Goal: Task Accomplishment & Management: Use online tool/utility

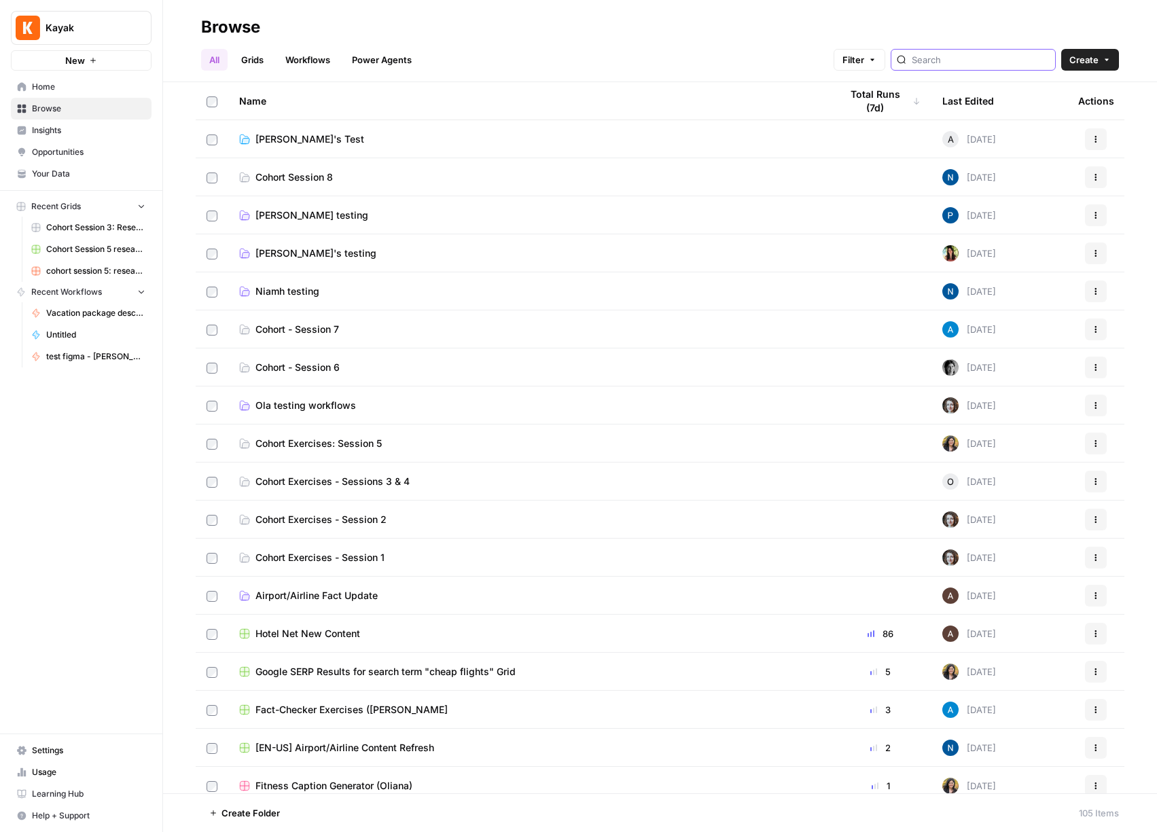
click at [1003, 56] on input "search" at bounding box center [981, 60] width 138 height 14
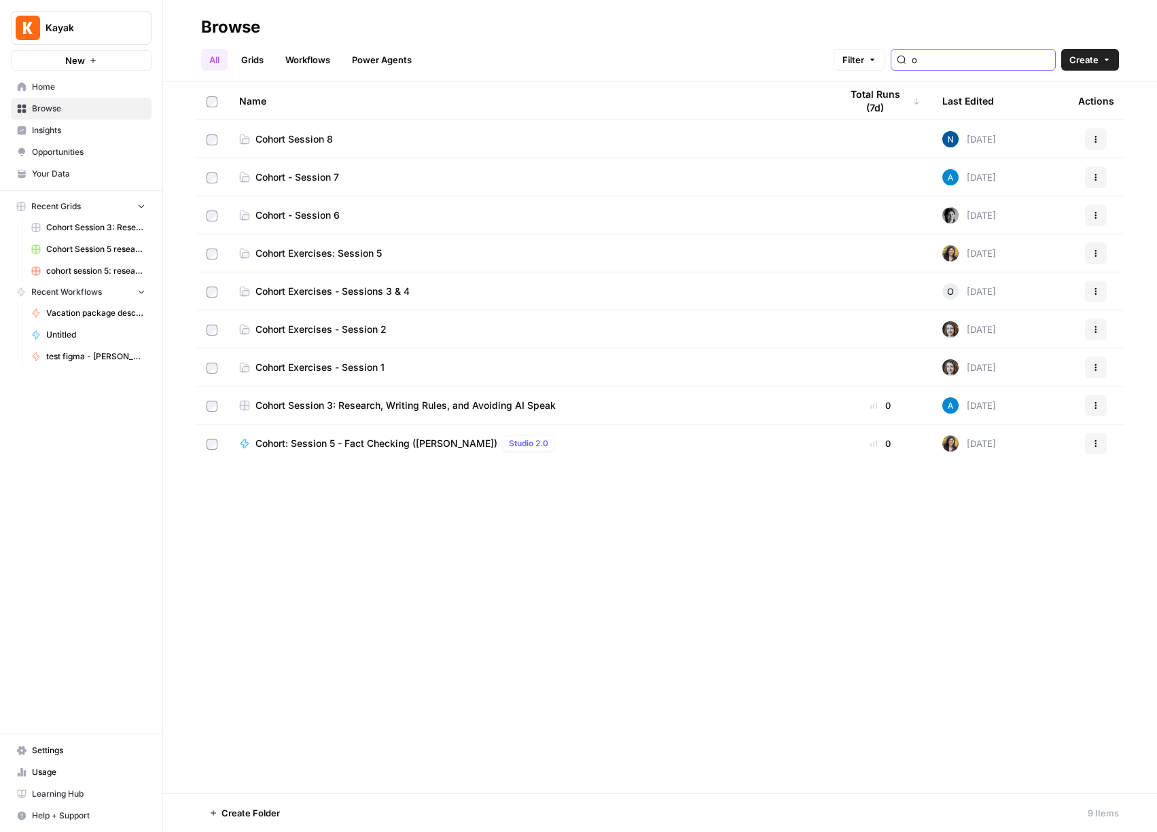
type input "o"
type input "cohor"
click at [357, 251] on span "Cohort Exercises: Session 5" at bounding box center [319, 254] width 126 height 14
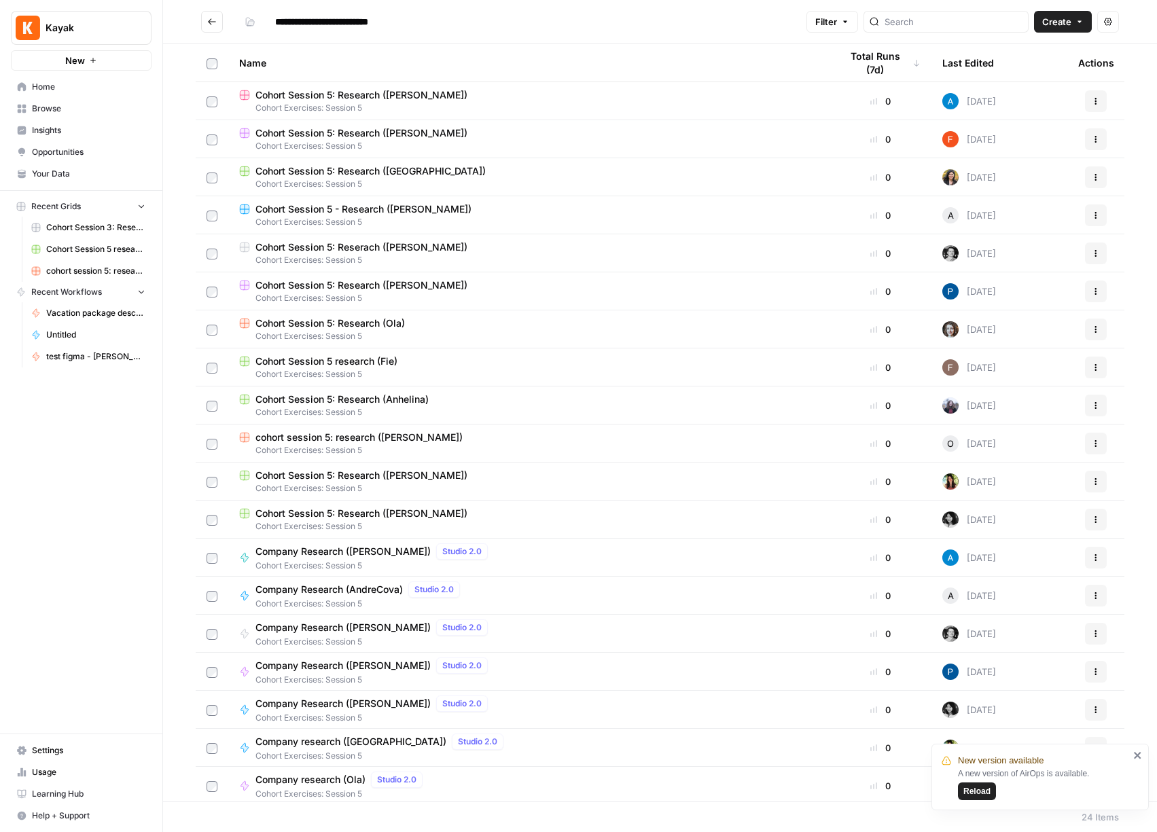
click at [205, 17] on button "Go back" at bounding box center [212, 22] width 22 height 22
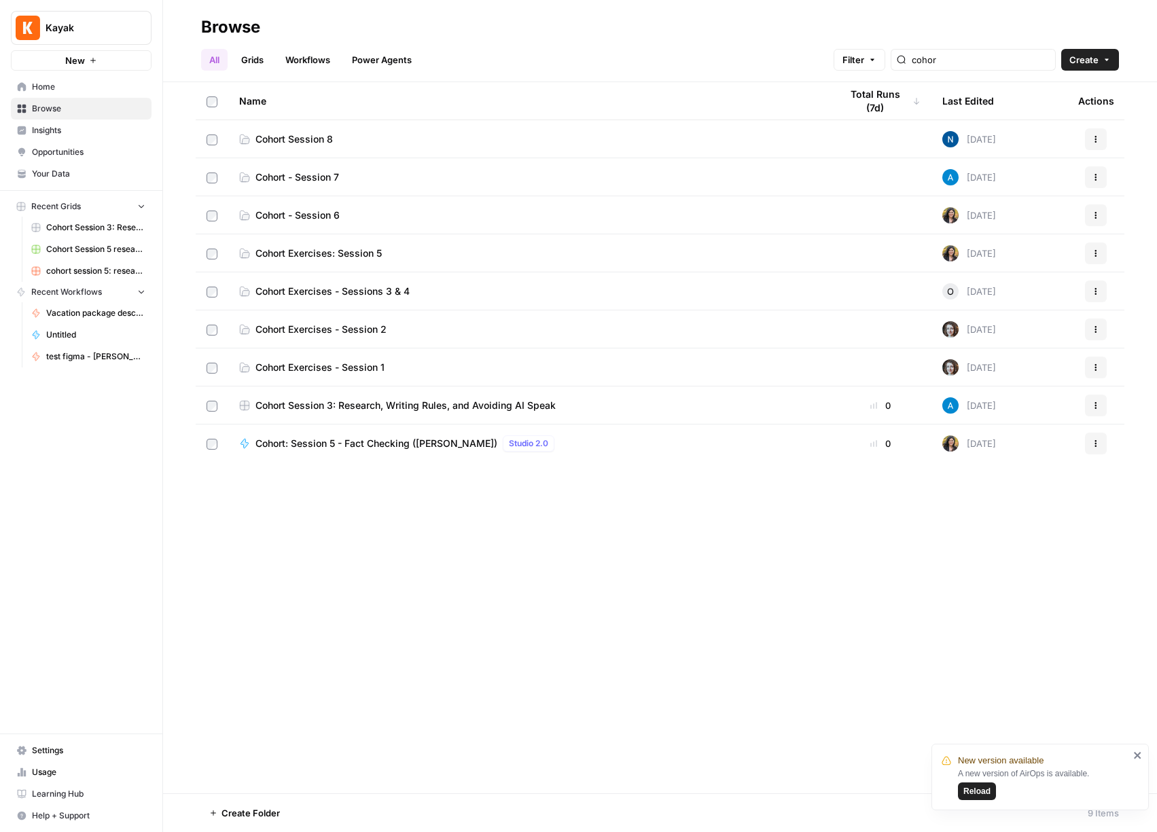
click at [446, 287] on link "Cohort Exercises - Sessions 3 & 4" at bounding box center [529, 292] width 580 height 14
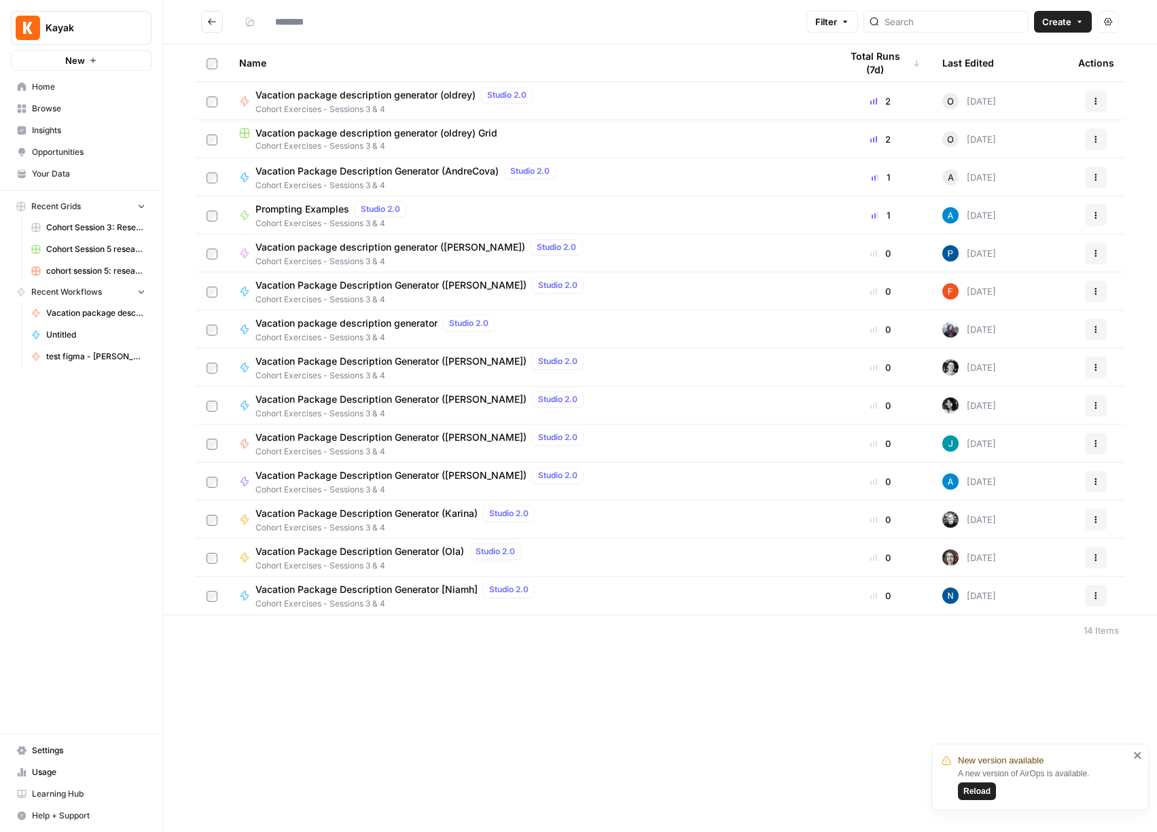
type input "**********"
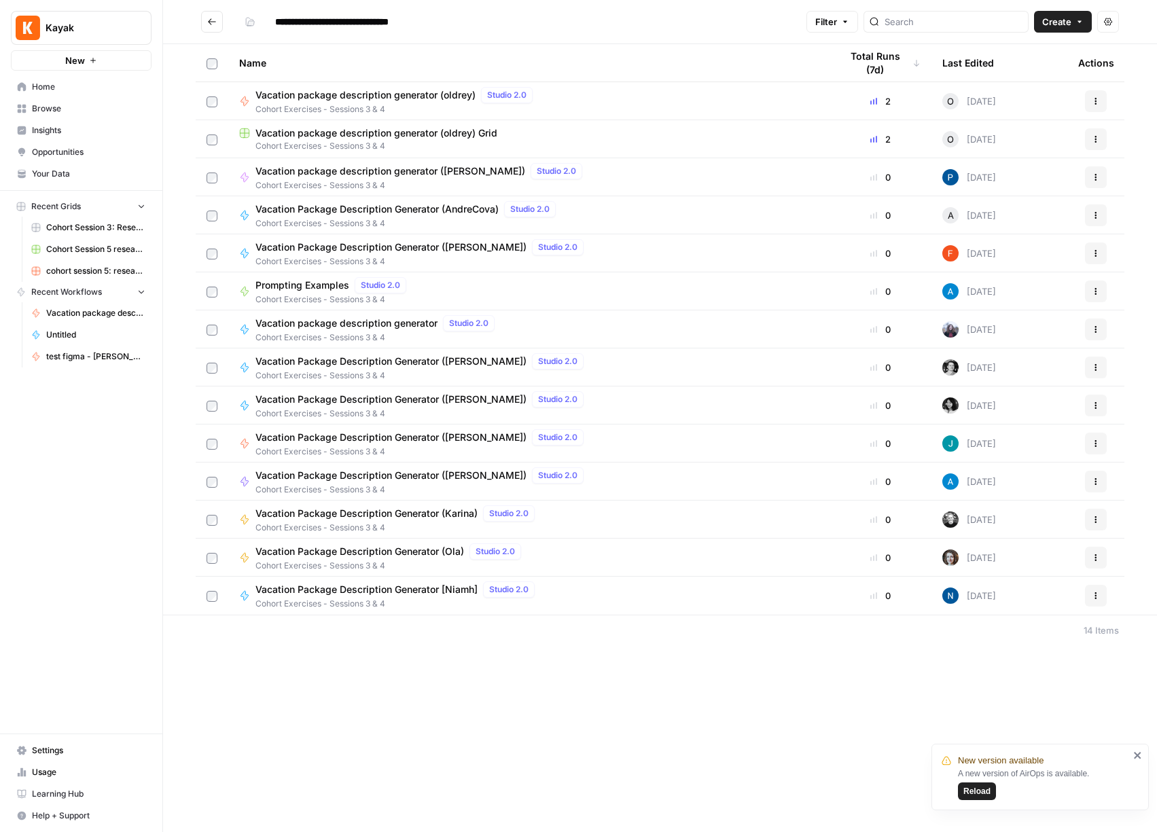
click at [439, 113] on span "Cohort Exercises - Sessions 3 & 4" at bounding box center [397, 109] width 283 height 12
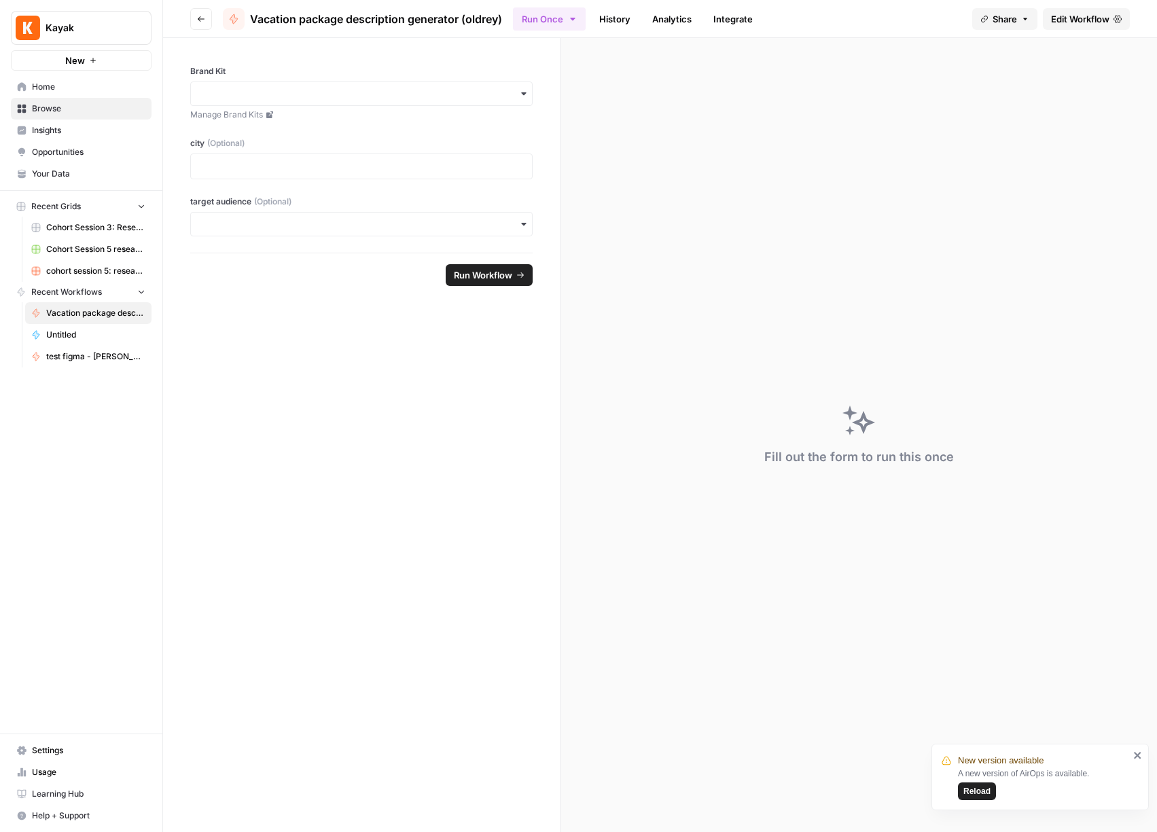
click at [1076, 22] on span "Edit Workflow" at bounding box center [1080, 19] width 58 height 14
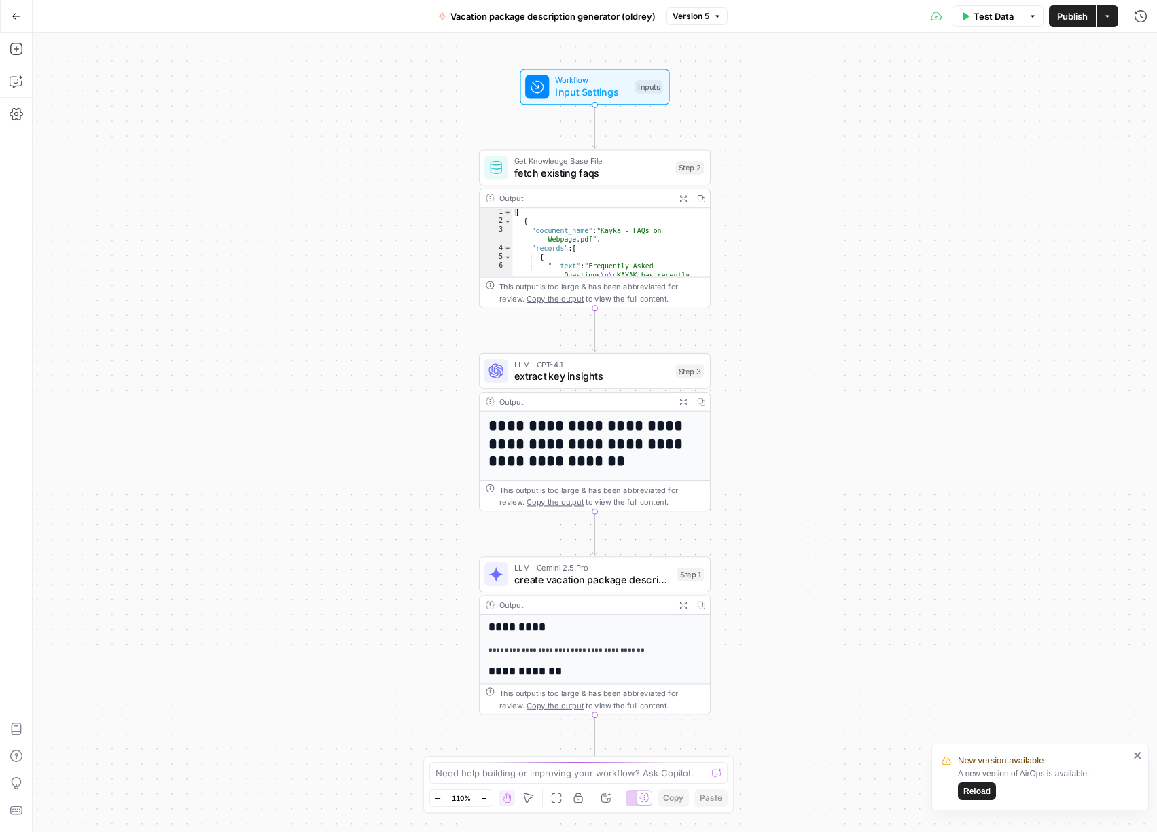
click at [984, 797] on span "Reload" at bounding box center [977, 792] width 27 height 12
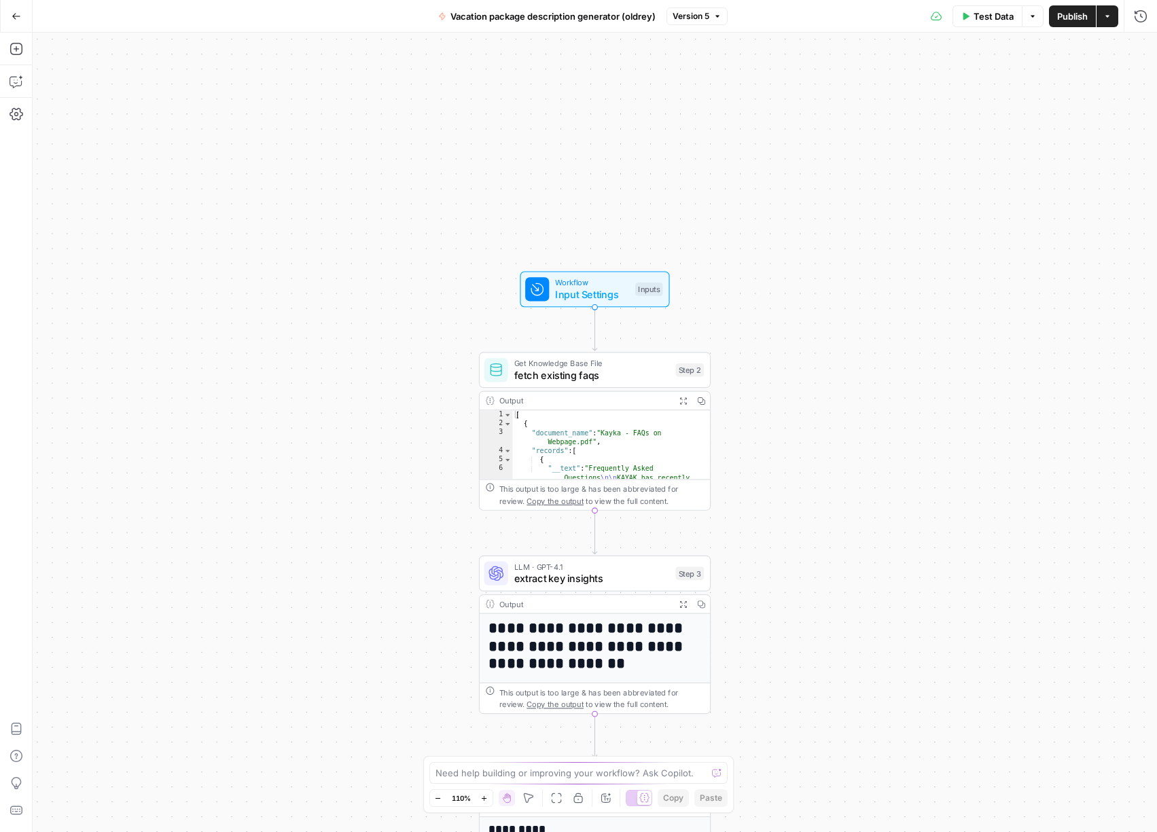
click at [24, 20] on button "Go Back" at bounding box center [16, 16] width 24 height 24
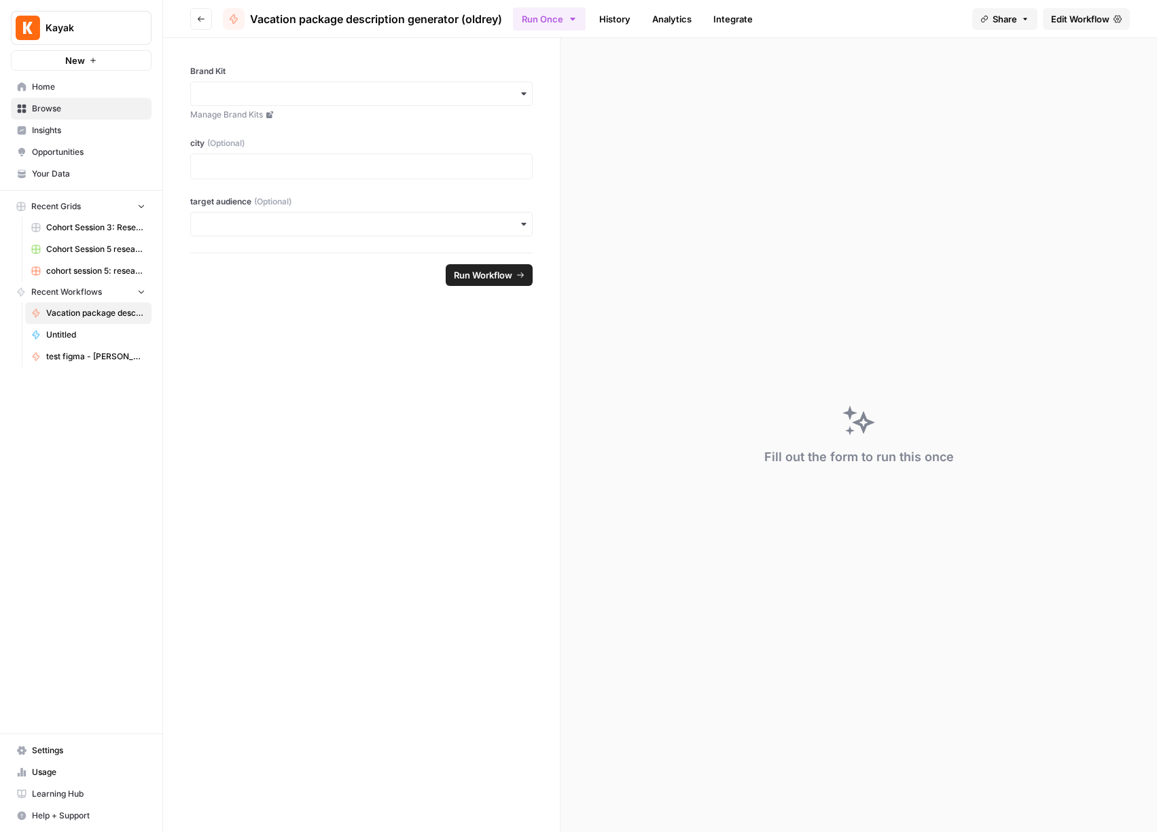
click at [64, 103] on span "Browse" at bounding box center [88, 109] width 113 height 12
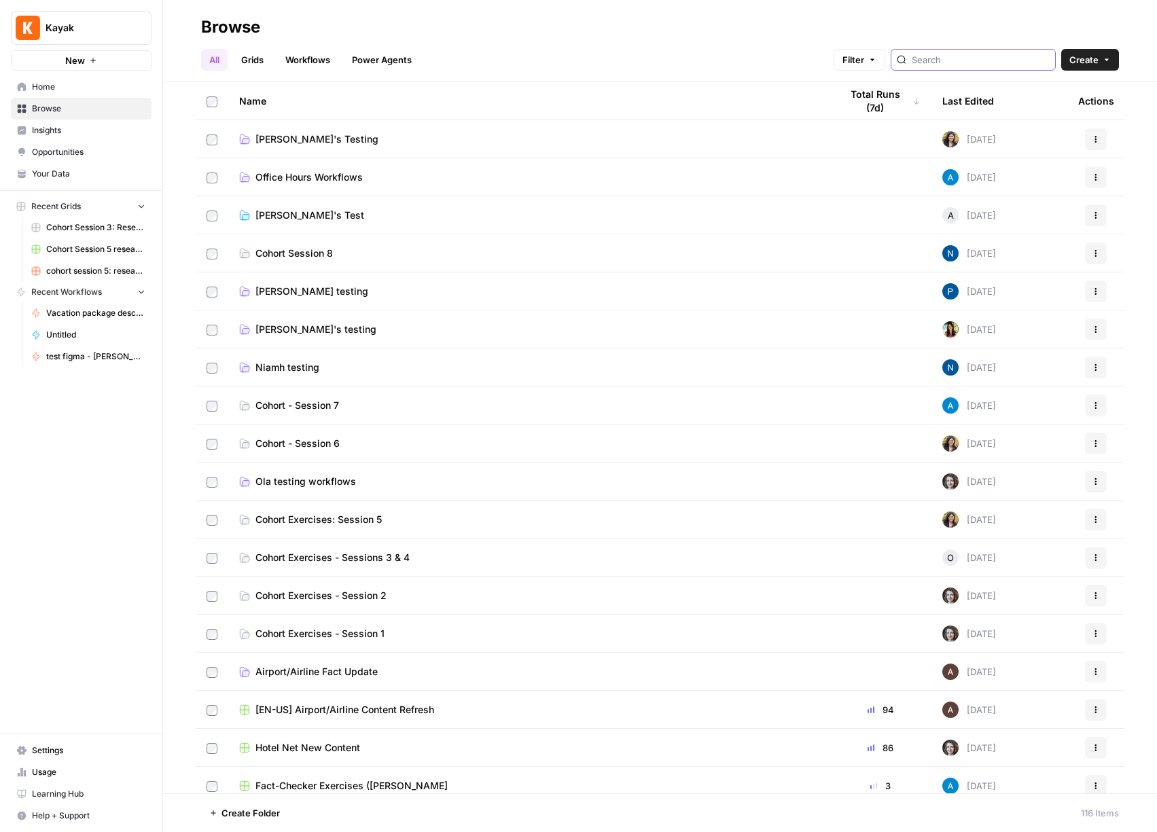
click at [958, 64] on input "search" at bounding box center [981, 60] width 138 height 14
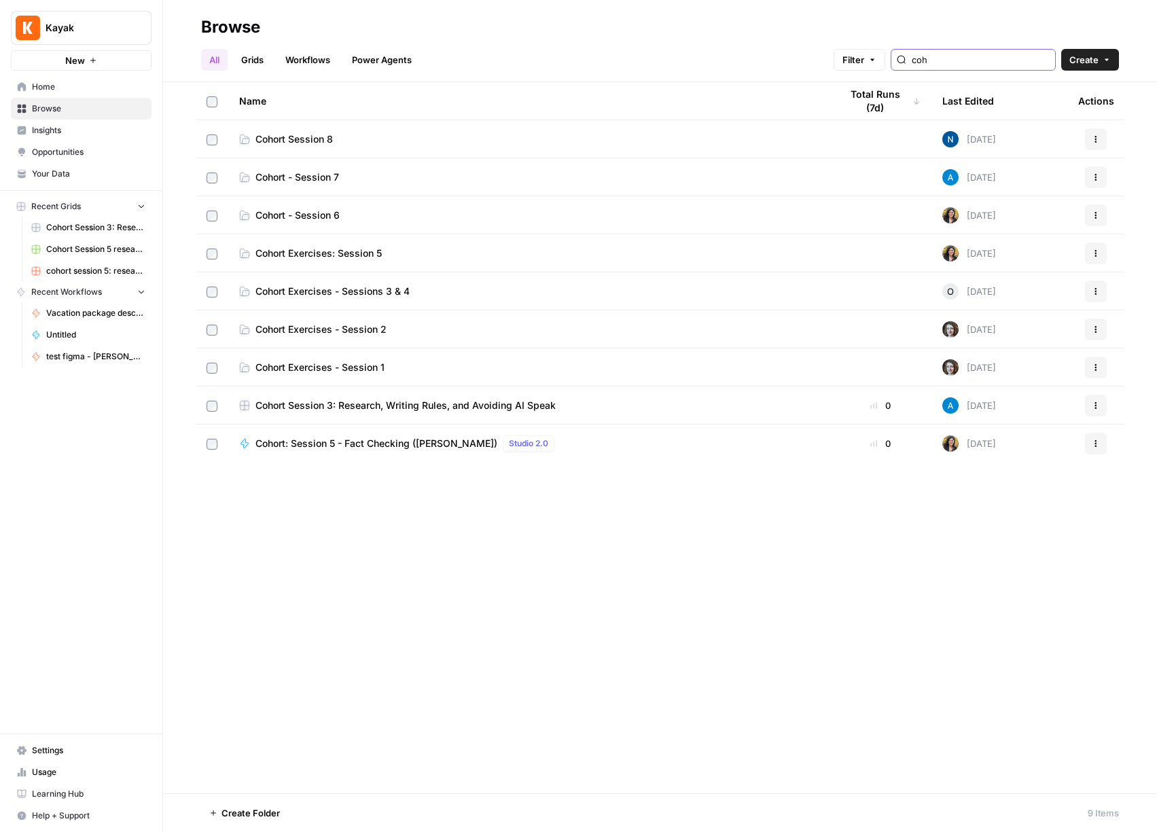
type input "coh"
click at [542, 211] on link "Cohort - Session 6" at bounding box center [529, 216] width 580 height 14
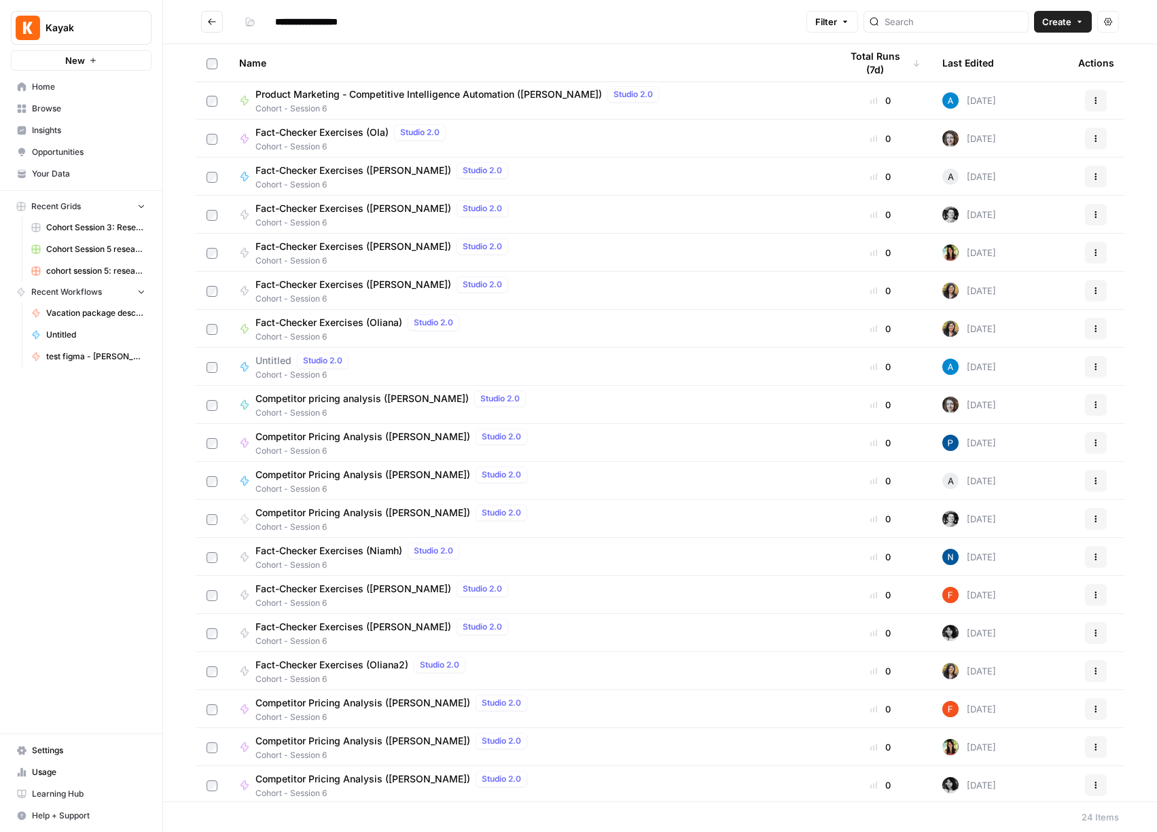
scroll to position [194, 0]
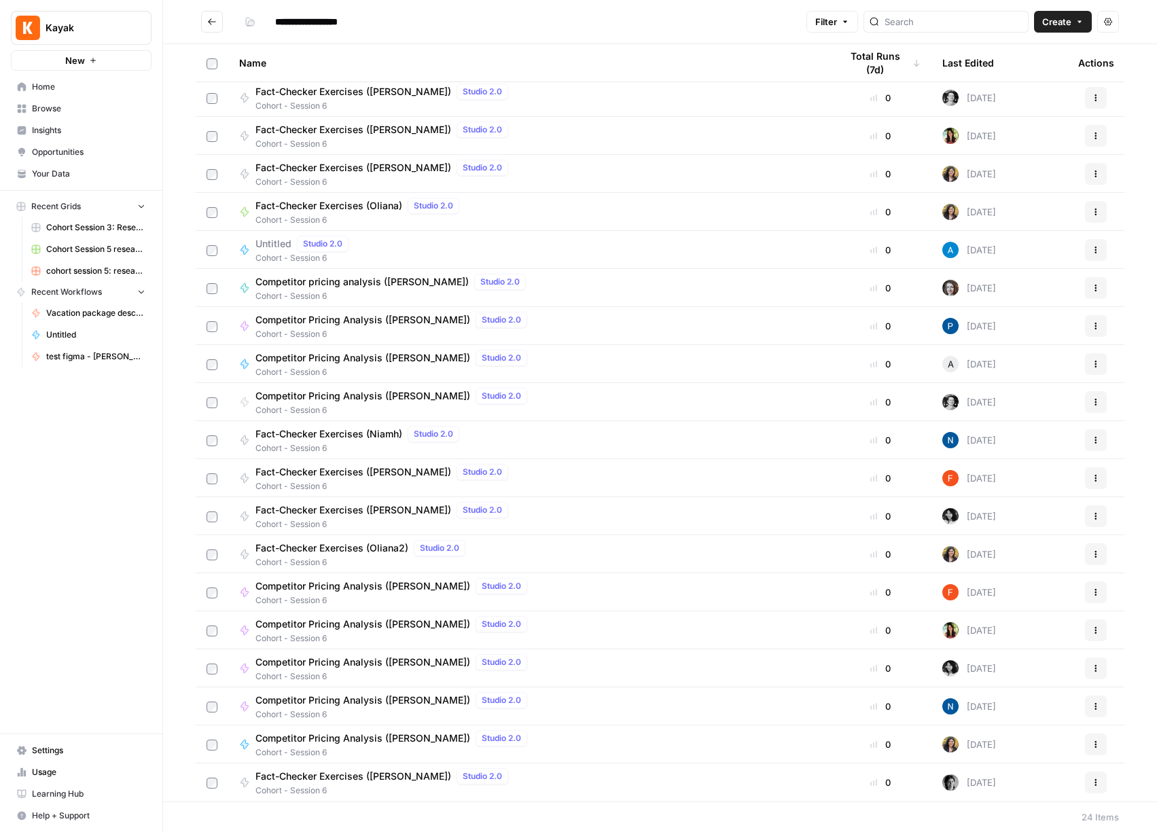
click at [210, 20] on icon "Go back" at bounding box center [212, 21] width 8 height 6
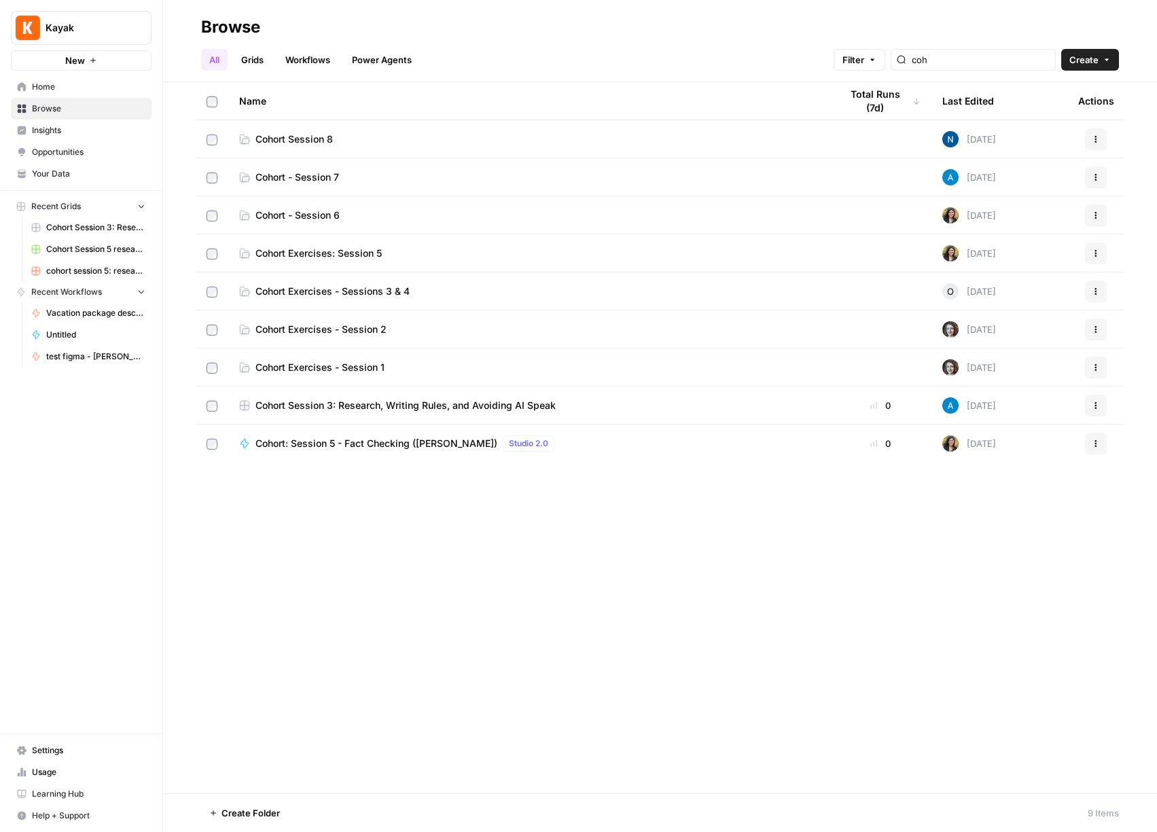
click at [342, 215] on link "Cohort - Session 6" at bounding box center [529, 216] width 580 height 14
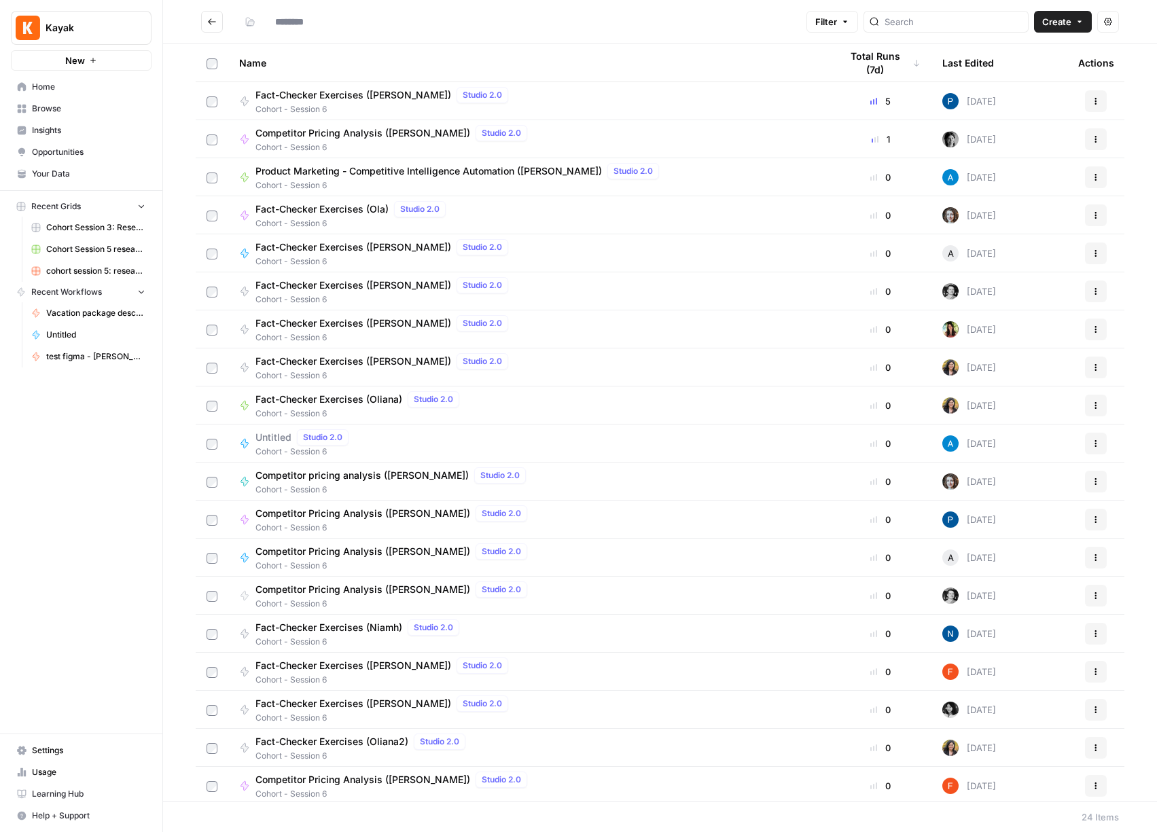
type input "**********"
click at [1092, 99] on icon "button" at bounding box center [1096, 101] width 8 height 8
click at [1012, 223] on span "Duplicate" at bounding box center [1025, 221] width 109 height 14
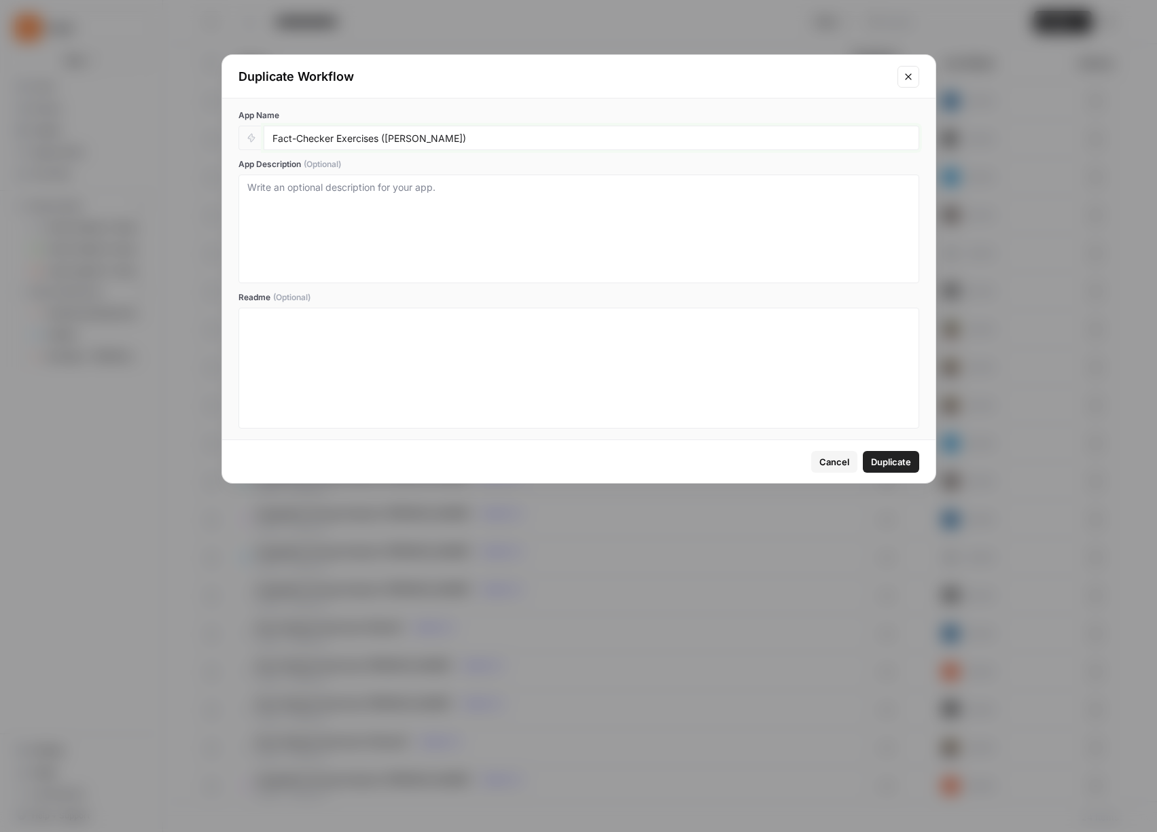
click at [362, 135] on input "Fact-Checker Exercises ([PERSON_NAME])" at bounding box center [591, 138] width 638 height 12
click at [403, 137] on input "Fact-Checker Exercises ([PERSON_NAME])" at bounding box center [591, 138] width 638 height 12
type input "Fact-Checker Exercises (oldrey)"
click at [884, 455] on span "Duplicate" at bounding box center [891, 462] width 40 height 14
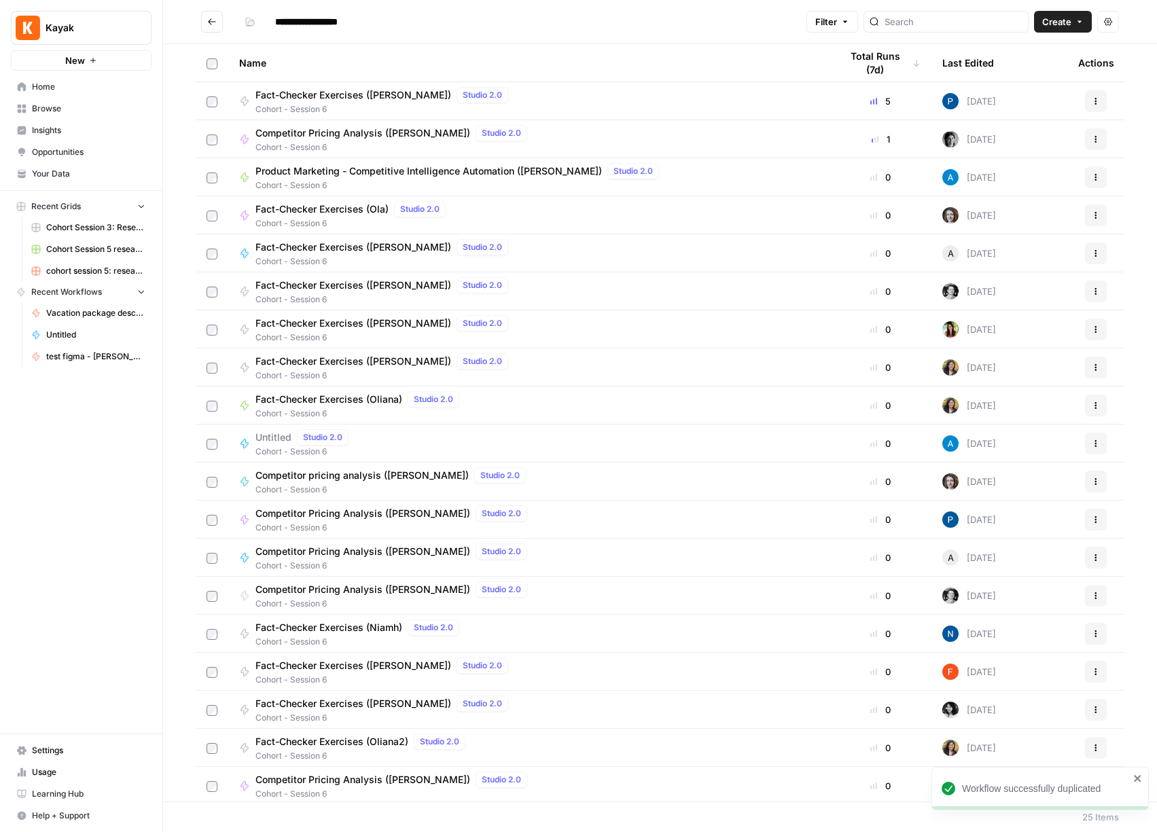
click at [633, 45] on div "Name" at bounding box center [529, 62] width 580 height 37
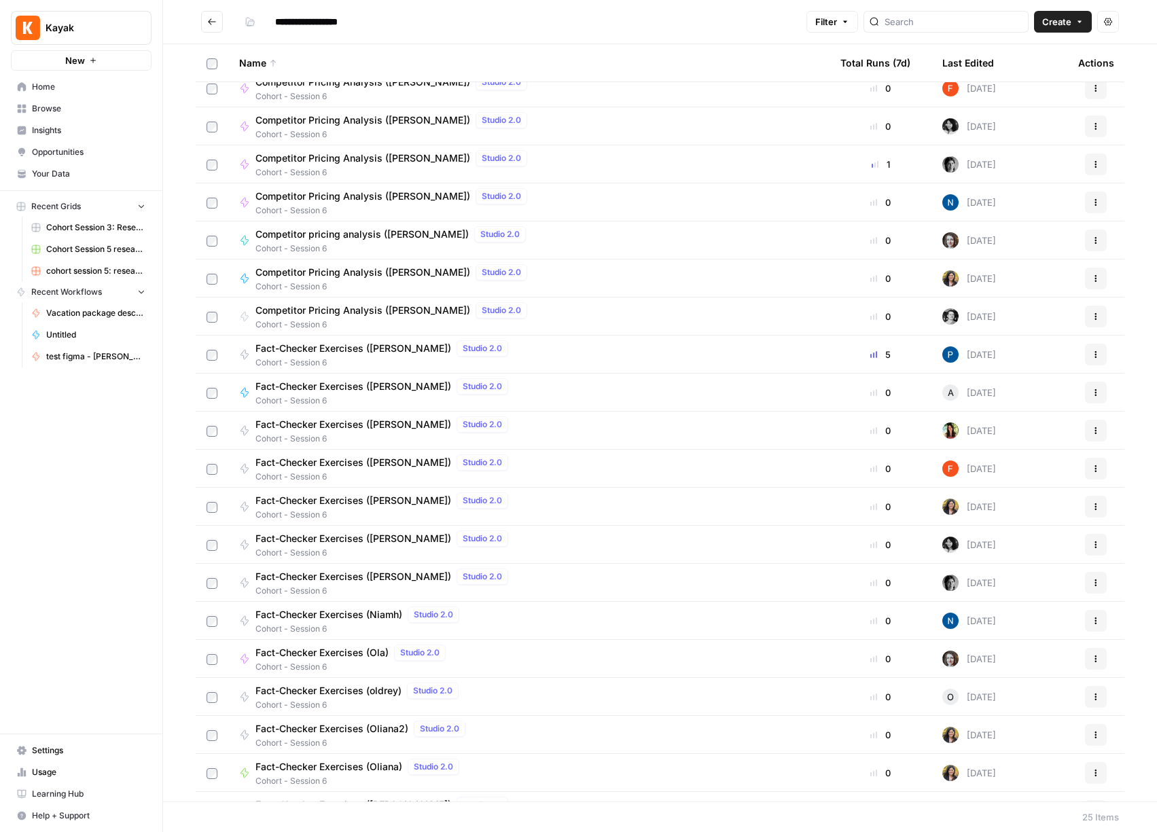
scroll to position [232, 0]
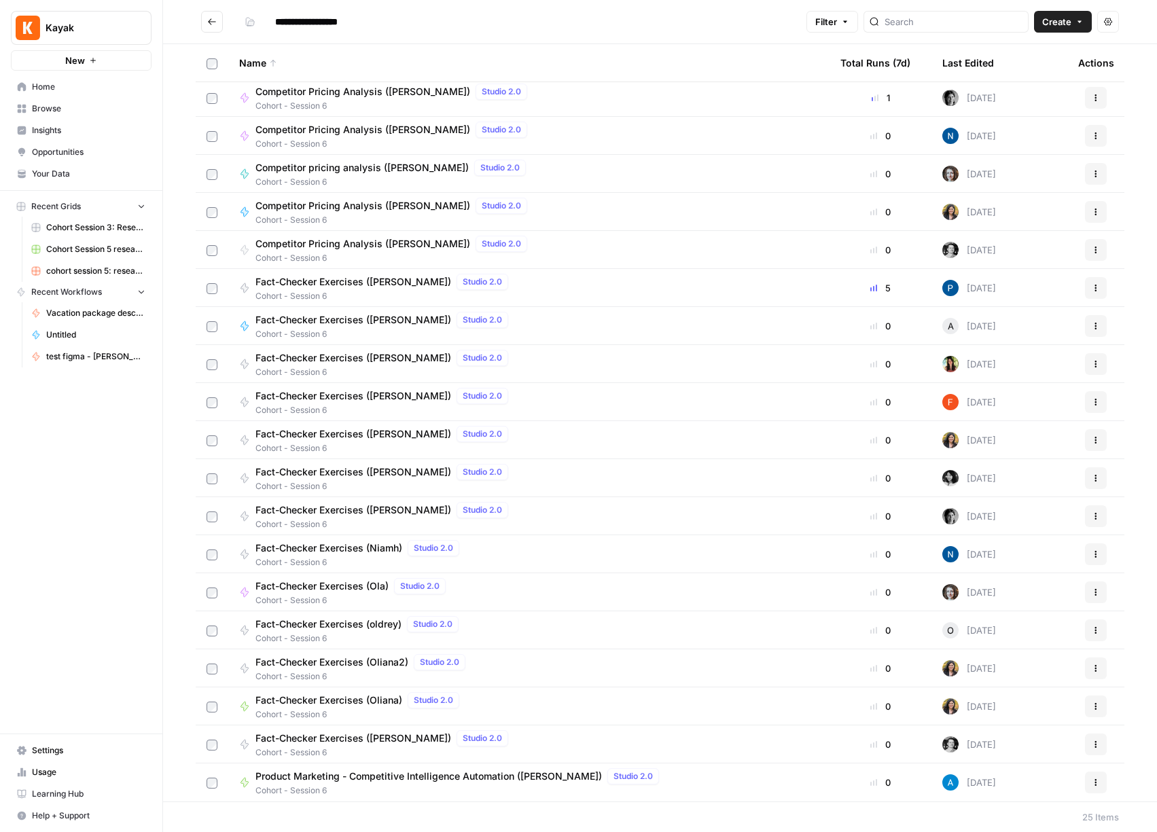
click at [552, 633] on div "Fact-Checker Exercises (oldrey) Studio 2.0 Cohort - Session 6" at bounding box center [529, 630] width 580 height 29
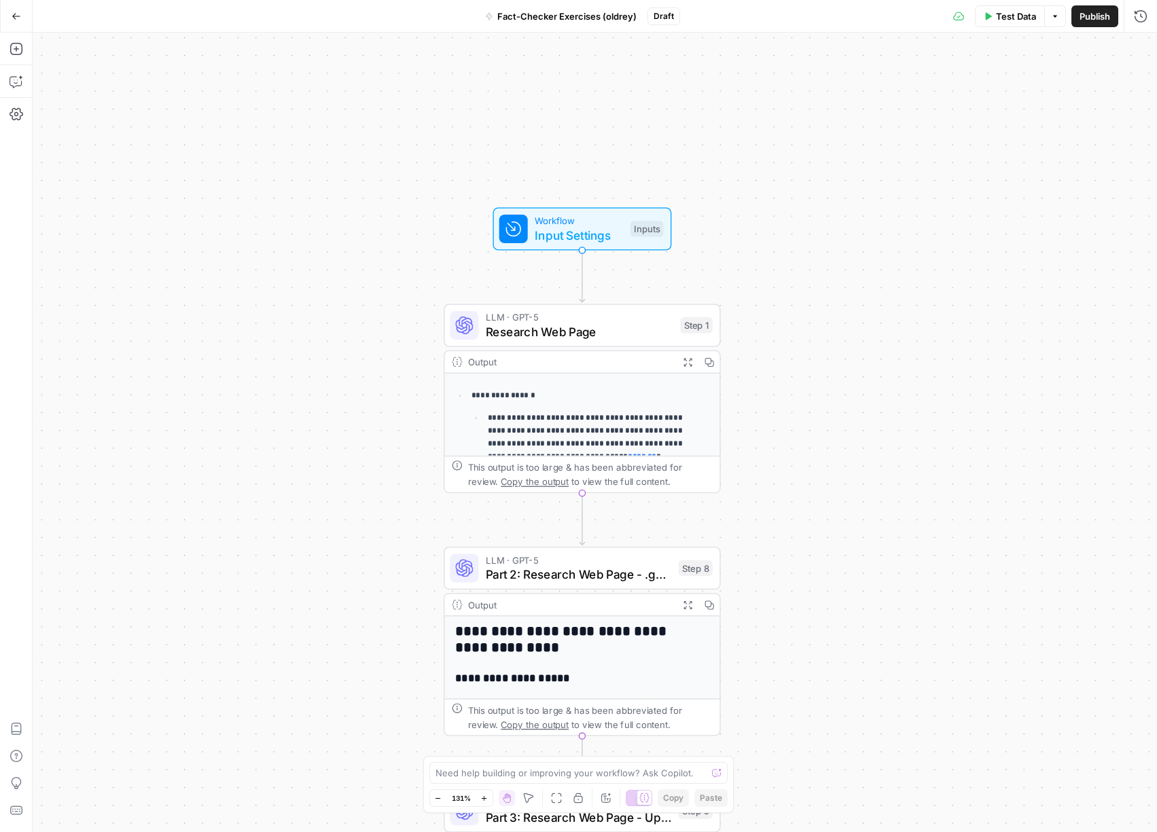
click at [1014, 20] on span "Test Data" at bounding box center [1016, 17] width 40 height 14
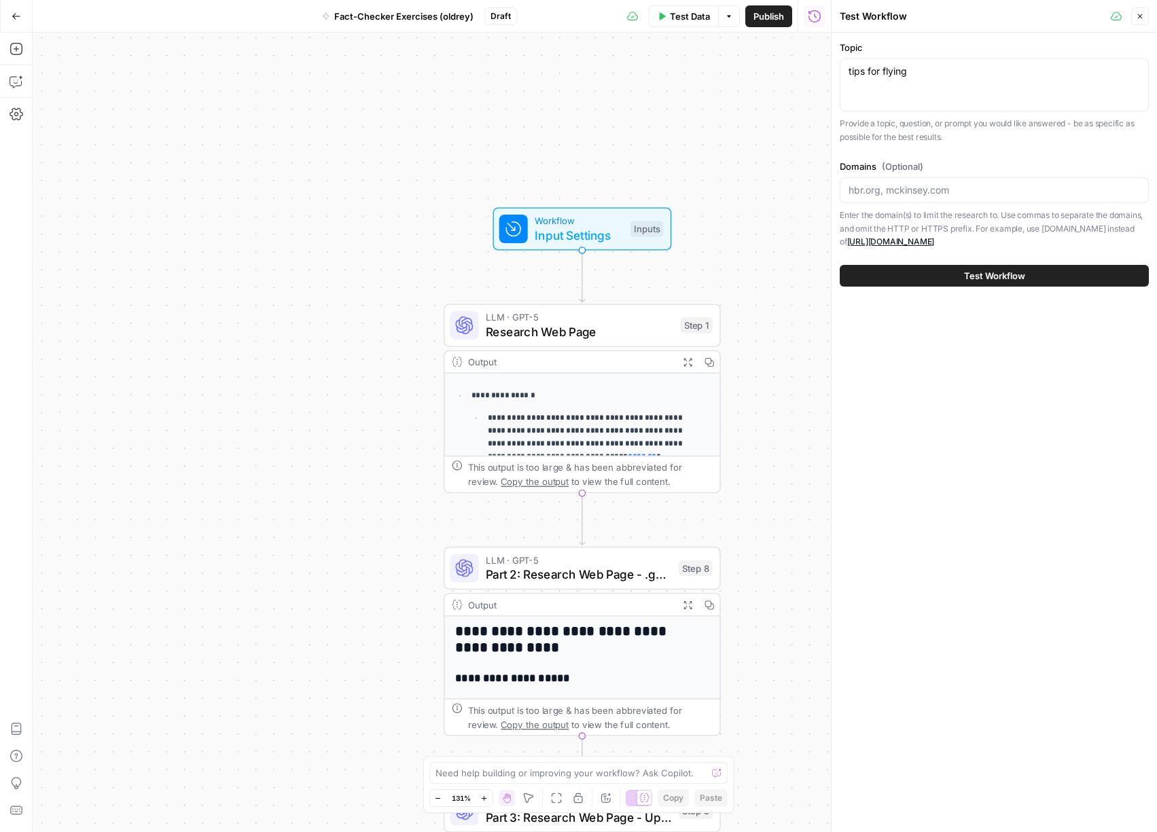
click at [957, 80] on div "tips for flying tips for flying" at bounding box center [994, 84] width 309 height 53
click at [956, 73] on textarea "tips for flying" at bounding box center [995, 72] width 292 height 14
click at [945, 73] on textarea "tips for flying" at bounding box center [995, 72] width 292 height 14
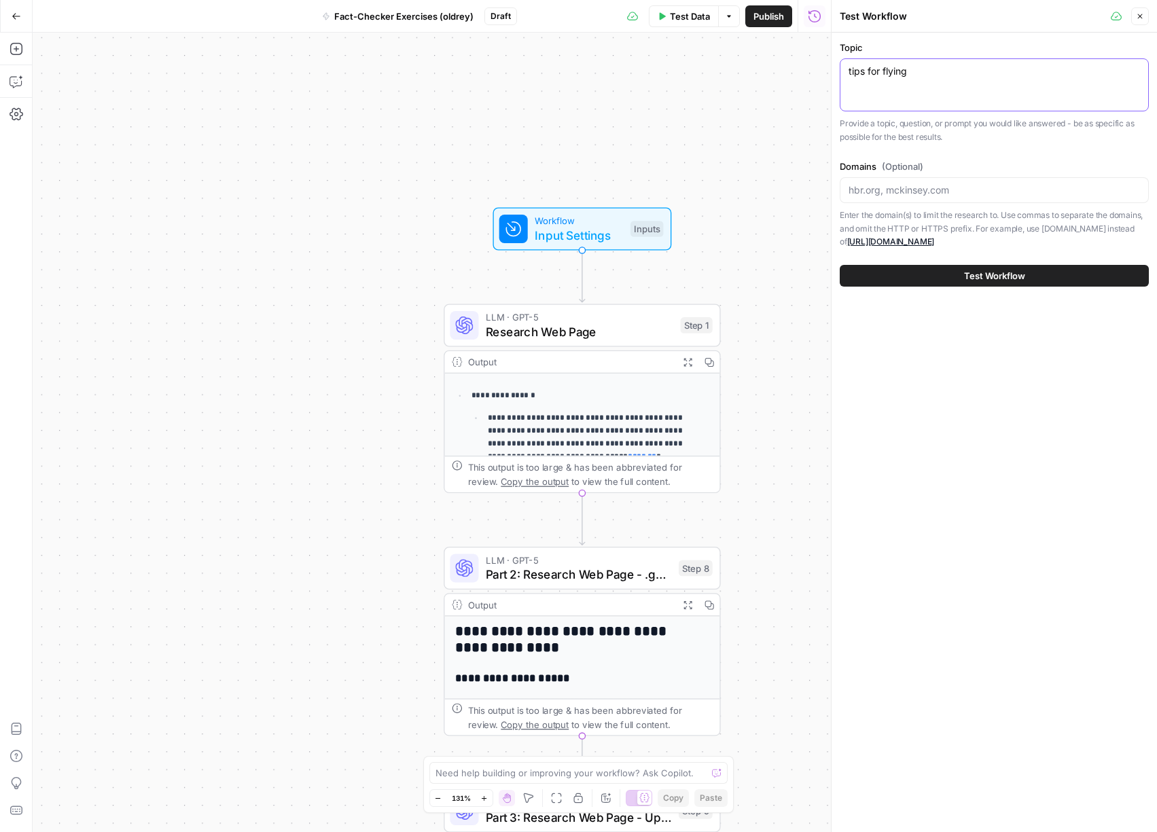
click at [945, 73] on textarea "tips for flying" at bounding box center [995, 72] width 292 height 14
click at [951, 186] on input "Domains (Optional)" at bounding box center [995, 190] width 292 height 14
click at [1139, 17] on icon "button" at bounding box center [1140, 16] width 8 height 8
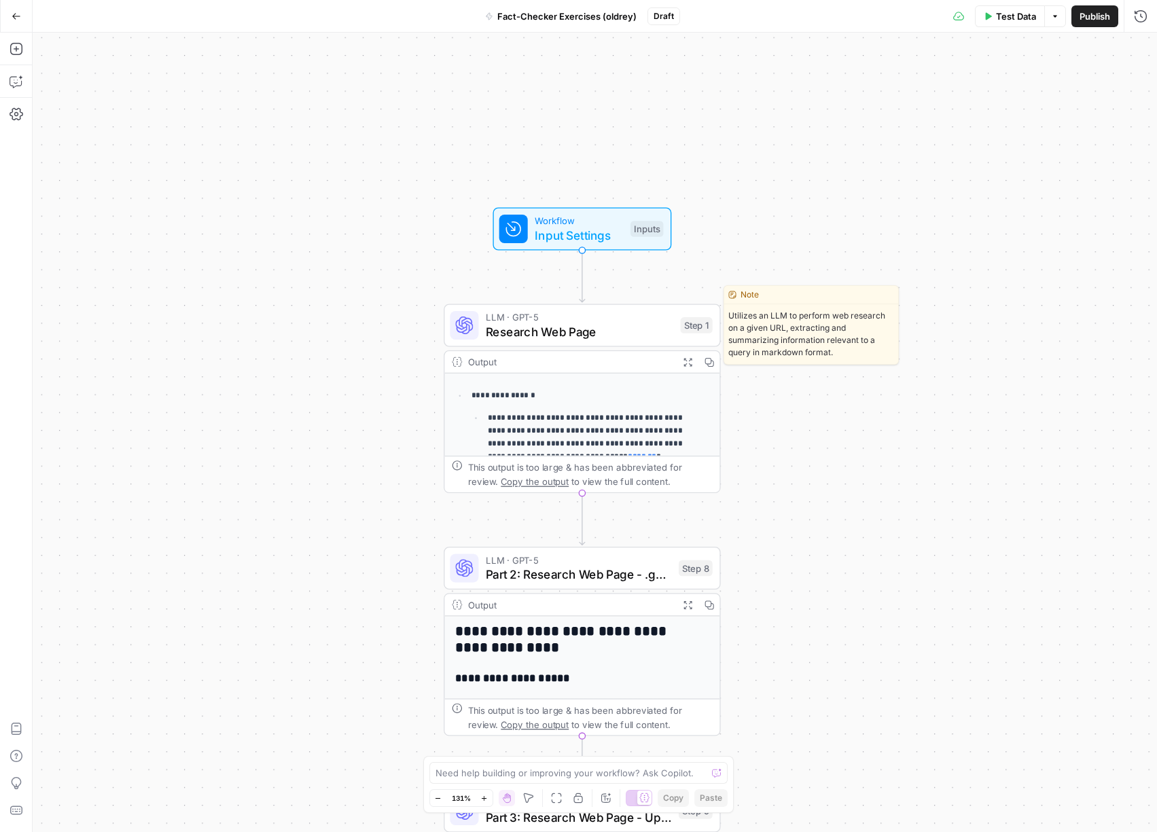
click at [661, 315] on span "LLM · GPT-5" at bounding box center [580, 318] width 188 height 14
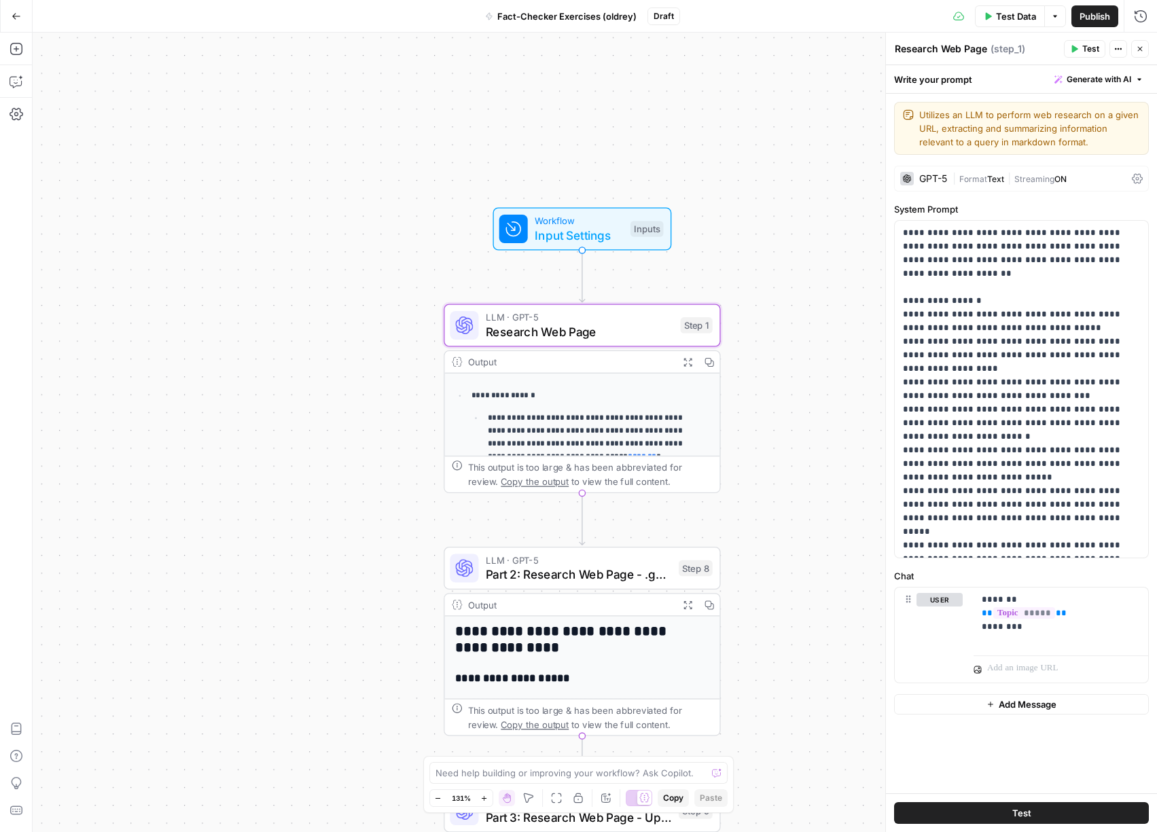
click at [1069, 569] on label "Chat" at bounding box center [1021, 576] width 255 height 14
click at [1023, 351] on p "**********" at bounding box center [1021, 389] width 237 height 326
click at [947, 180] on div "GPT-5" at bounding box center [933, 179] width 28 height 10
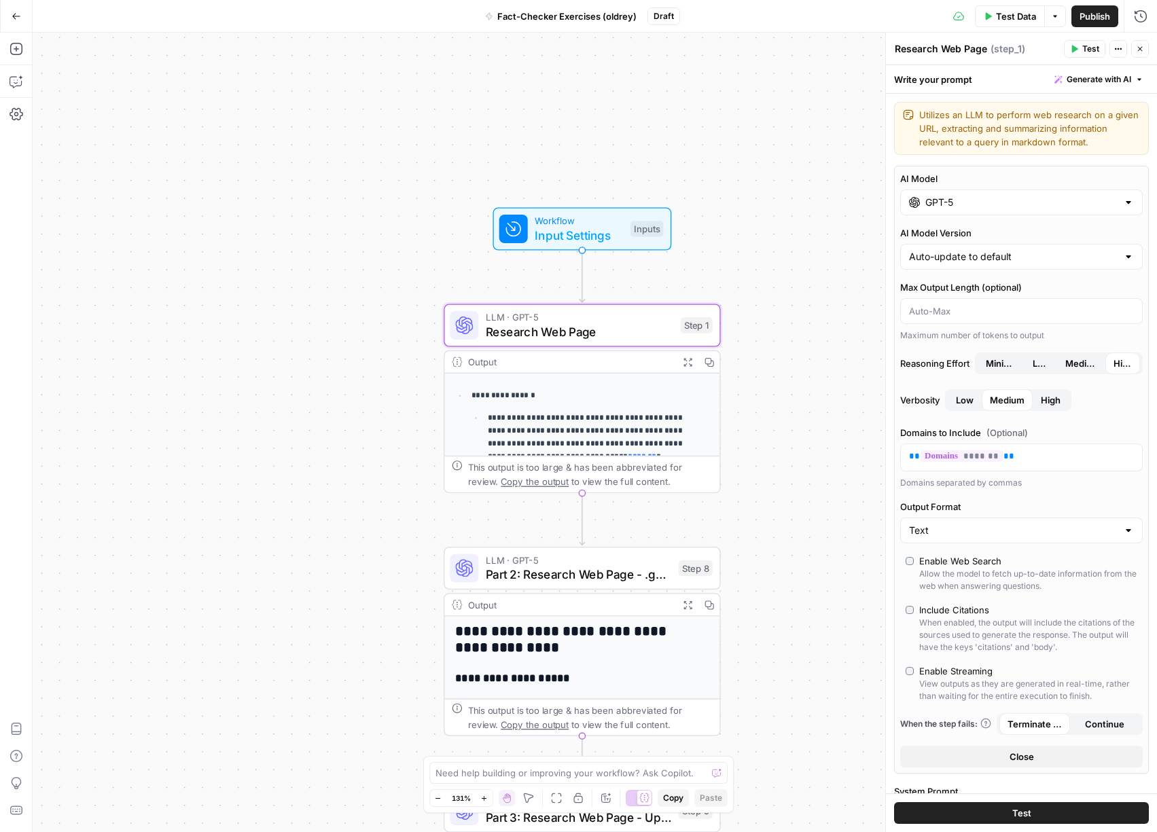
scroll to position [3, 0]
click at [1010, 761] on span "Close" at bounding box center [1022, 754] width 24 height 14
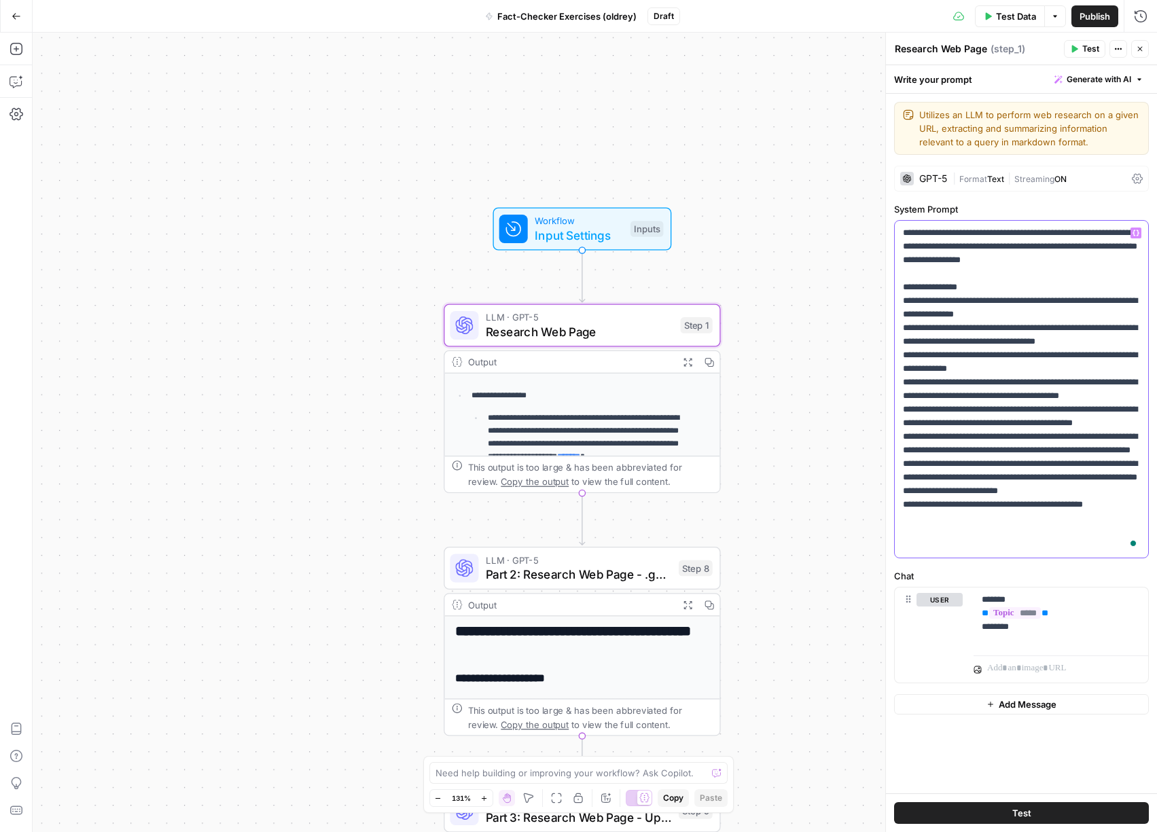
click at [1013, 480] on p "**********" at bounding box center [1021, 389] width 237 height 326
click at [1087, 627] on p "******* ** ***** ** ********" at bounding box center [1061, 613] width 158 height 41
click at [1075, 619] on p "******* ** ***** ** ********" at bounding box center [1061, 613] width 158 height 41
click at [1049, 629] on p "******* ** ***** ** ********" at bounding box center [1061, 613] width 158 height 41
click at [1080, 50] on button "Test" at bounding box center [1084, 49] width 41 height 18
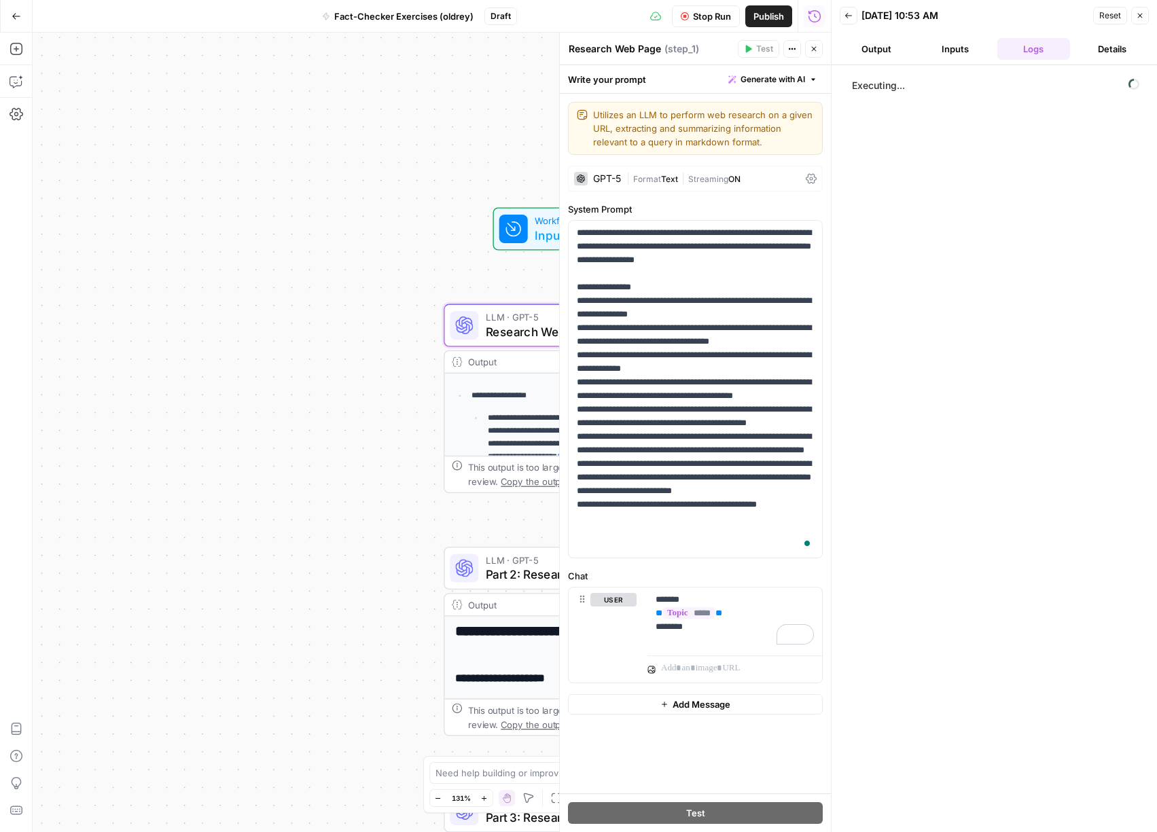
click at [817, 52] on icon "button" at bounding box center [814, 49] width 8 height 8
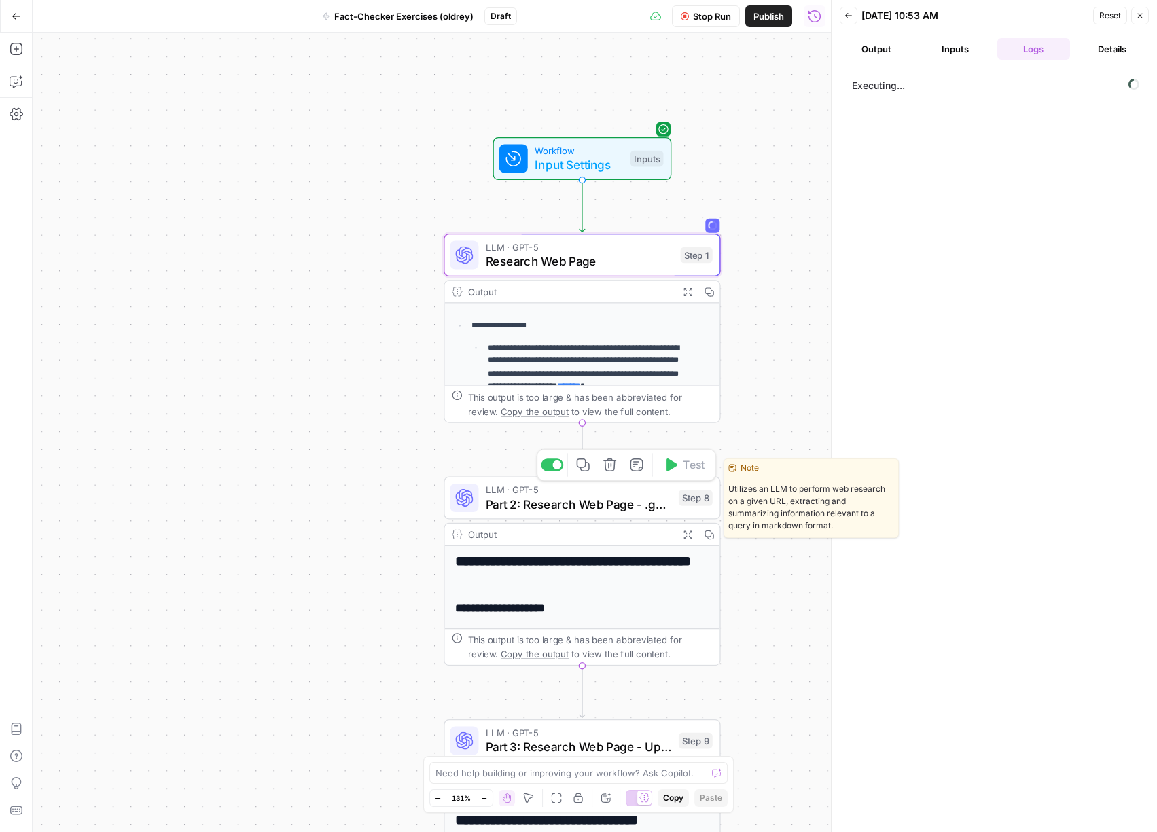
click at [626, 493] on span "LLM · GPT-5" at bounding box center [579, 490] width 186 height 14
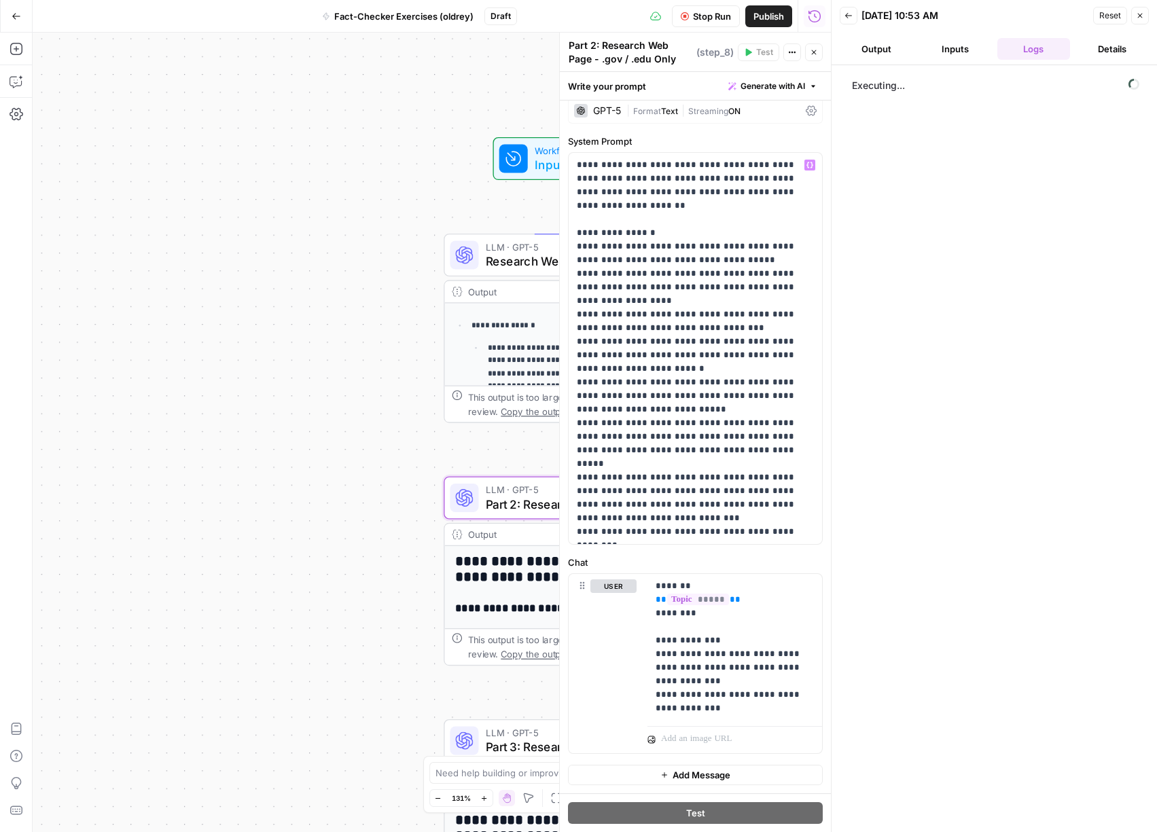
scroll to position [88, 0]
click at [706, 17] on span "Stop Run" at bounding box center [712, 17] width 38 height 14
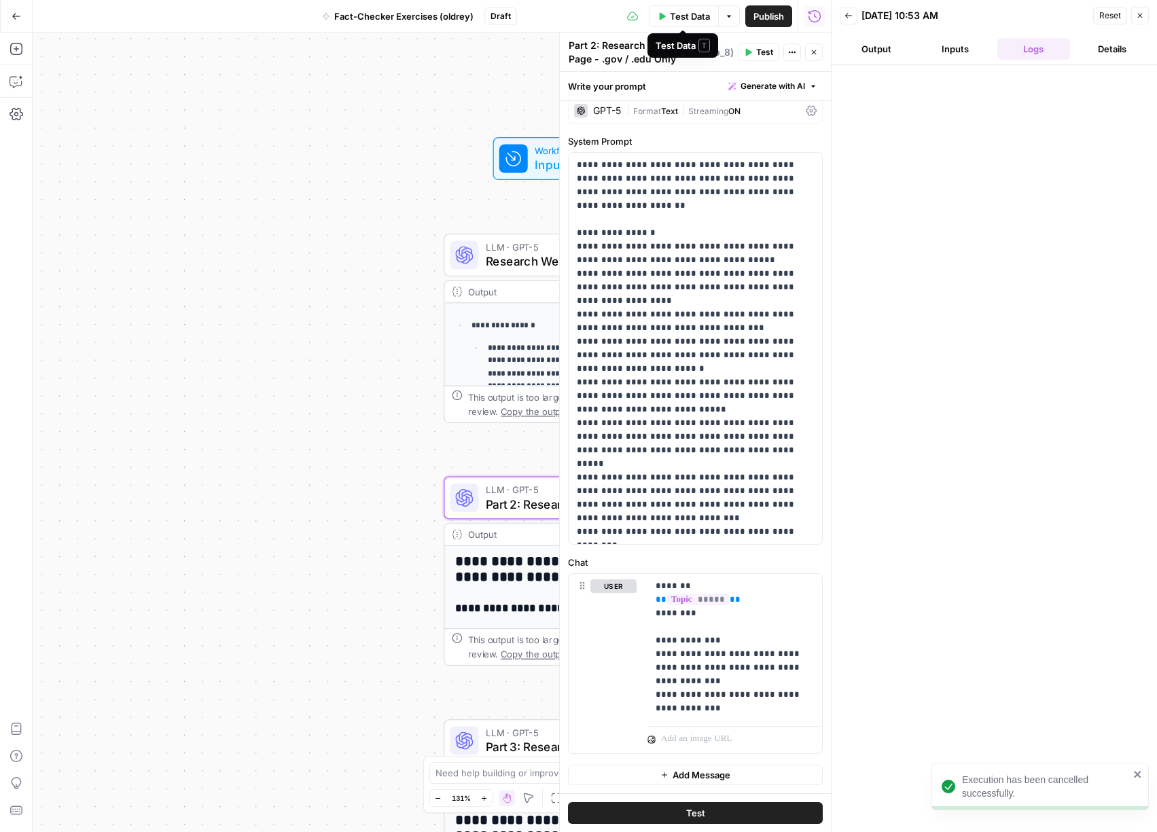
click at [684, 17] on span "Test Data" at bounding box center [690, 17] width 40 height 14
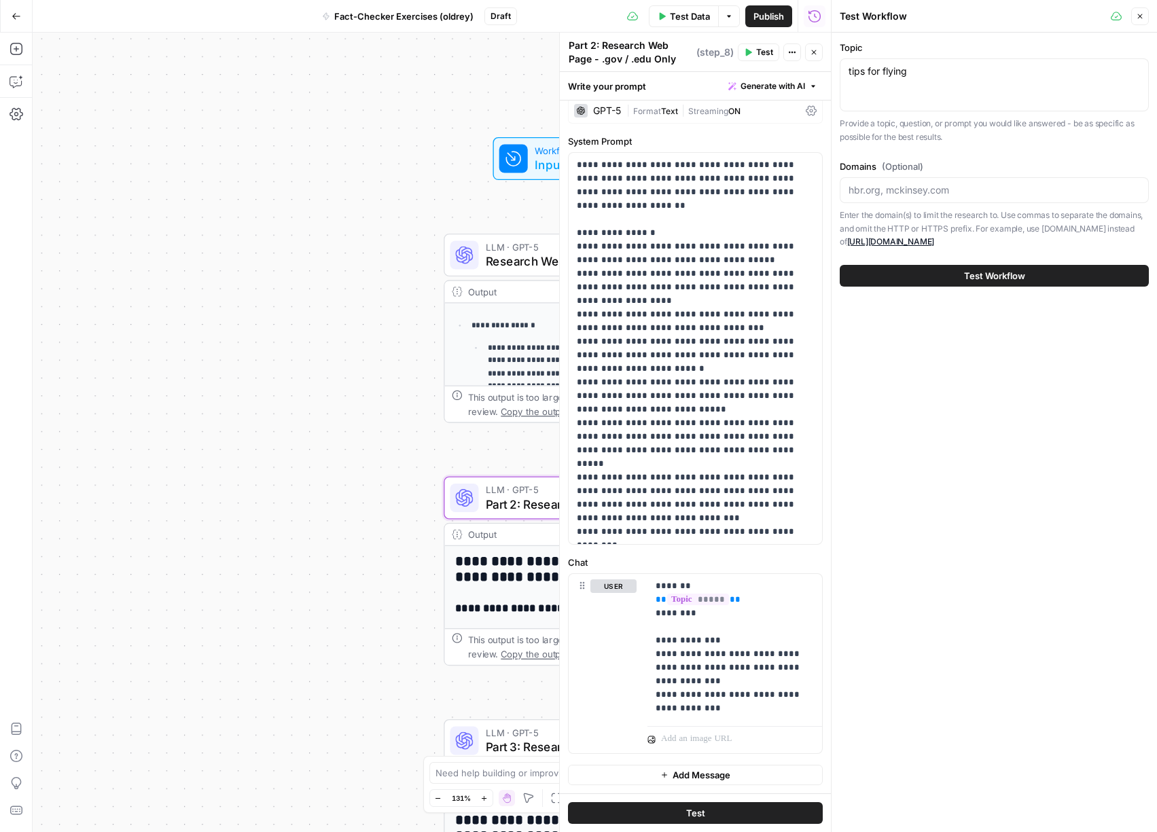
click at [959, 275] on button "Test Workflow" at bounding box center [994, 276] width 309 height 22
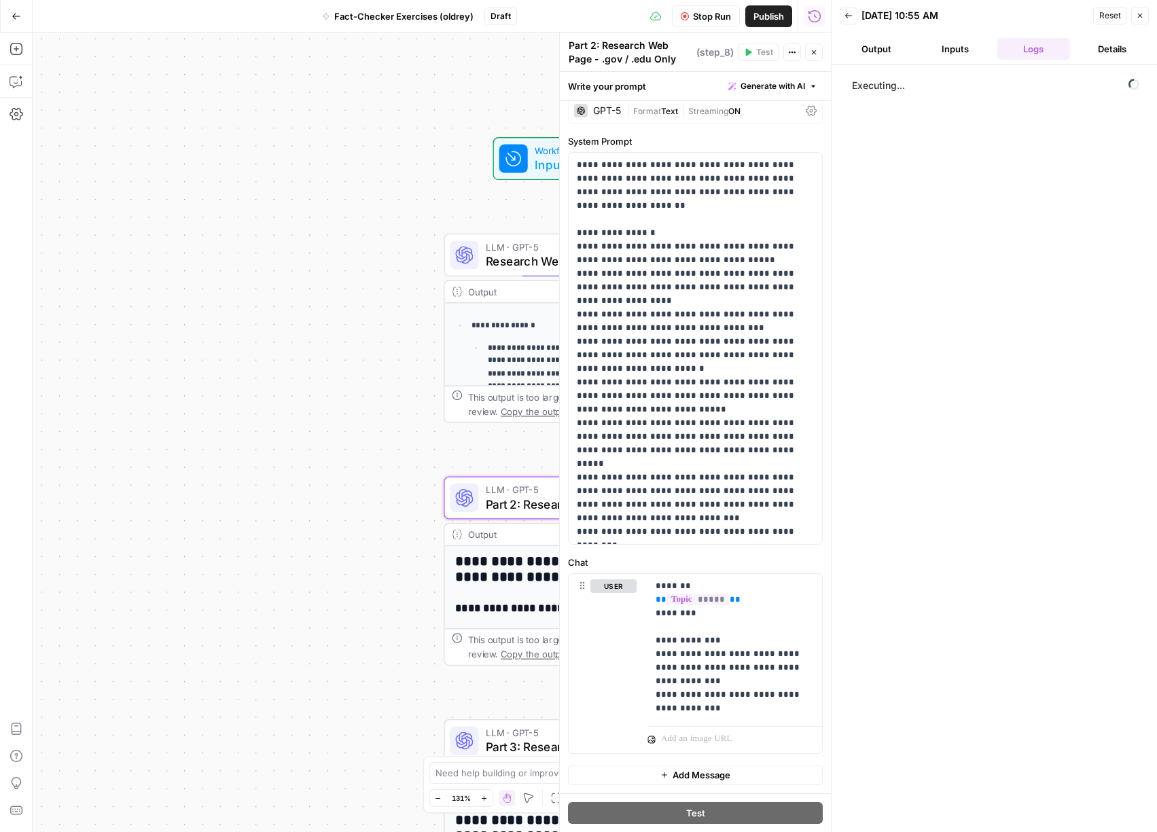
click at [815, 57] on button "Close" at bounding box center [814, 52] width 18 height 18
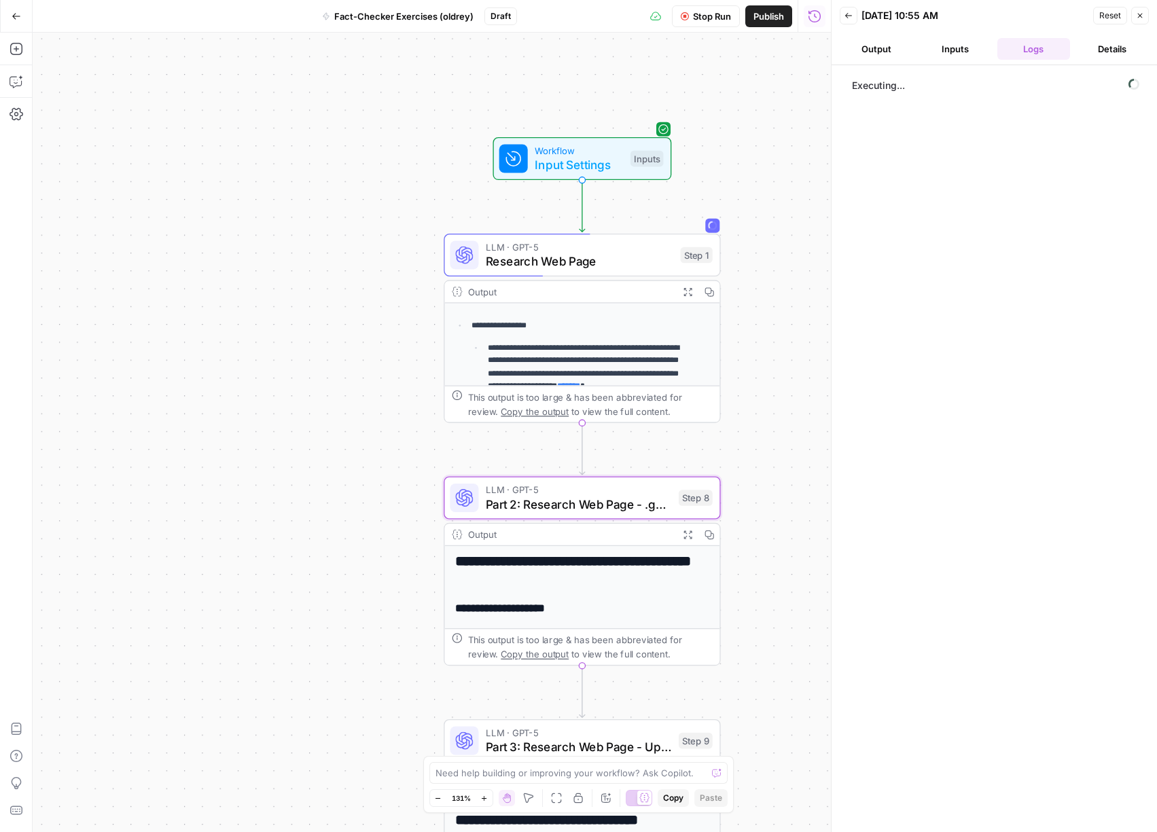
click at [343, 370] on div "**********" at bounding box center [432, 433] width 798 height 800
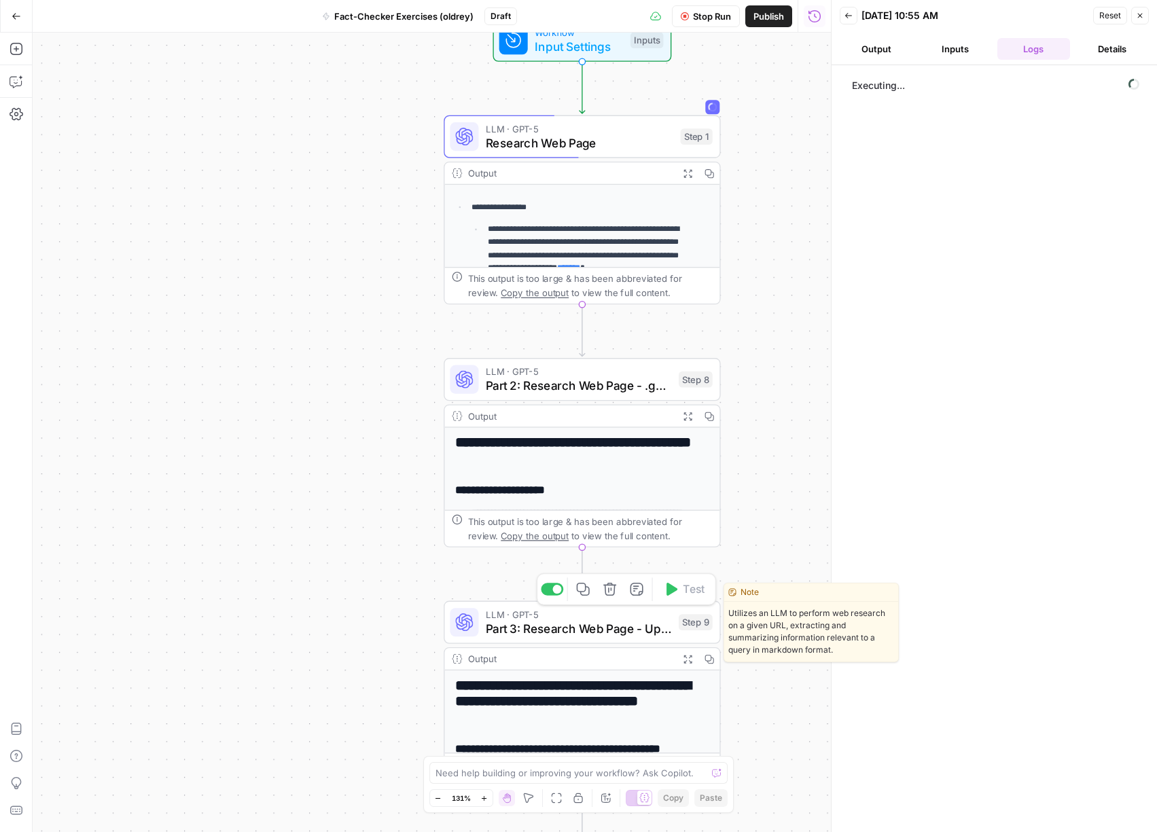
click at [622, 610] on span "LLM · GPT-5" at bounding box center [579, 614] width 186 height 14
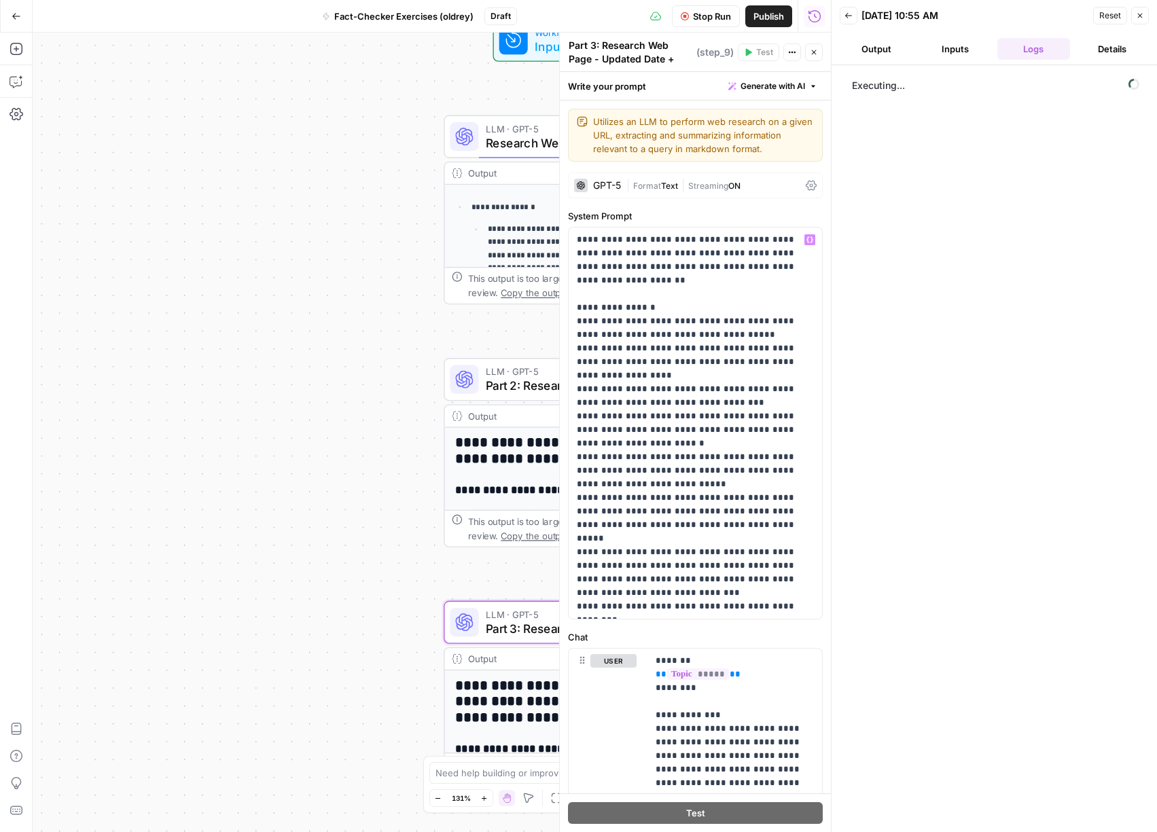
click at [607, 190] on div "GPT-5" at bounding box center [607, 186] width 28 height 10
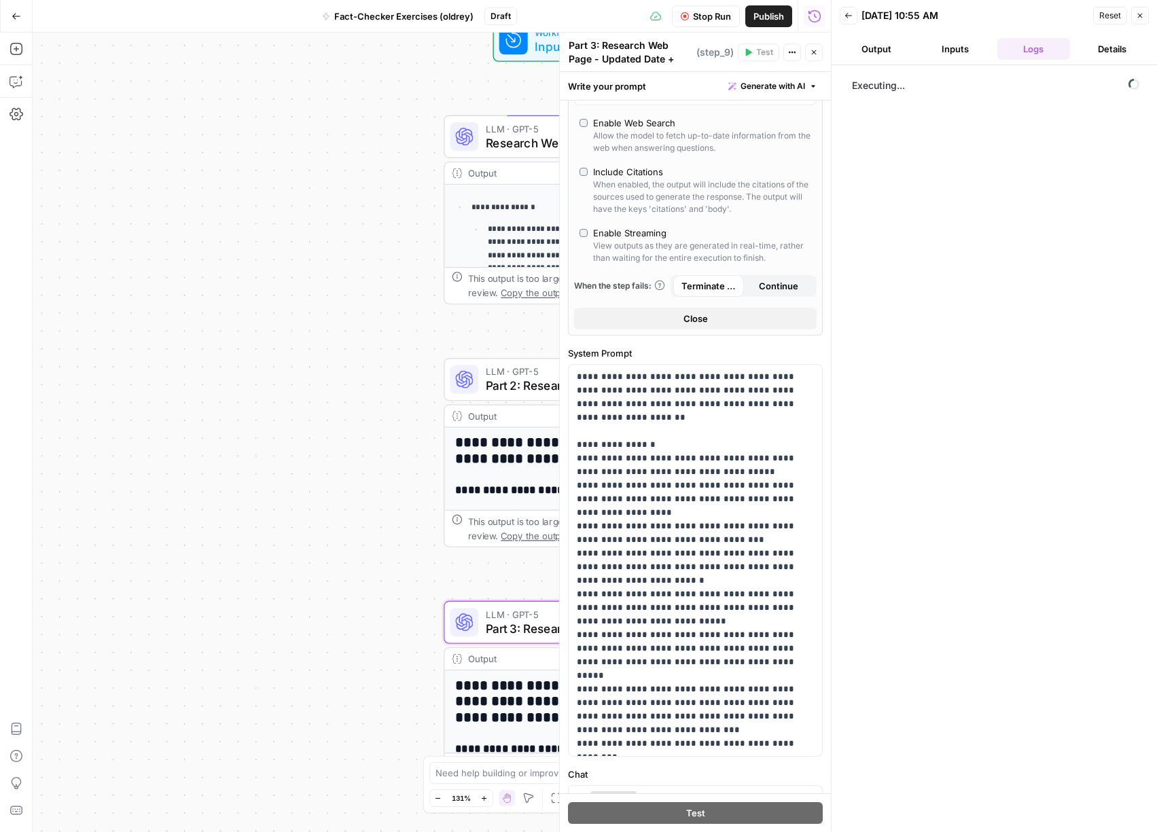
scroll to position [465, 0]
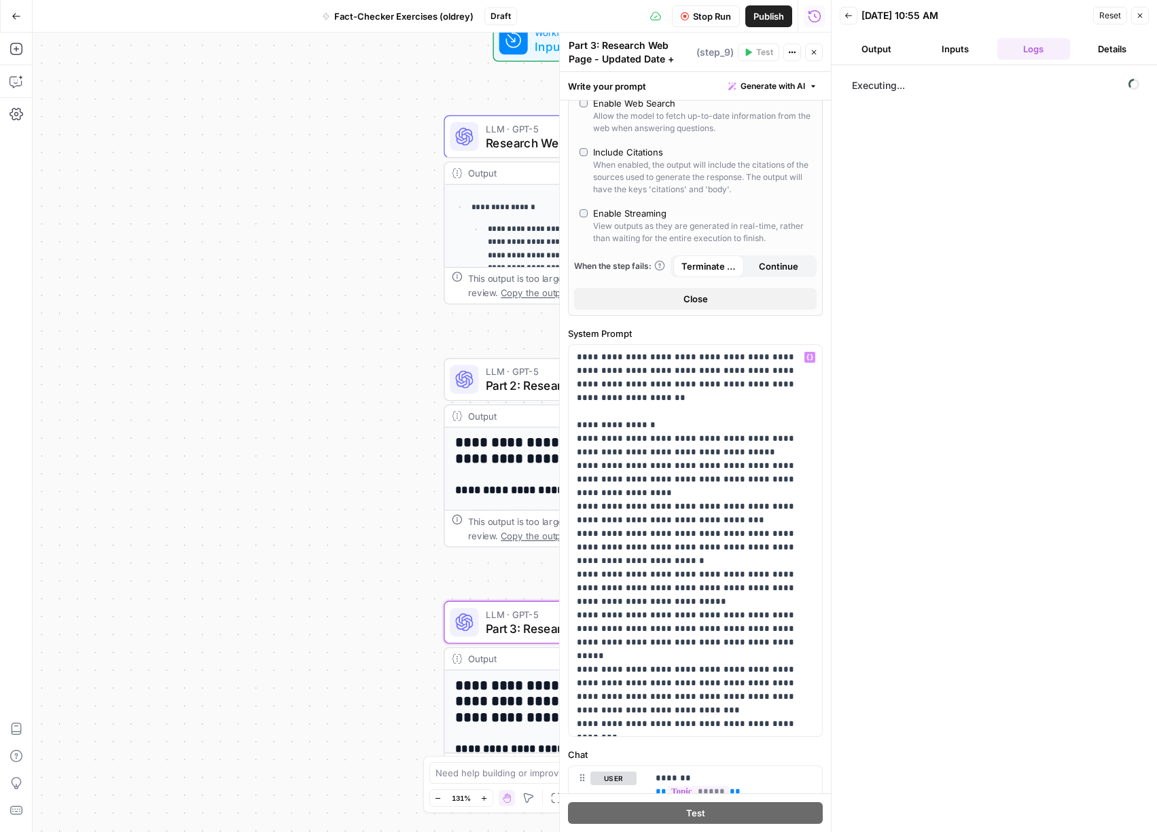
click at [696, 306] on span "Close" at bounding box center [696, 299] width 24 height 14
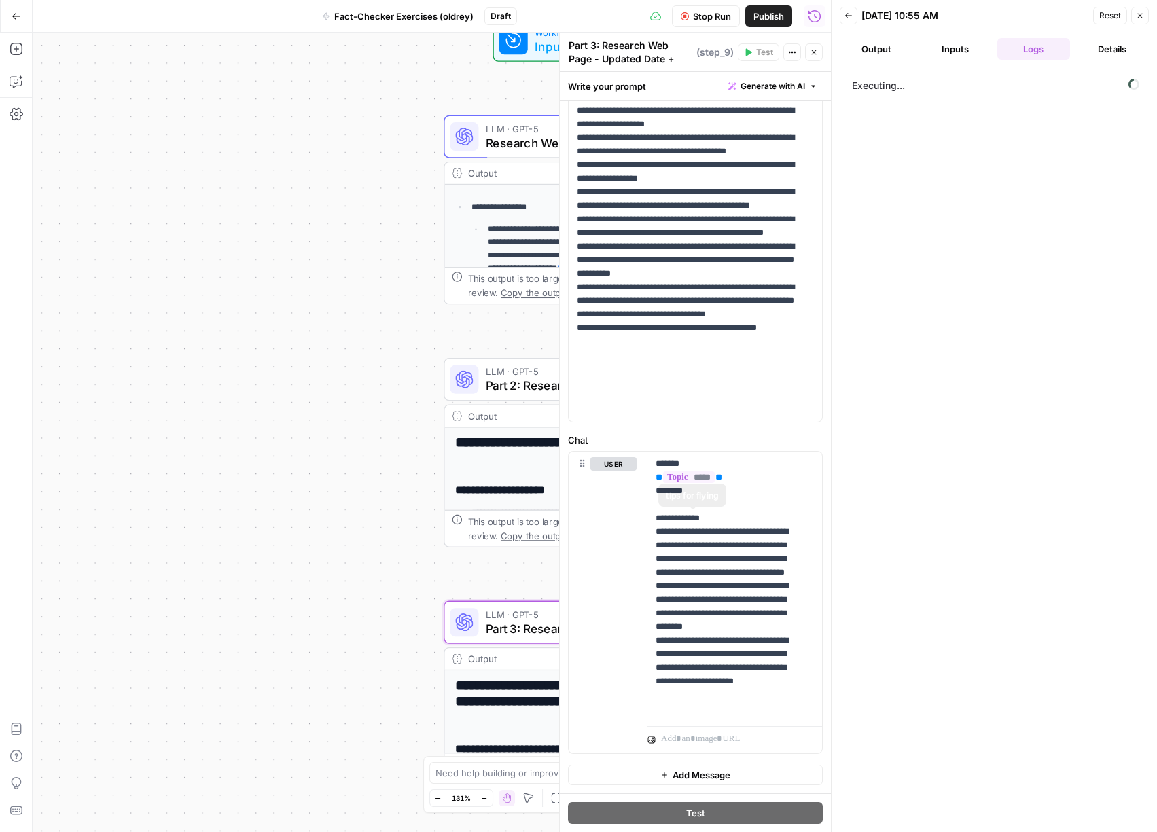
scroll to position [211, 0]
click at [814, 51] on icon "button" at bounding box center [814, 52] width 8 height 8
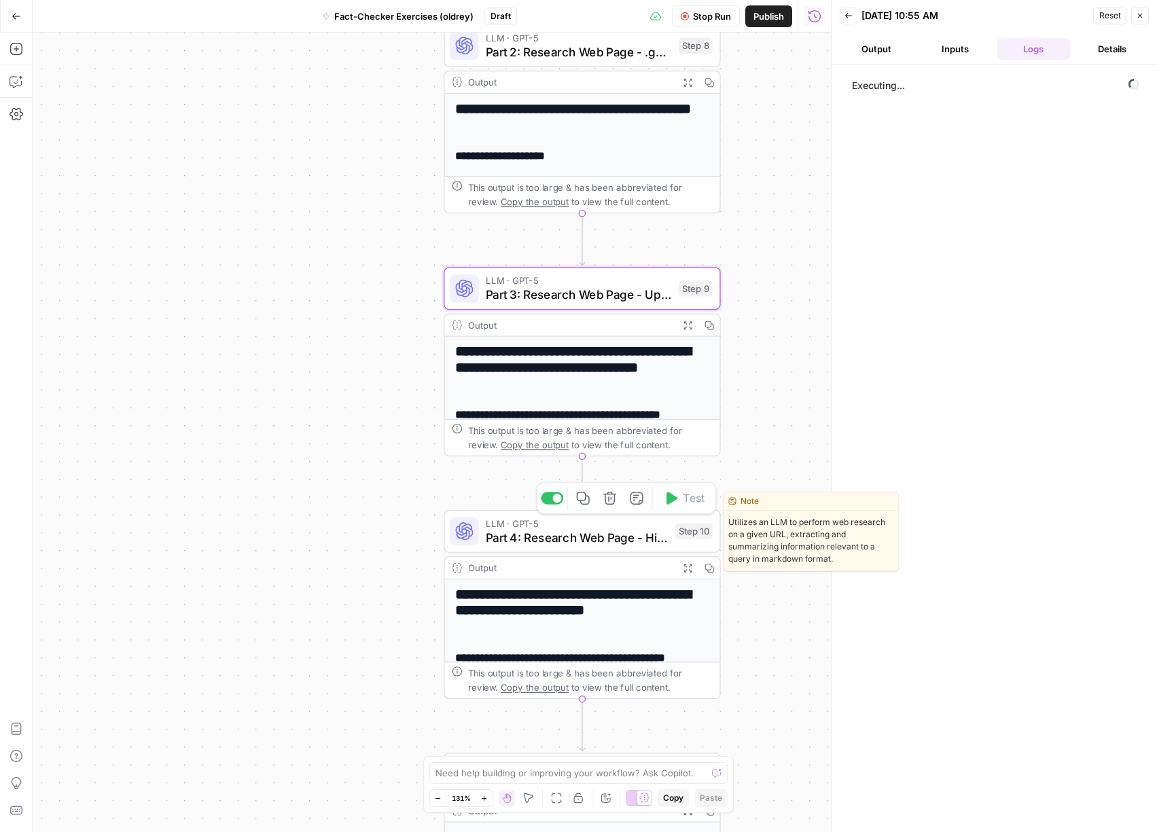
click at [612, 525] on span "LLM · GPT-5" at bounding box center [577, 523] width 182 height 14
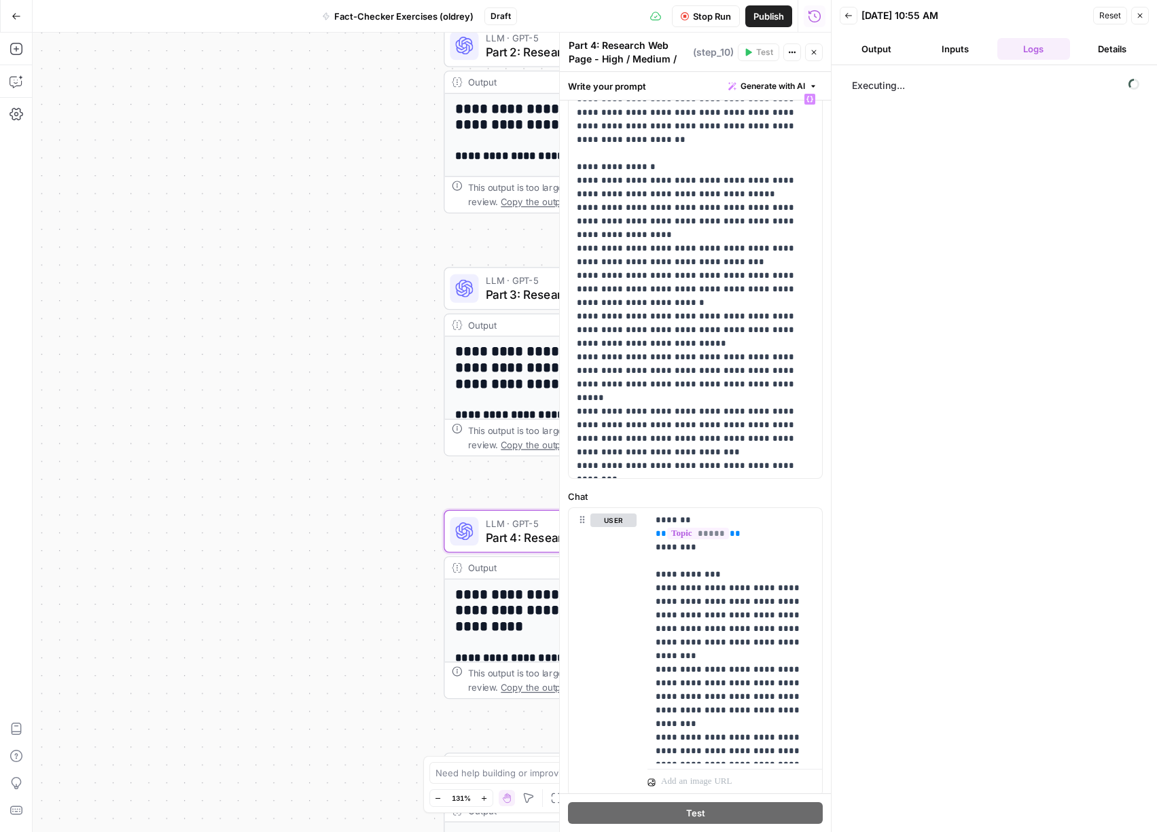
scroll to position [197, 0]
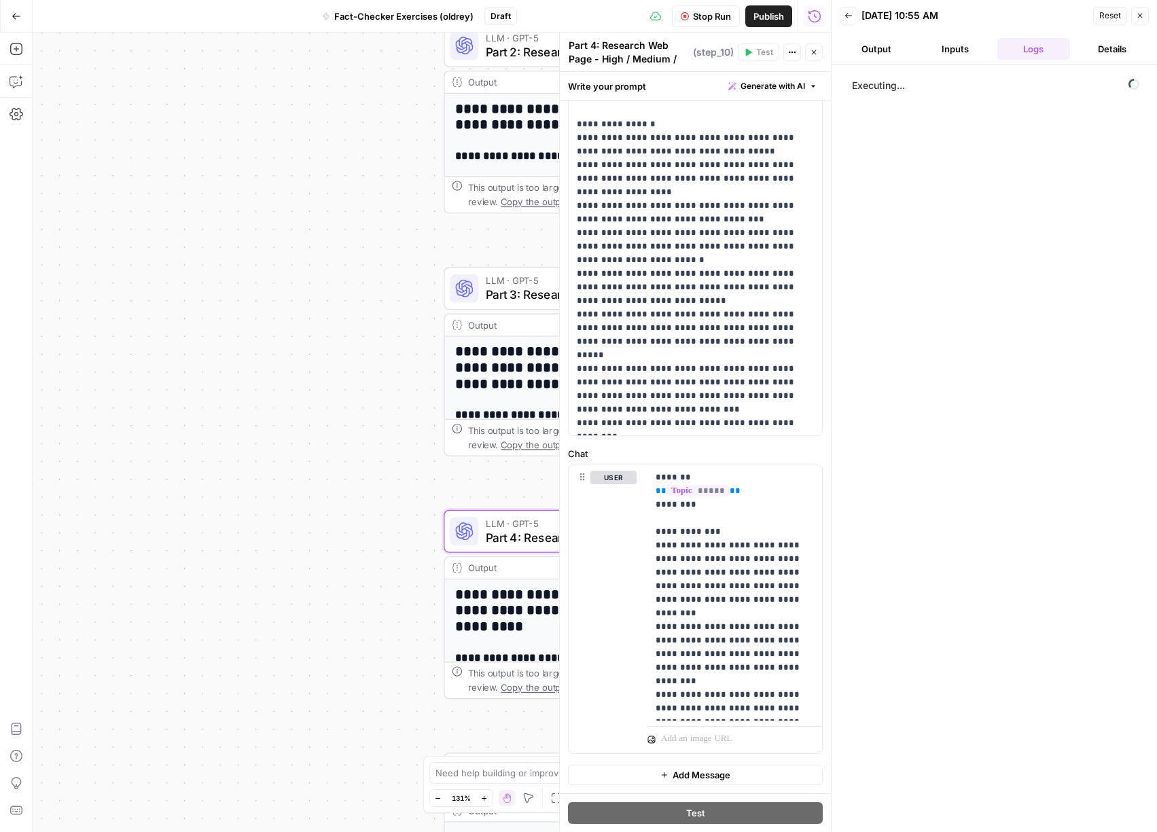
click at [365, 321] on div "**********" at bounding box center [432, 433] width 798 height 800
click at [819, 48] on button "Close" at bounding box center [814, 52] width 18 height 18
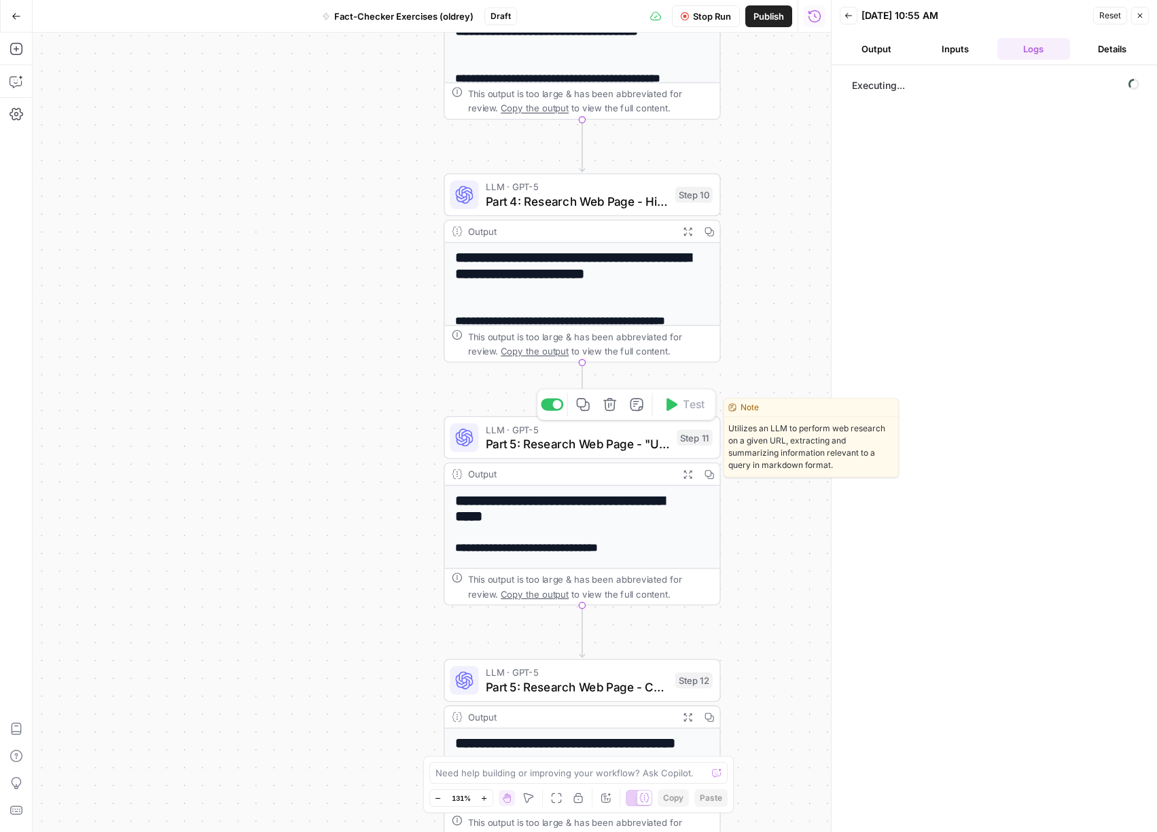
click at [631, 438] on span "Part 5: Research Web Page - "Unverifiable"" at bounding box center [578, 444] width 184 height 18
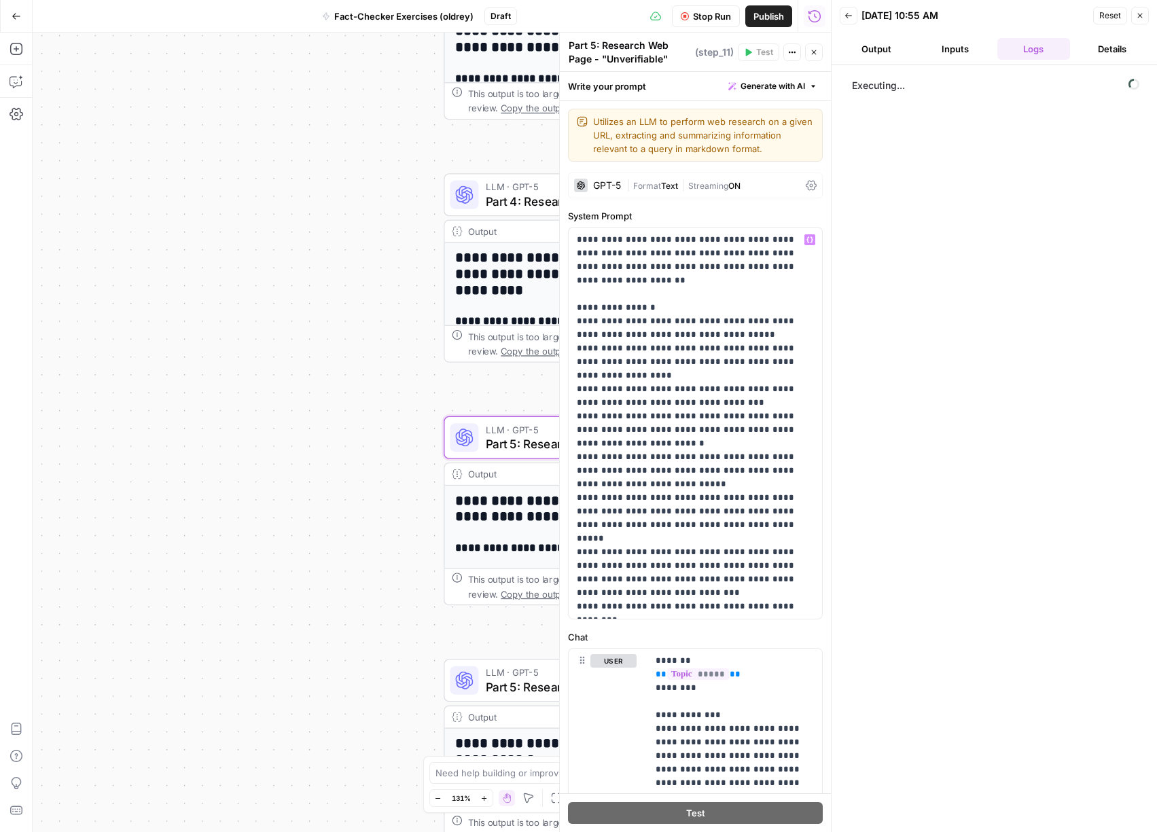
scroll to position [251, 0]
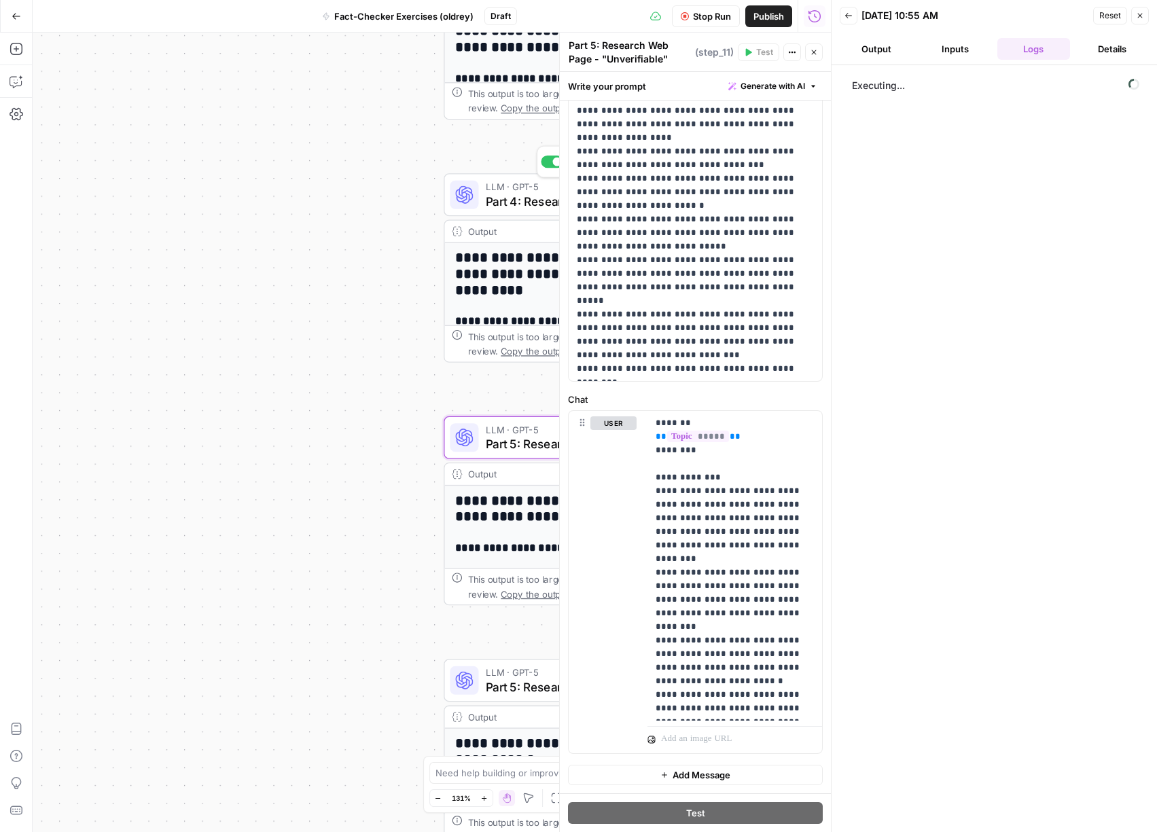
click at [502, 203] on span "Part 4: Research Web Page - High / Medium / Low" at bounding box center [577, 201] width 182 height 18
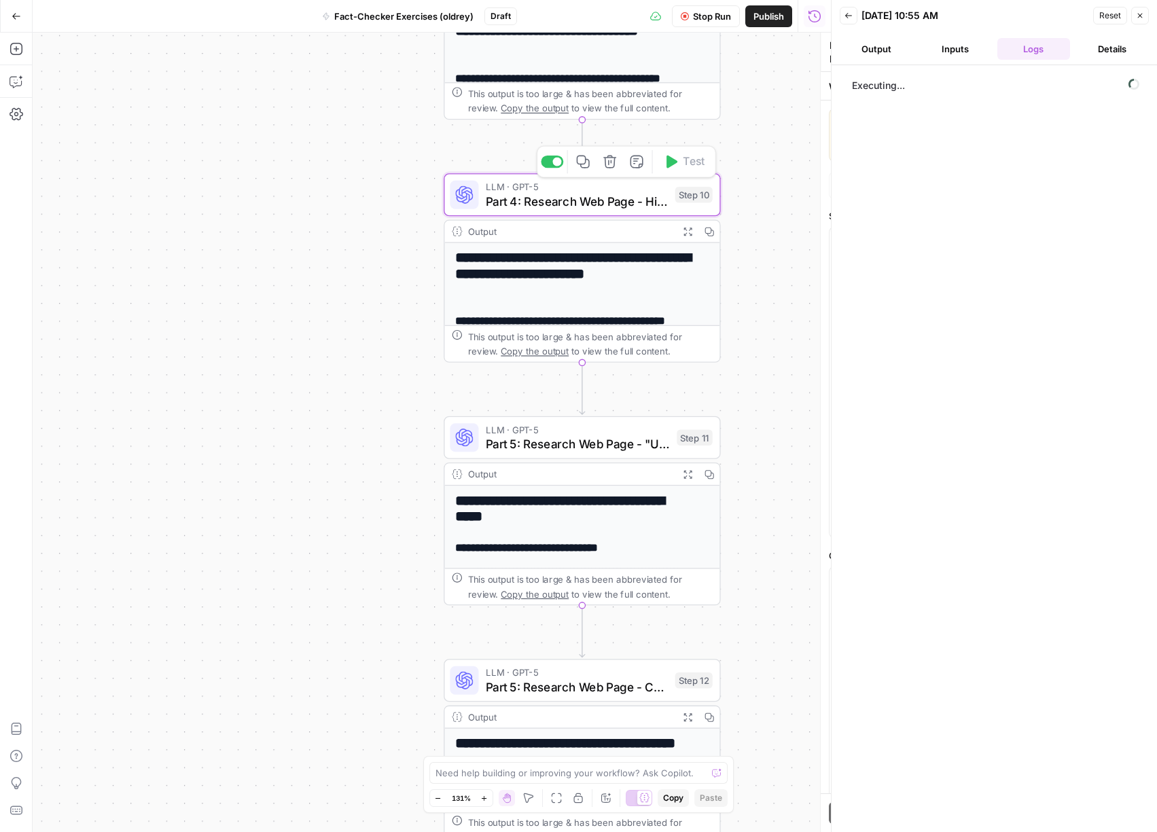
type textarea "Part 4: Research Web Page - High / Medium / Low"
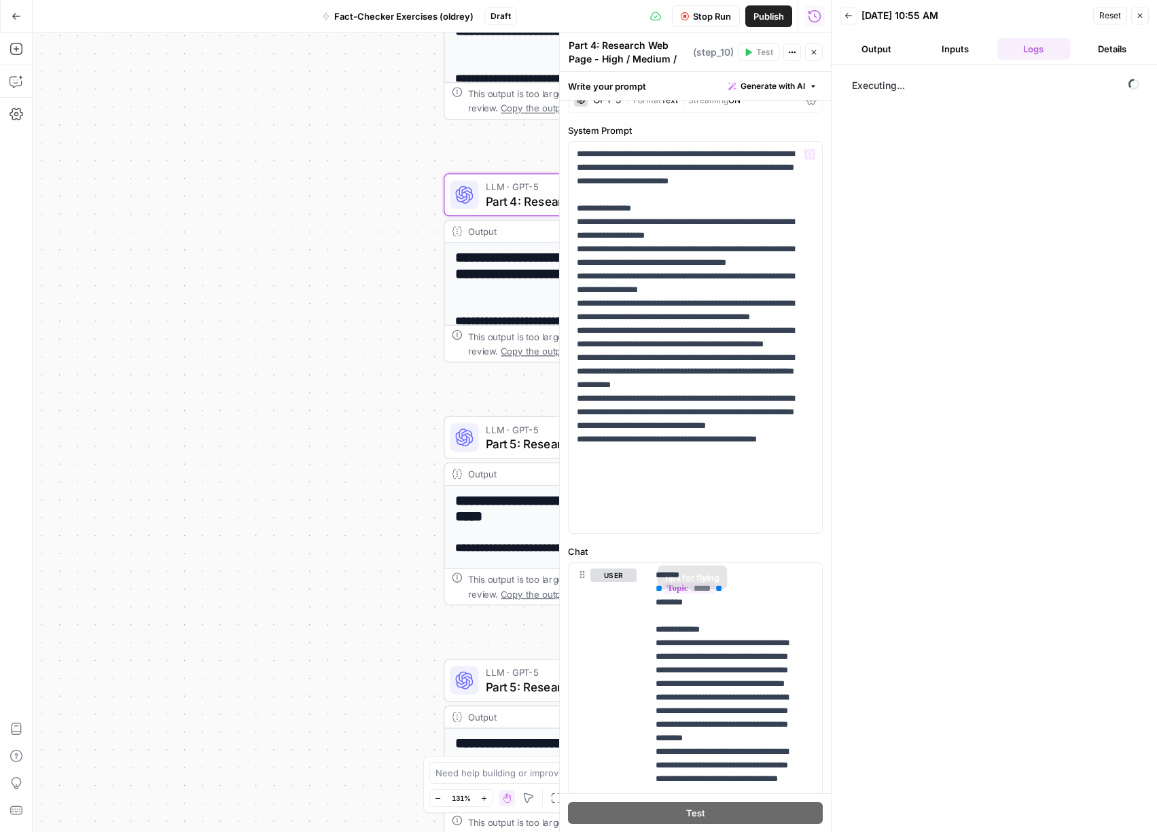
scroll to position [197, 0]
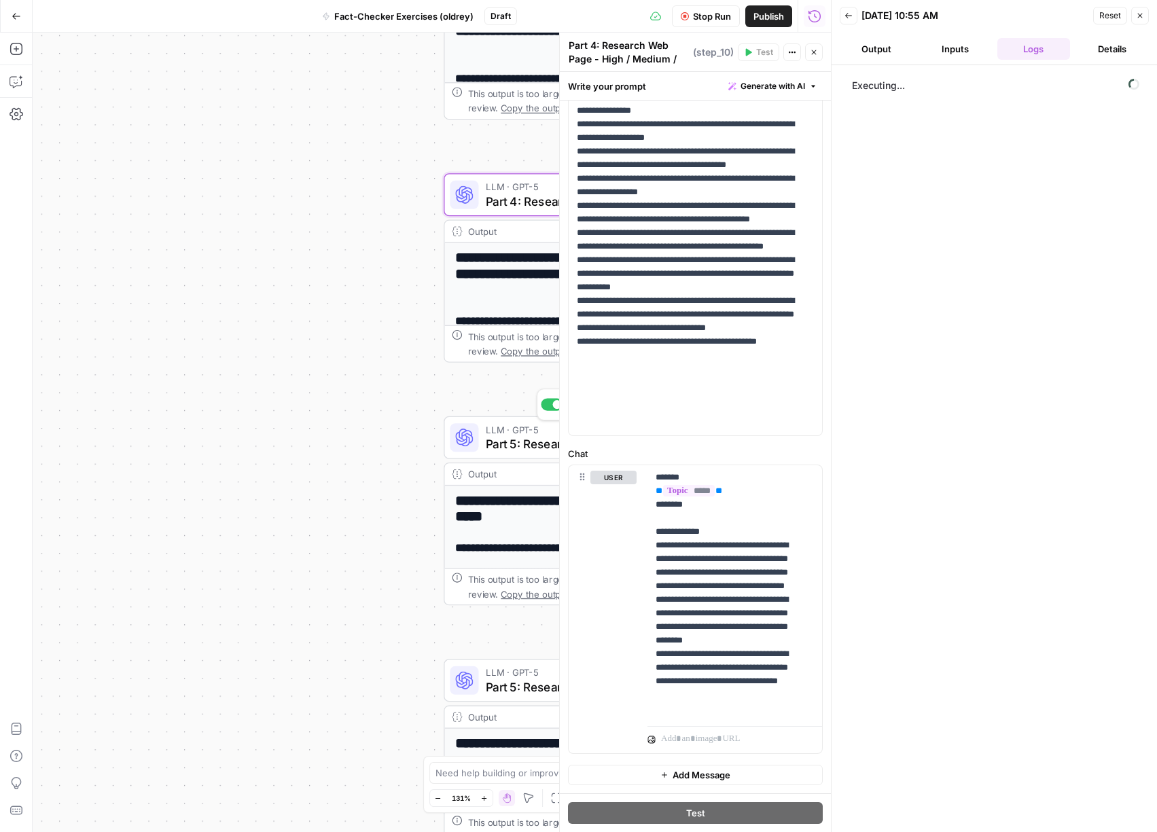
click at [544, 433] on span "LLM · GPT-5" at bounding box center [578, 430] width 184 height 14
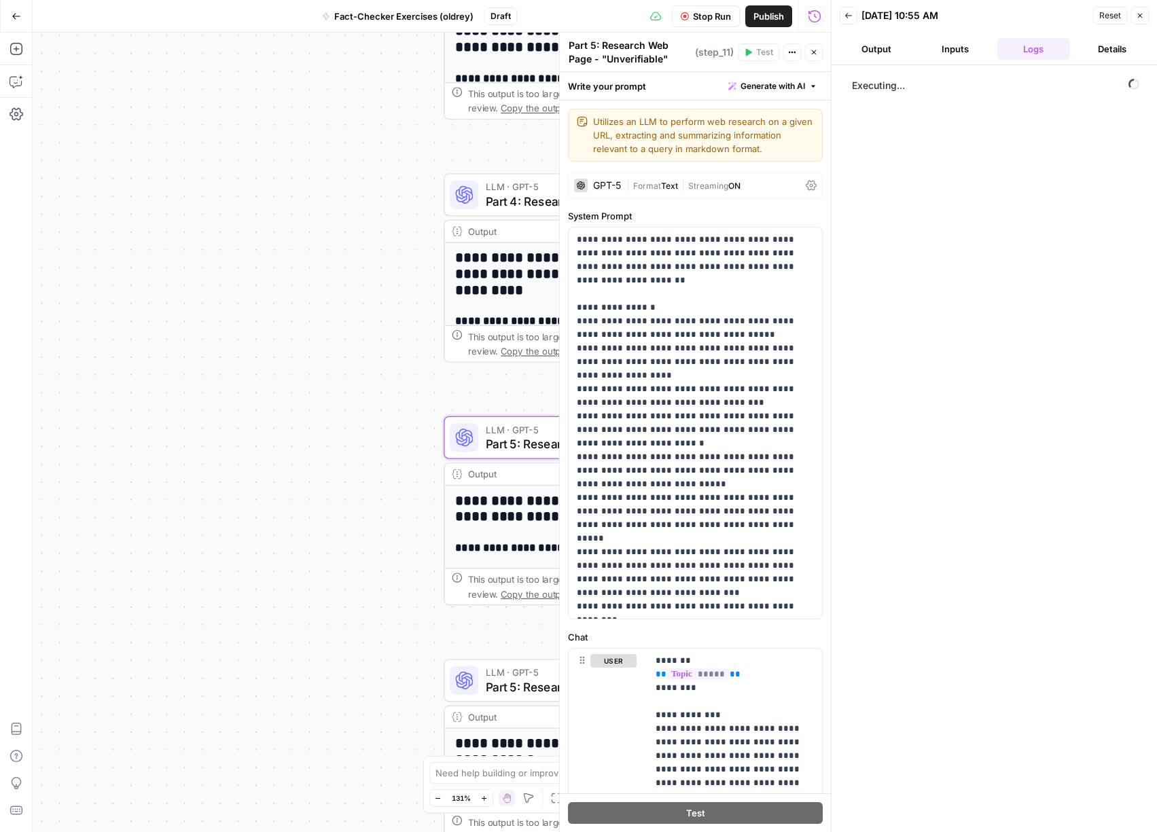
scroll to position [251, 0]
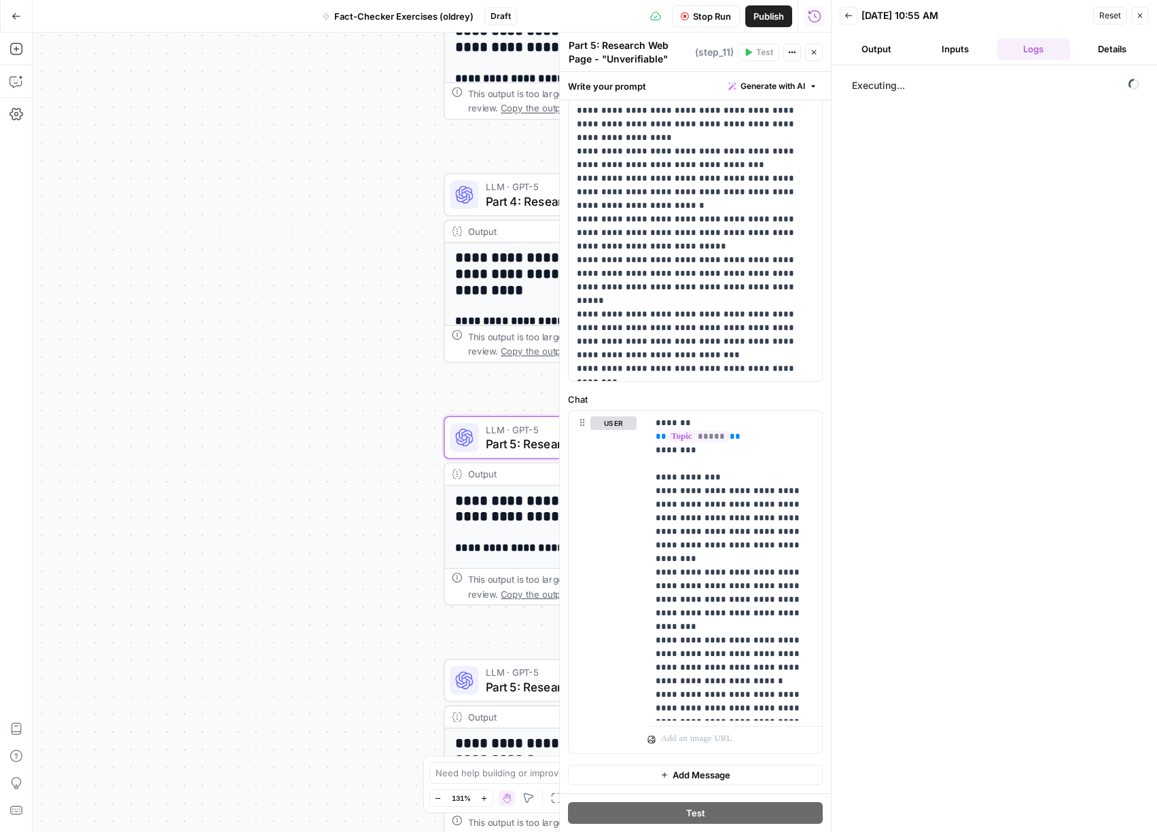
drag, startPoint x: 811, startPoint y: 48, endPoint x: 804, endPoint y: 53, distance: 8.9
click at [811, 48] on icon "button" at bounding box center [814, 52] width 8 height 8
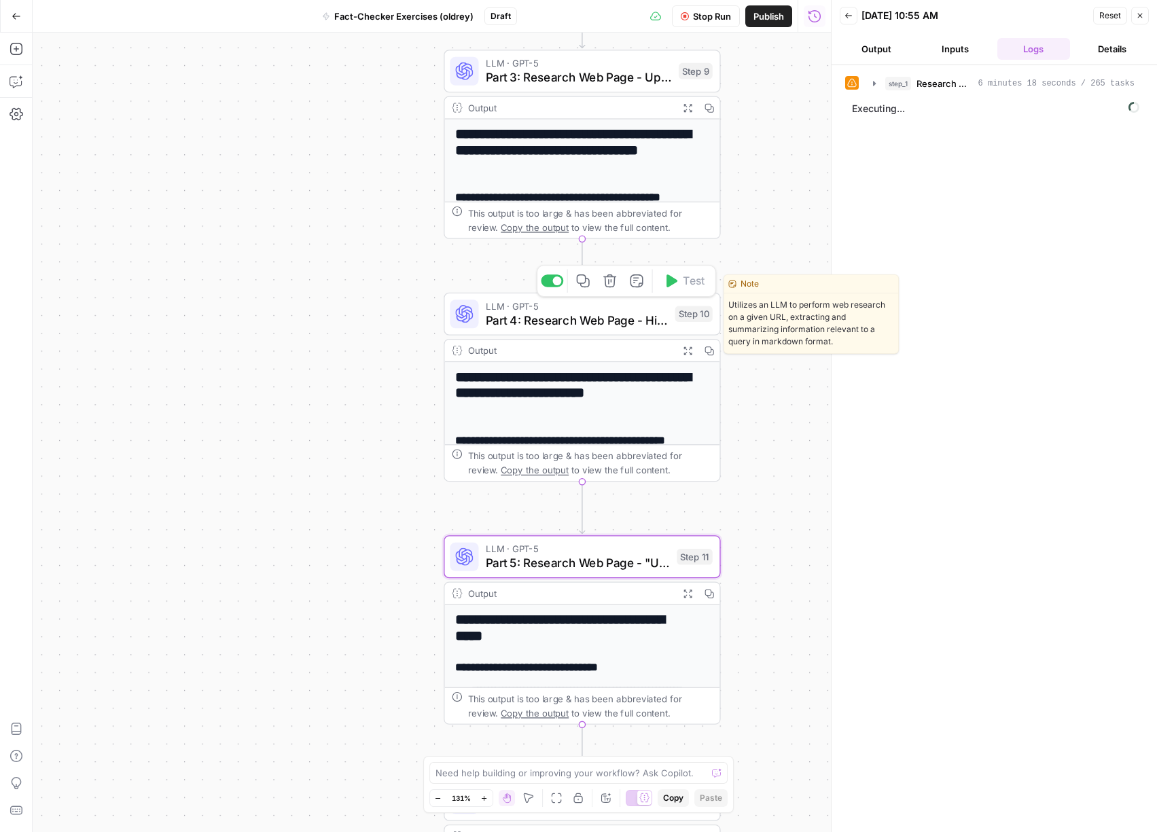
click at [767, 311] on span "Utilizes an LLM to perform web research on a given URL, extracting and summariz…" at bounding box center [811, 324] width 174 height 60
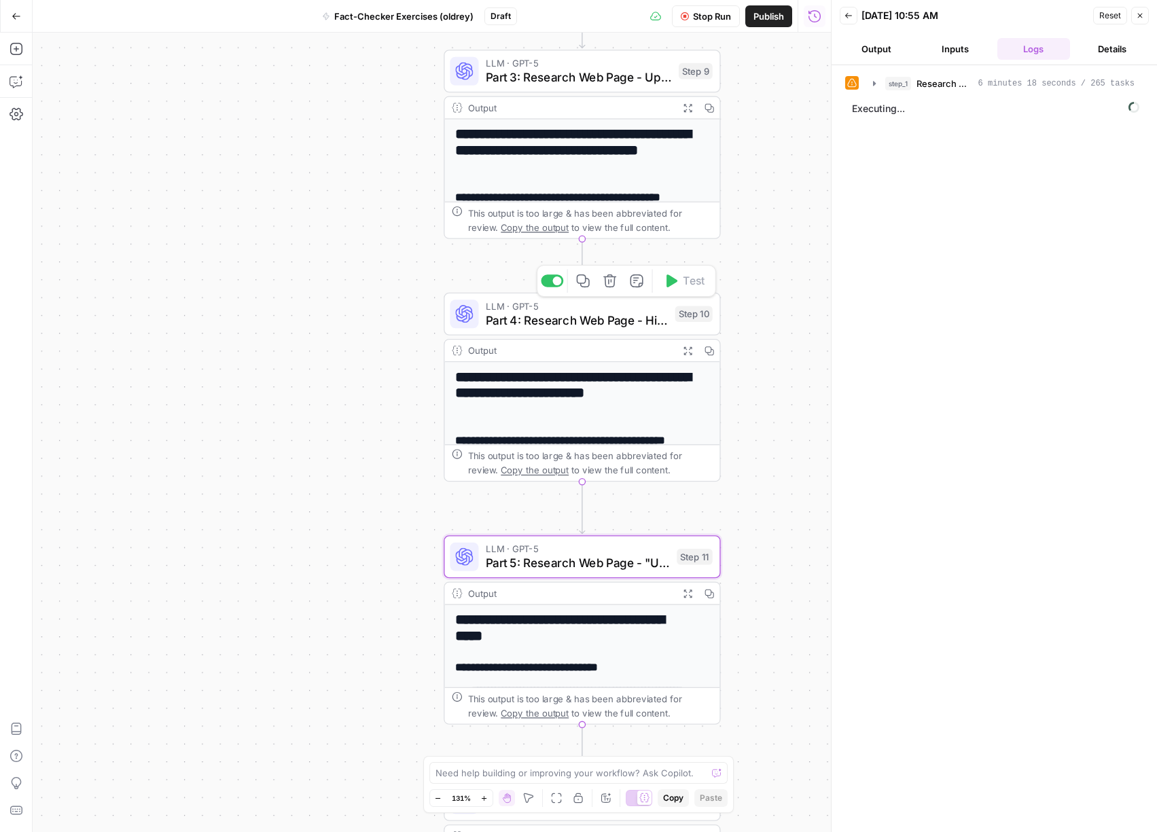
click at [784, 438] on div "**********" at bounding box center [432, 433] width 798 height 800
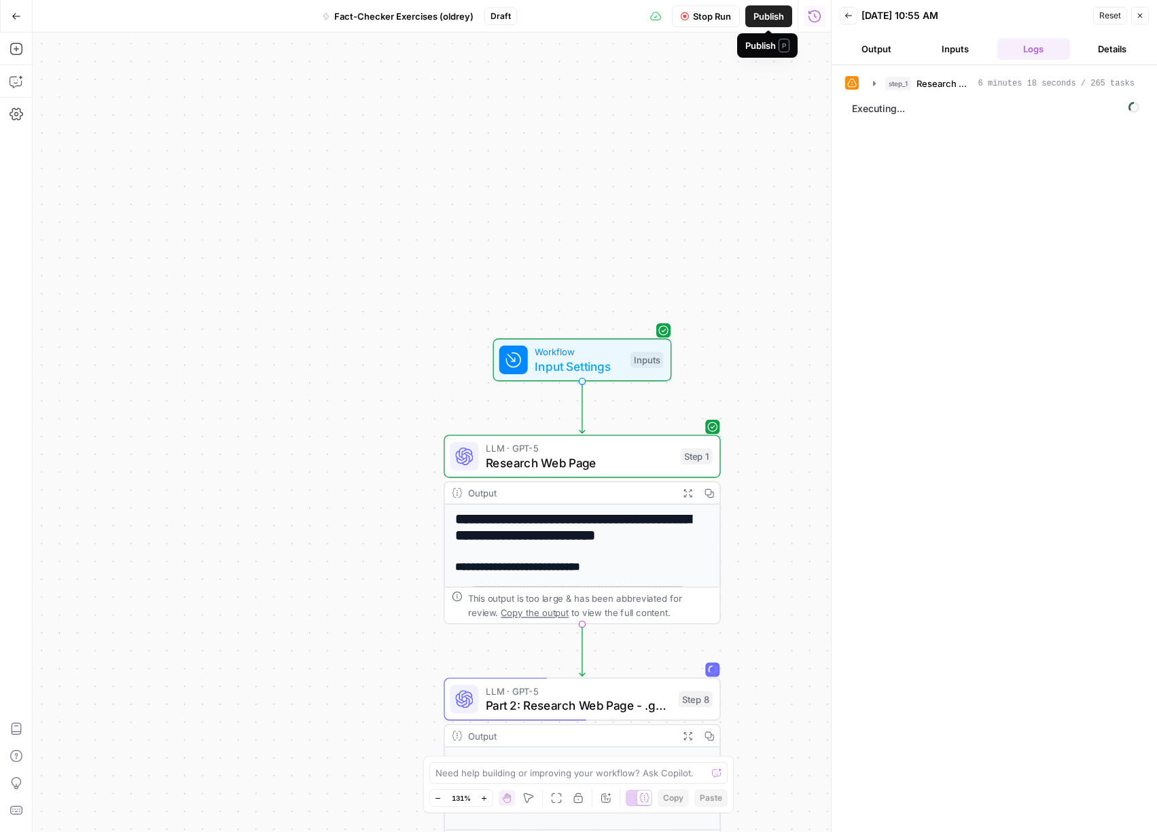
click at [771, 18] on span "Publish" at bounding box center [769, 17] width 31 height 14
click at [769, 14] on span "Publish" at bounding box center [769, 17] width 31 height 14
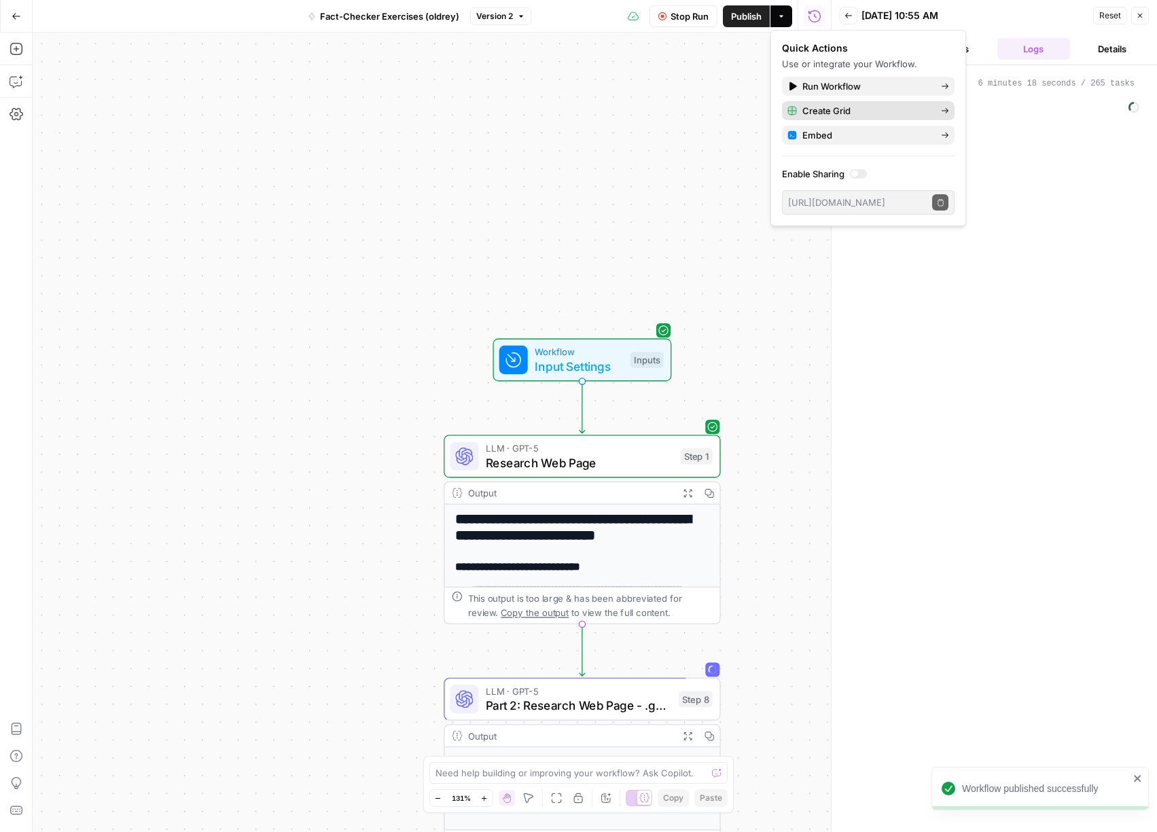
click at [824, 107] on span "Create Grid" at bounding box center [867, 111] width 128 height 14
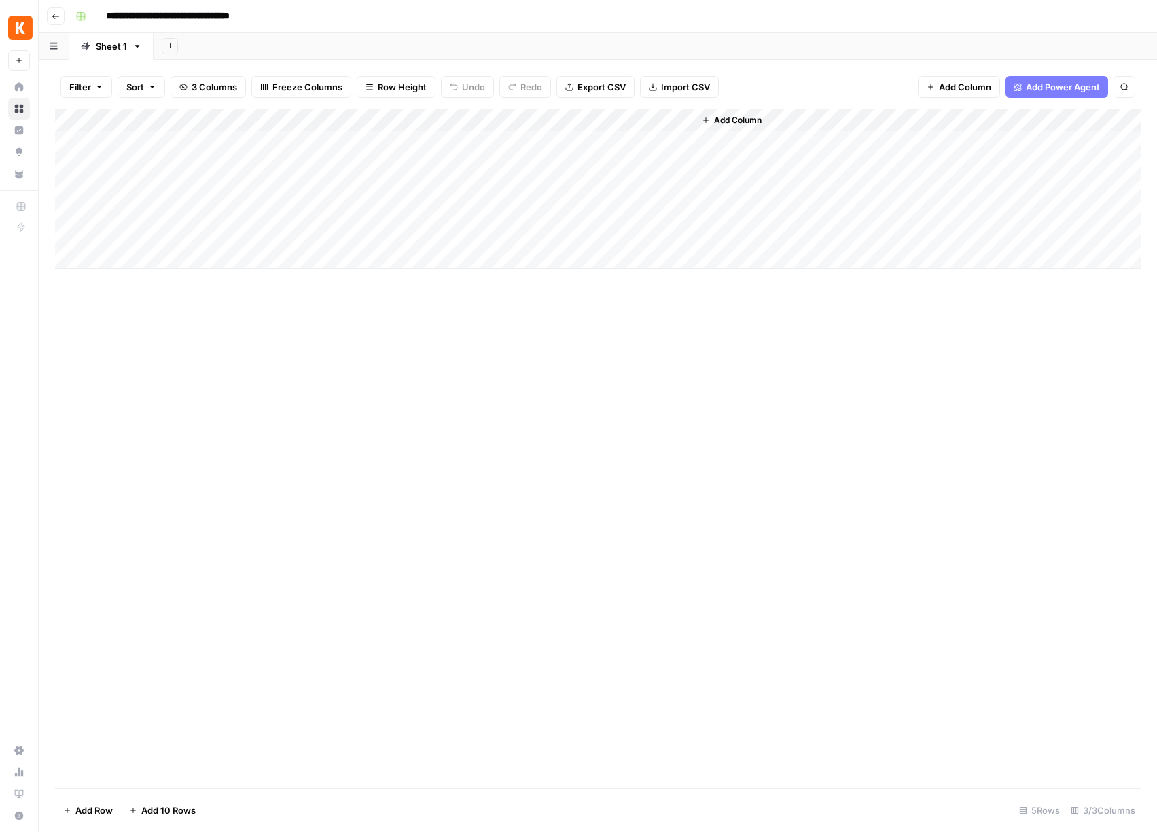
click at [207, 139] on div "Add Column" at bounding box center [598, 189] width 1086 height 160
type textarea "**********"
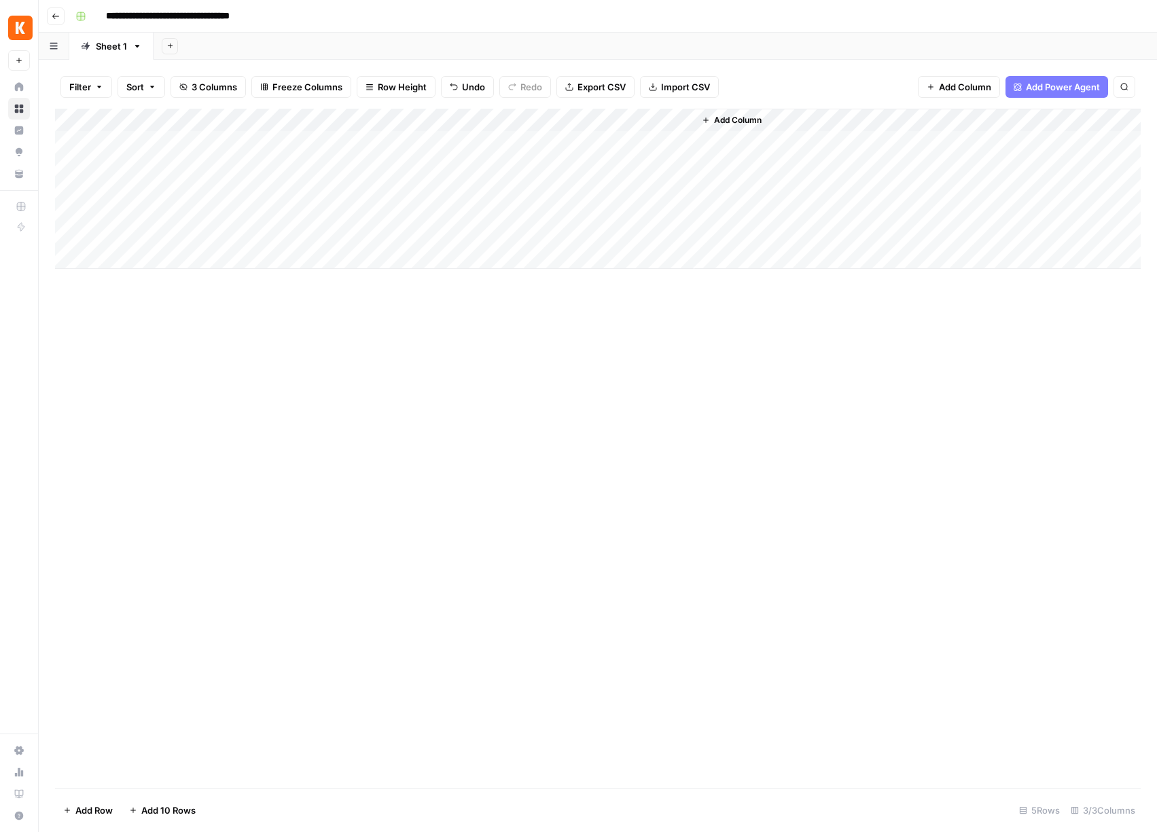
click at [117, 54] on link "Sheet 1" at bounding box center [111, 46] width 84 height 27
click at [120, 48] on input "*******" at bounding box center [112, 46] width 33 height 18
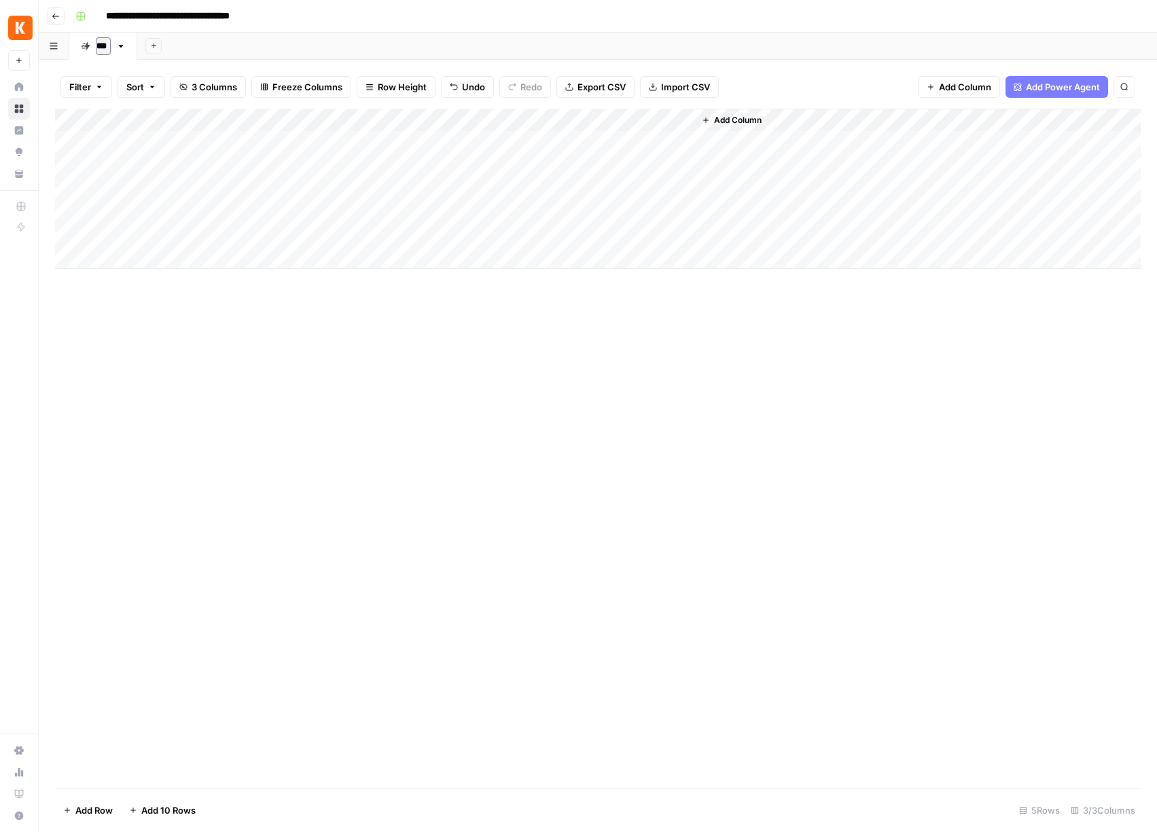
type input "****"
click at [302, 366] on div "Add Column" at bounding box center [598, 449] width 1086 height 680
click at [122, 46] on icon "button" at bounding box center [123, 46] width 5 height 3
click at [153, 48] on icon "button" at bounding box center [155, 45] width 7 height 7
click at [189, 92] on span "Blank" at bounding box center [223, 93] width 100 height 14
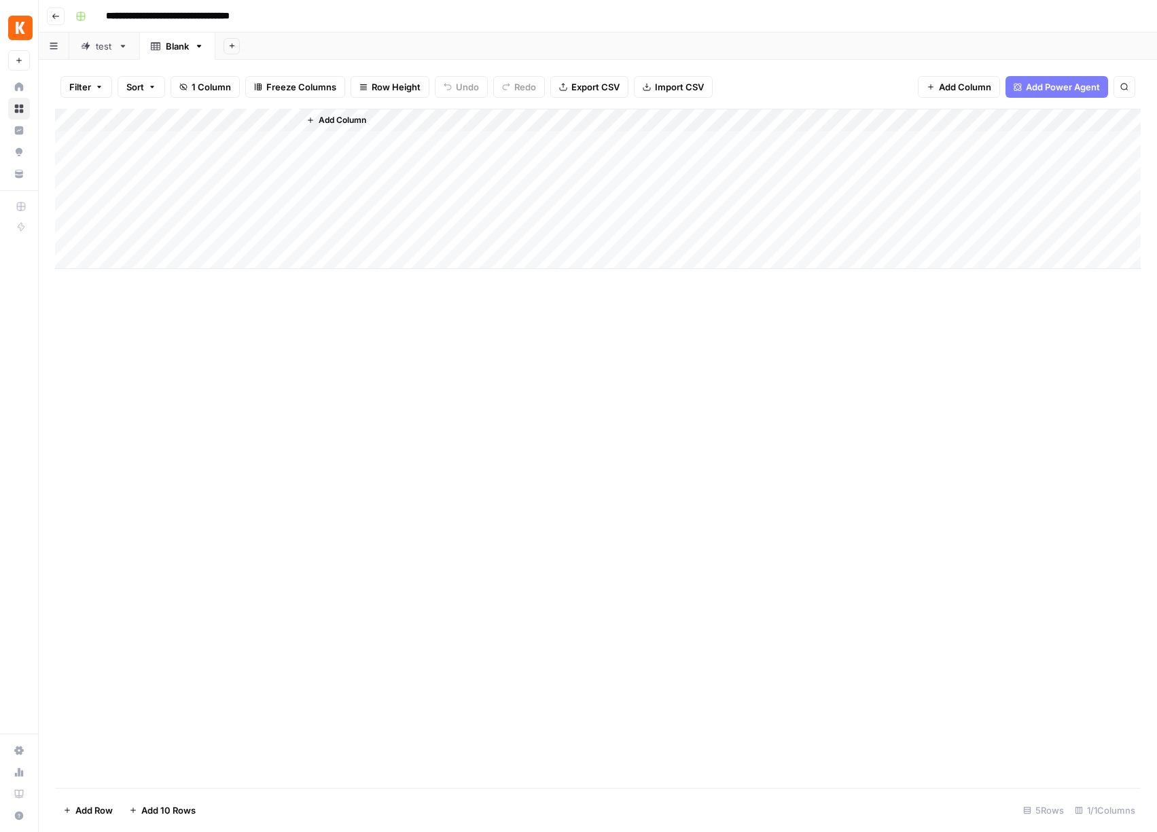
click at [202, 47] on icon "button" at bounding box center [199, 46] width 10 height 10
click at [241, 122] on span "Delete Sheet" at bounding box center [253, 122] width 65 height 14
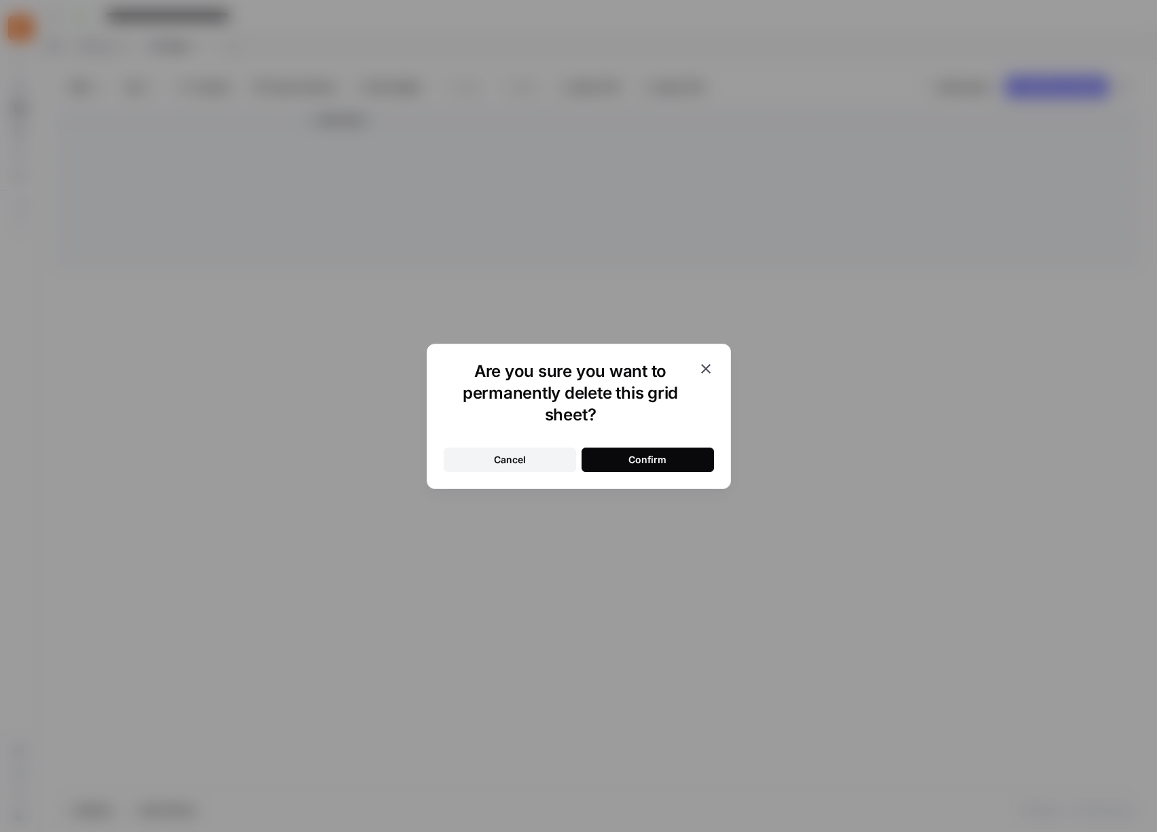
click at [658, 455] on div "Confirm" at bounding box center [648, 460] width 38 height 14
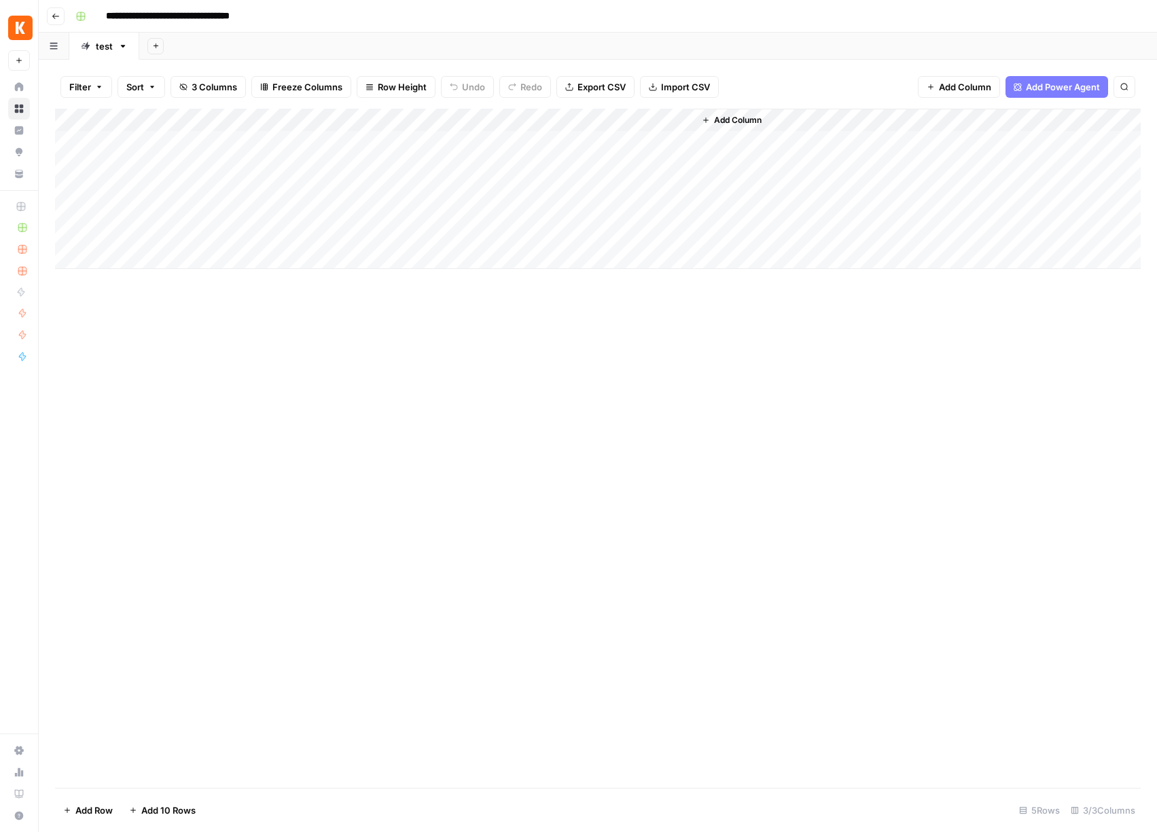
click at [665, 119] on div "Add Column" at bounding box center [598, 189] width 1086 height 160
click at [540, 252] on span "Edit Workflow" at bounding box center [580, 254] width 119 height 14
click at [58, 20] on button "Go back" at bounding box center [56, 16] width 18 height 18
click at [57, 13] on icon "button" at bounding box center [56, 16] width 8 height 8
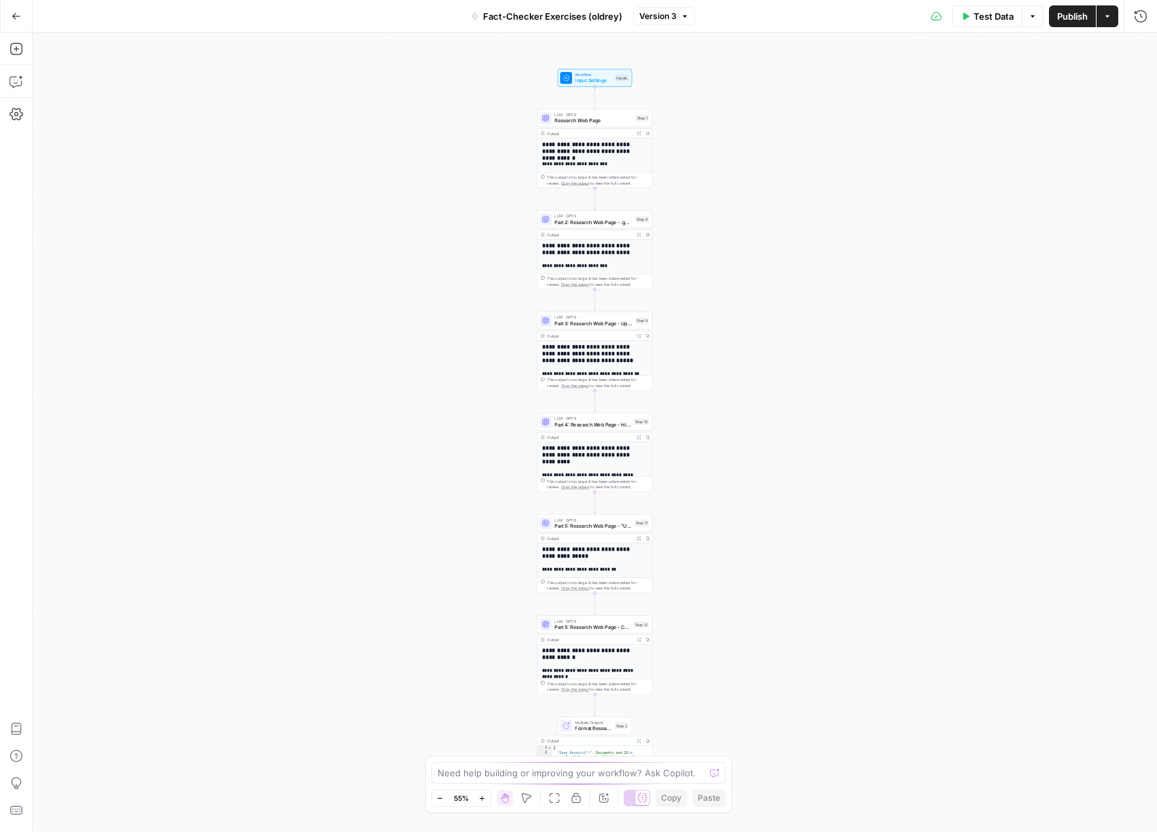
click at [18, 20] on icon "button" at bounding box center [17, 17] width 10 height 10
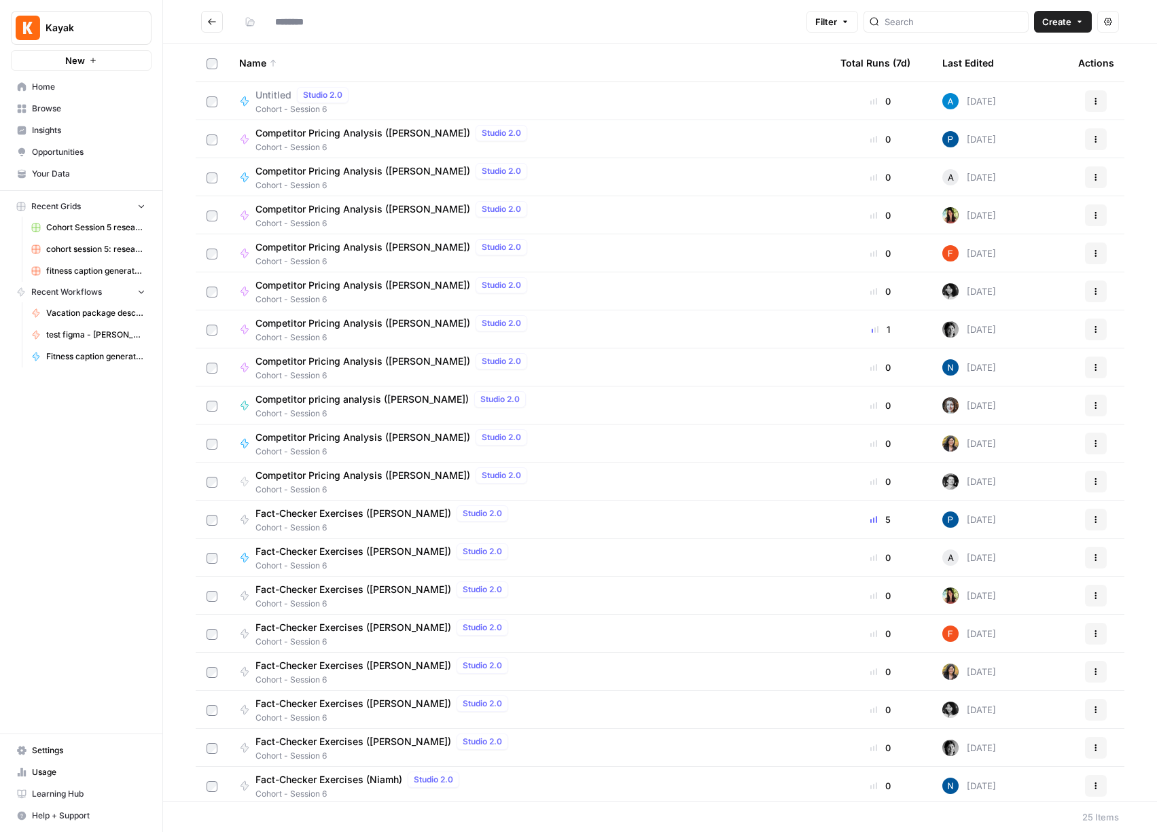
type input "**********"
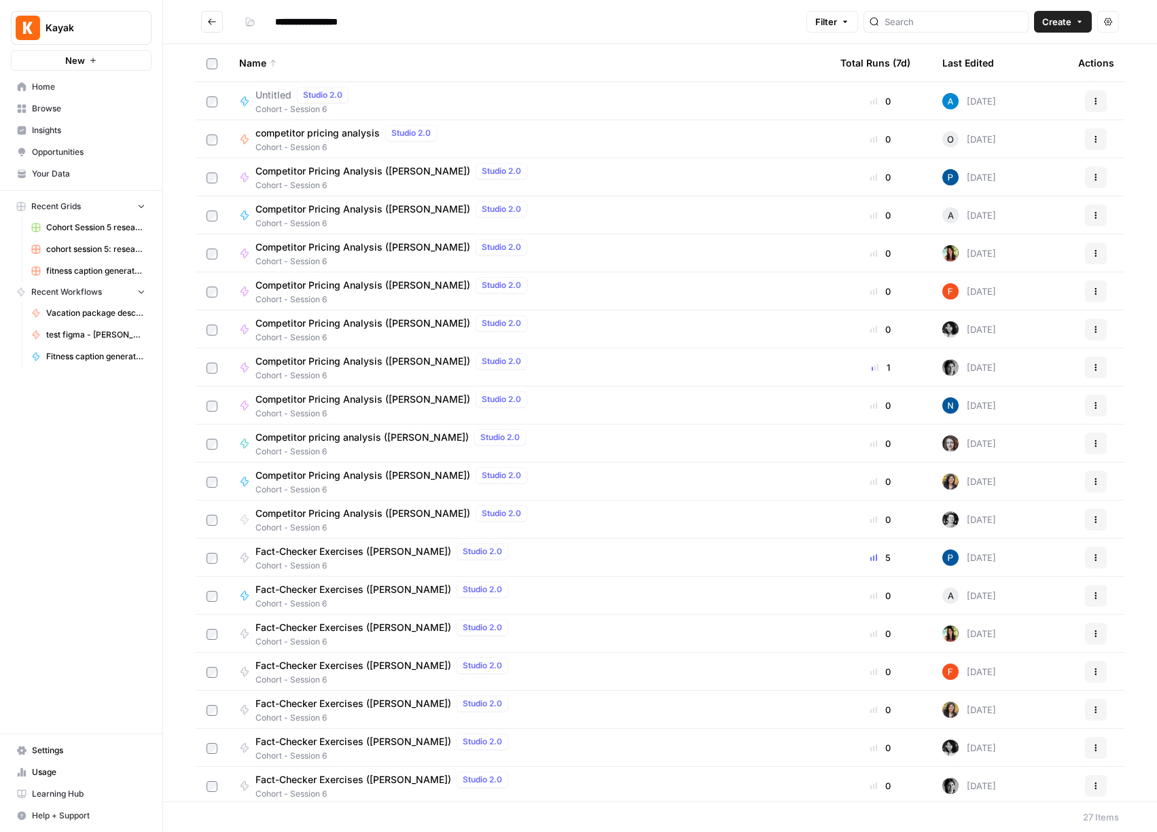
click at [70, 106] on span "Browse" at bounding box center [88, 109] width 113 height 12
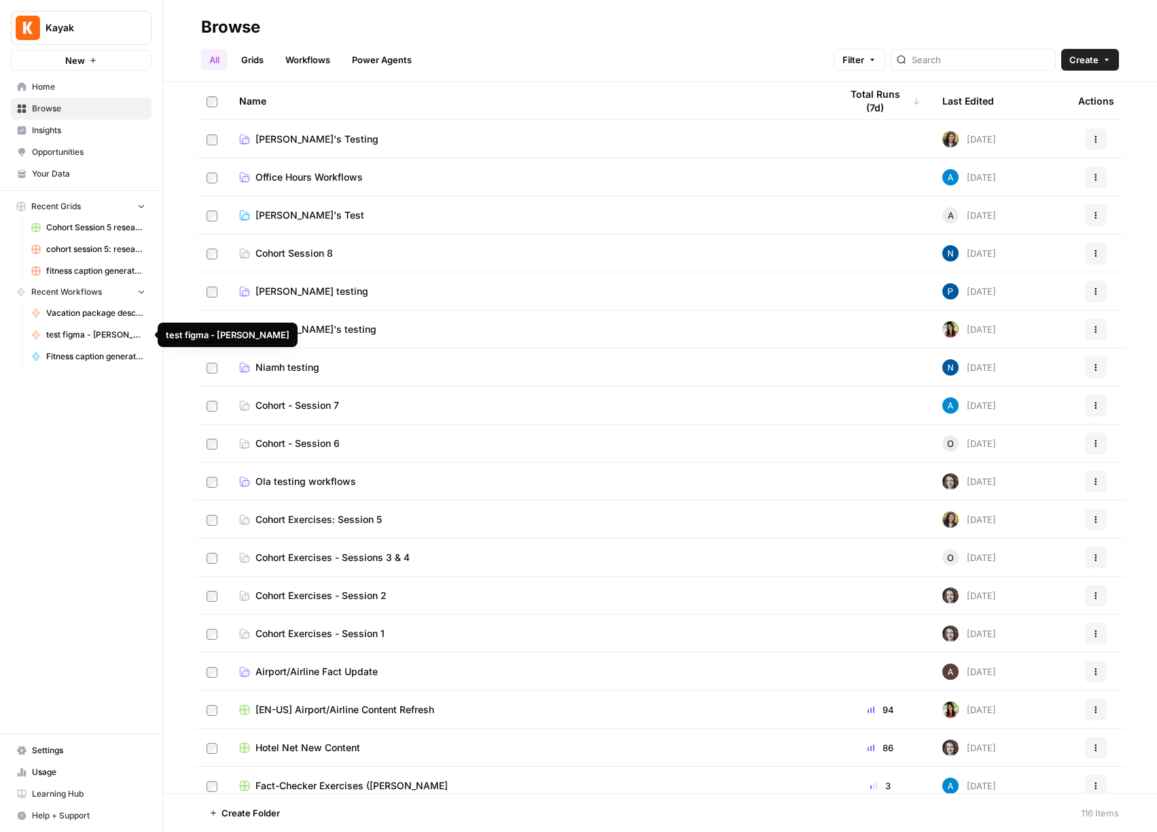
click at [75, 331] on span "test figma - [PERSON_NAME]" at bounding box center [95, 335] width 99 height 12
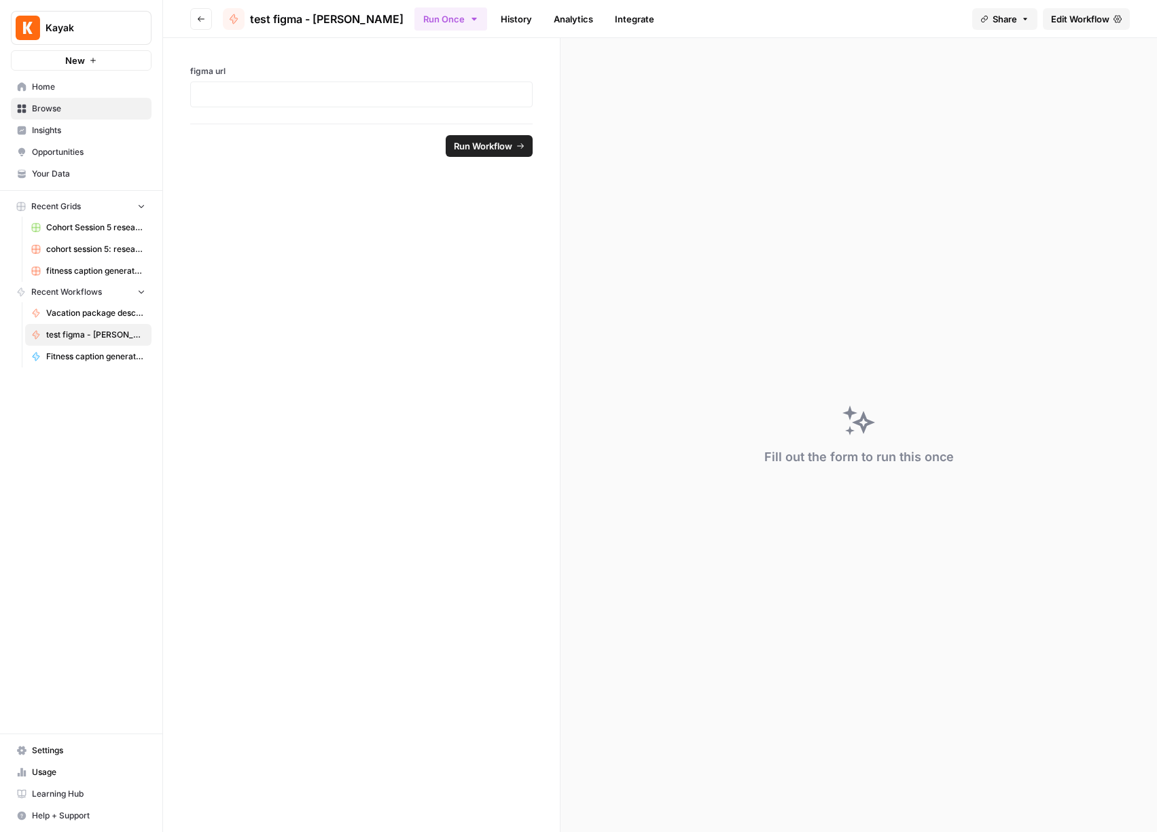
click at [1074, 13] on span "Edit Workflow" at bounding box center [1080, 19] width 58 height 14
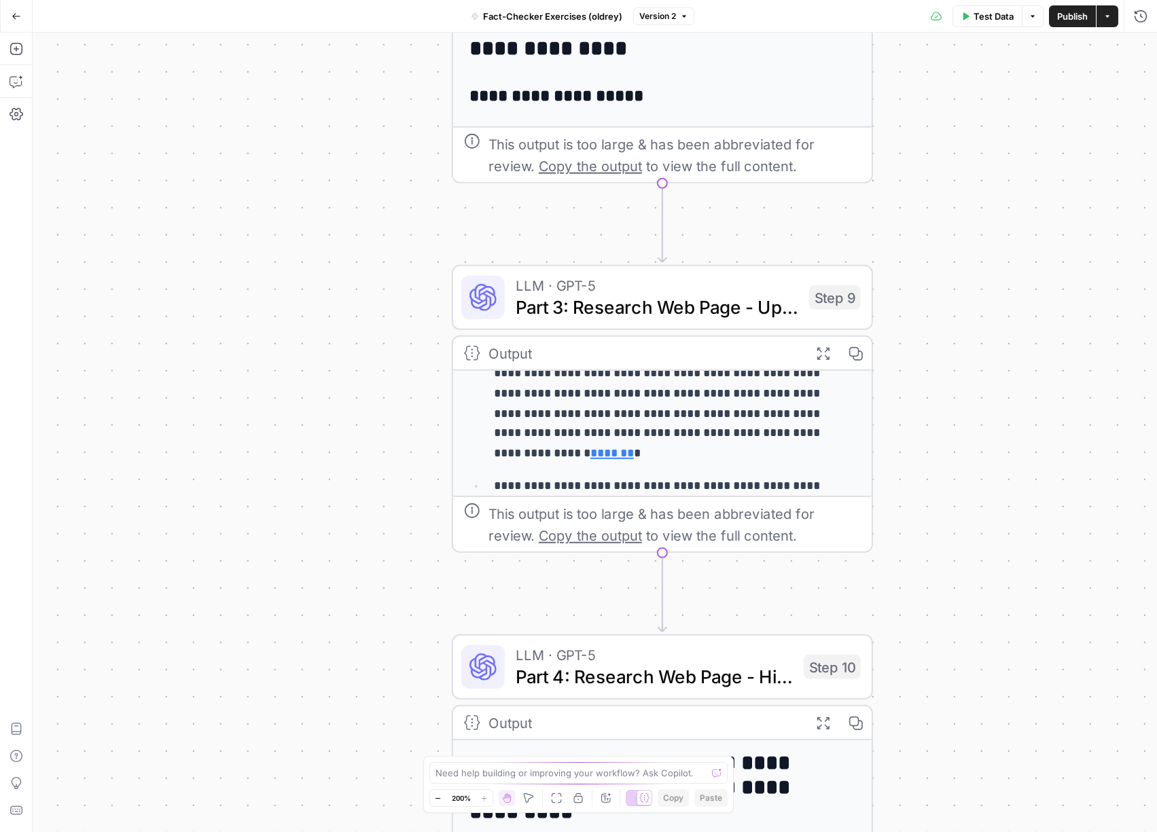
scroll to position [173, 0]
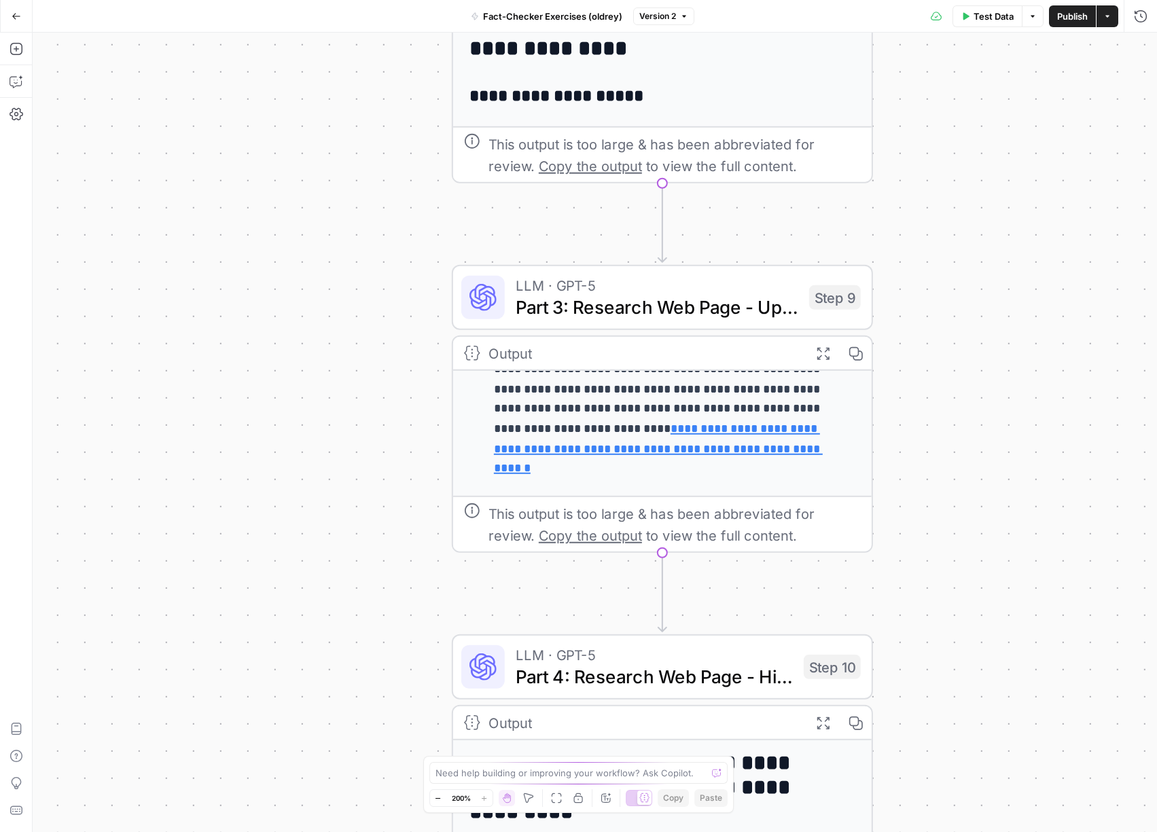
click at [958, 362] on div "**********" at bounding box center [595, 433] width 1125 height 800
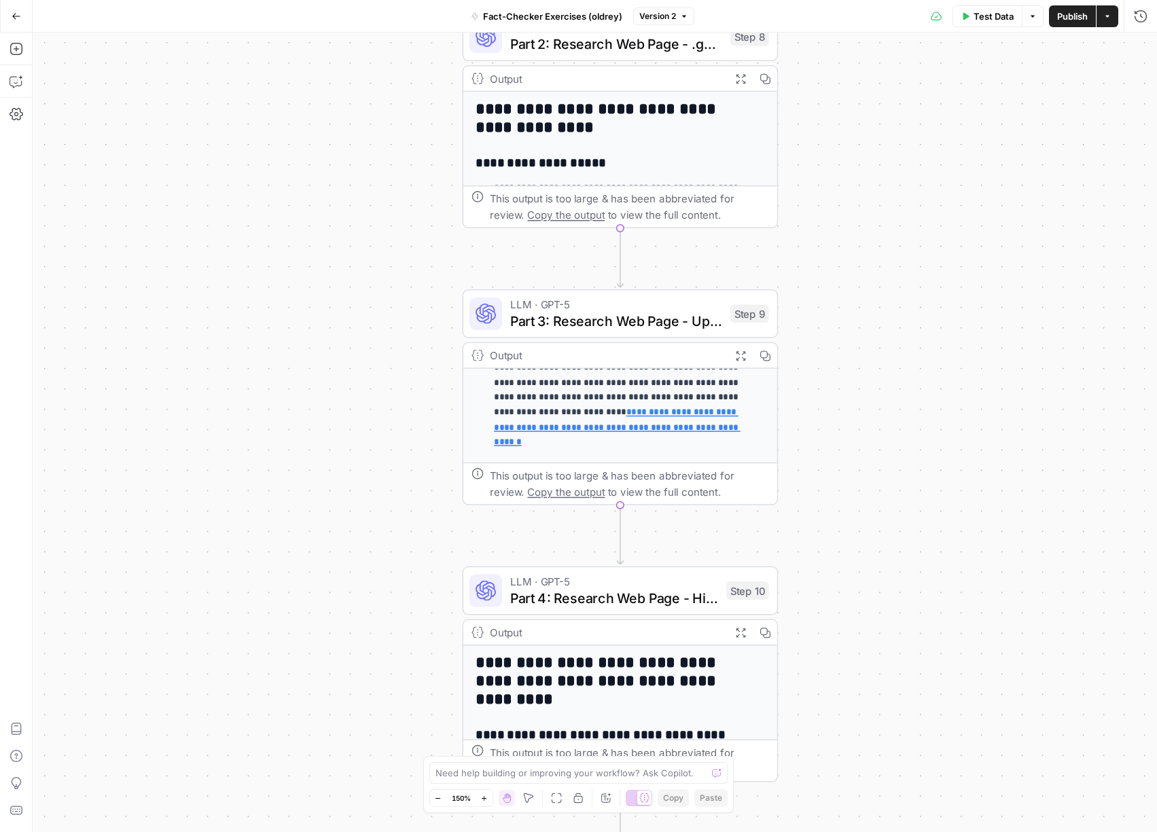
click at [878, 527] on div "**********" at bounding box center [595, 433] width 1125 height 800
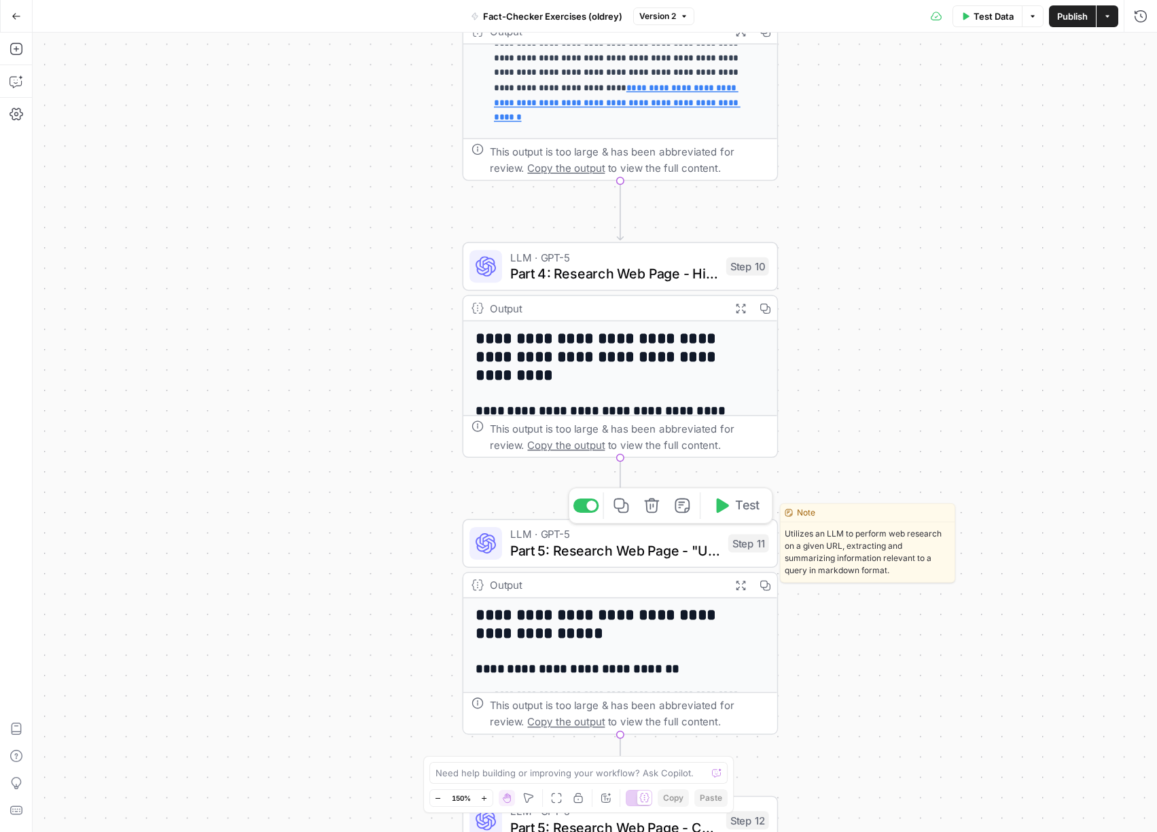
click at [676, 537] on span "LLM · GPT-5" at bounding box center [615, 534] width 210 height 16
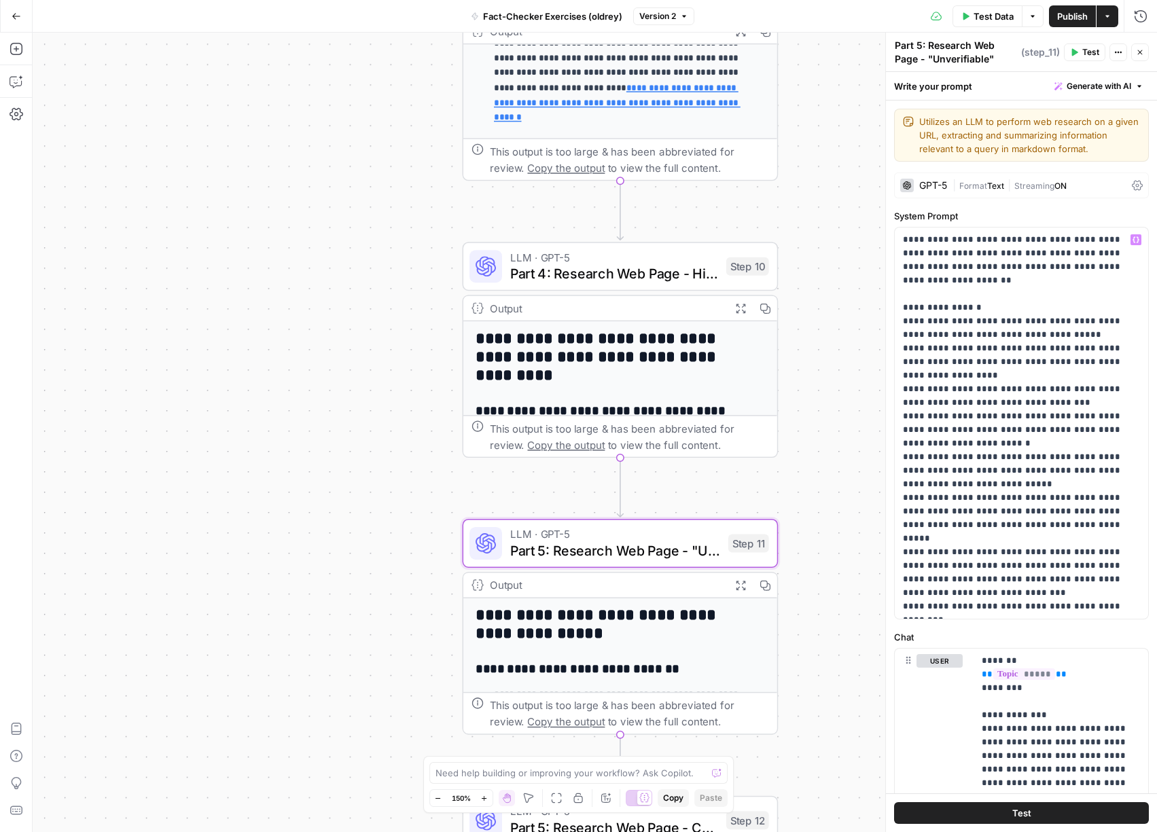
scroll to position [251, 0]
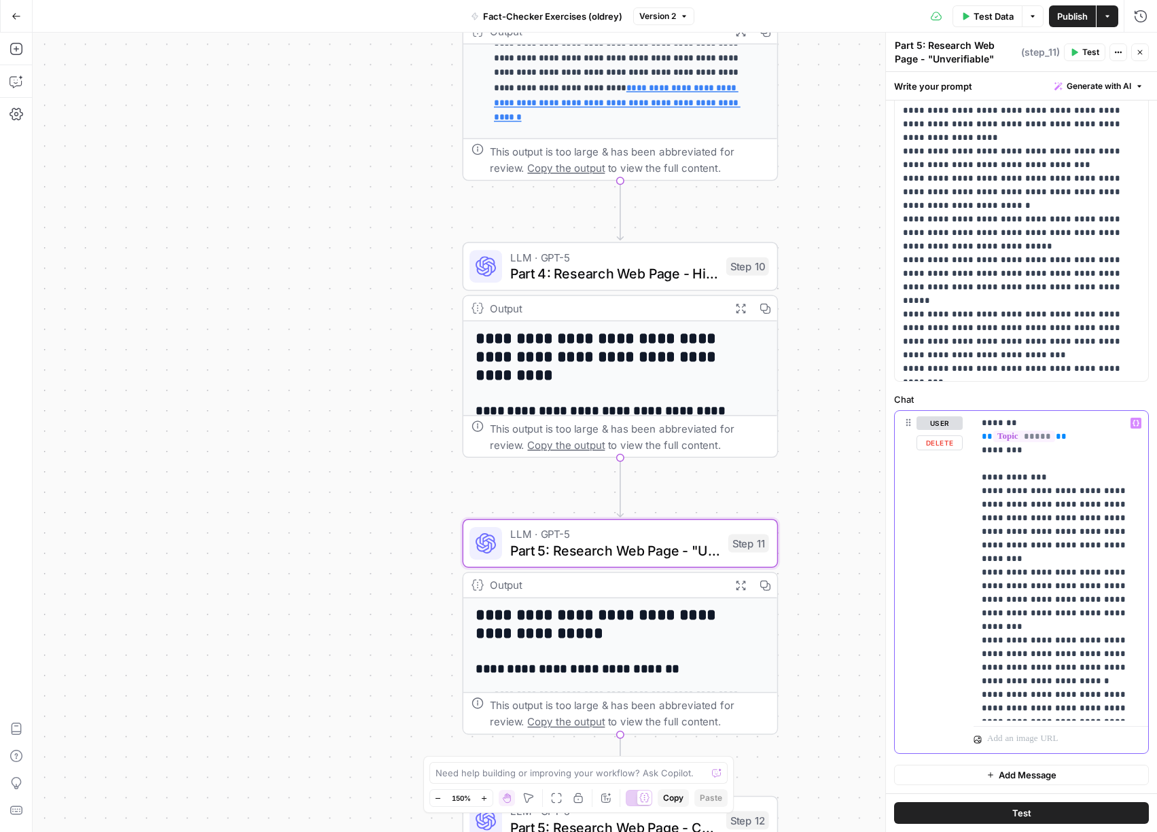
click at [1078, 707] on p "**********" at bounding box center [1056, 566] width 148 height 299
click at [817, 686] on div "**********" at bounding box center [595, 433] width 1125 height 800
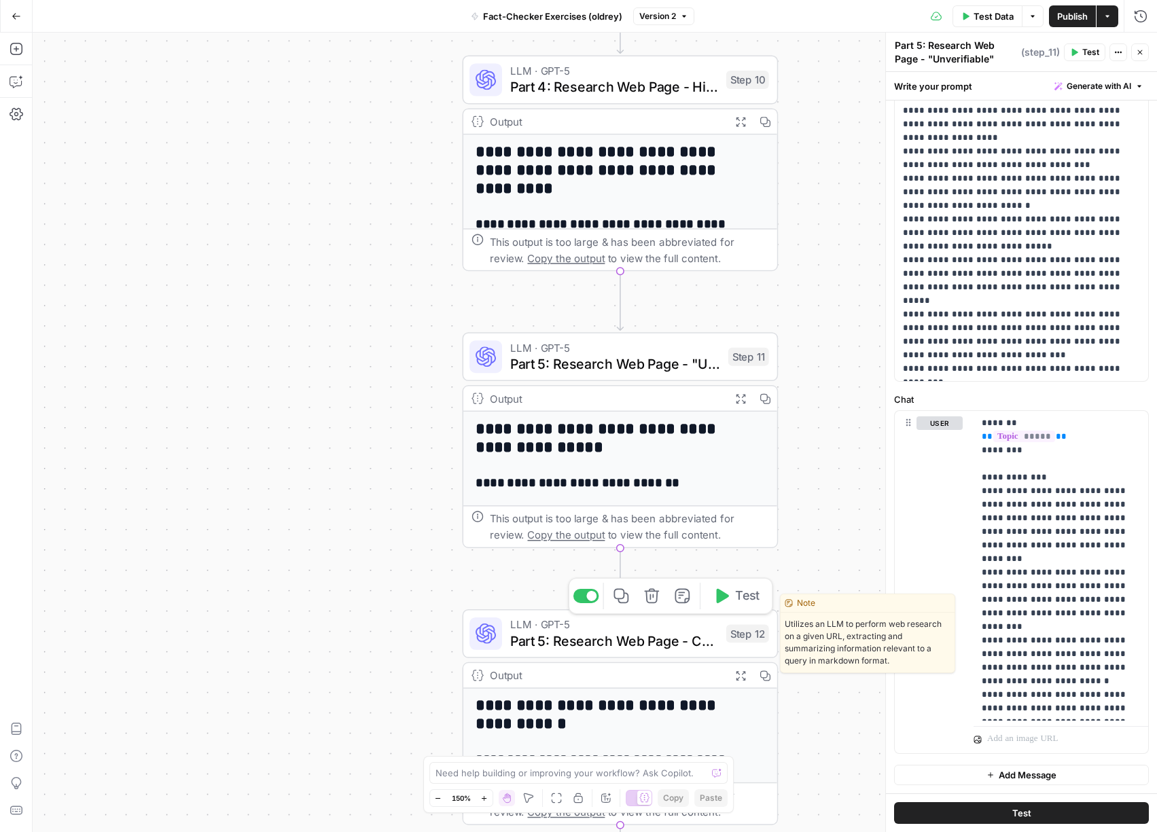
click at [663, 624] on span "LLM · GPT-5" at bounding box center [614, 624] width 208 height 16
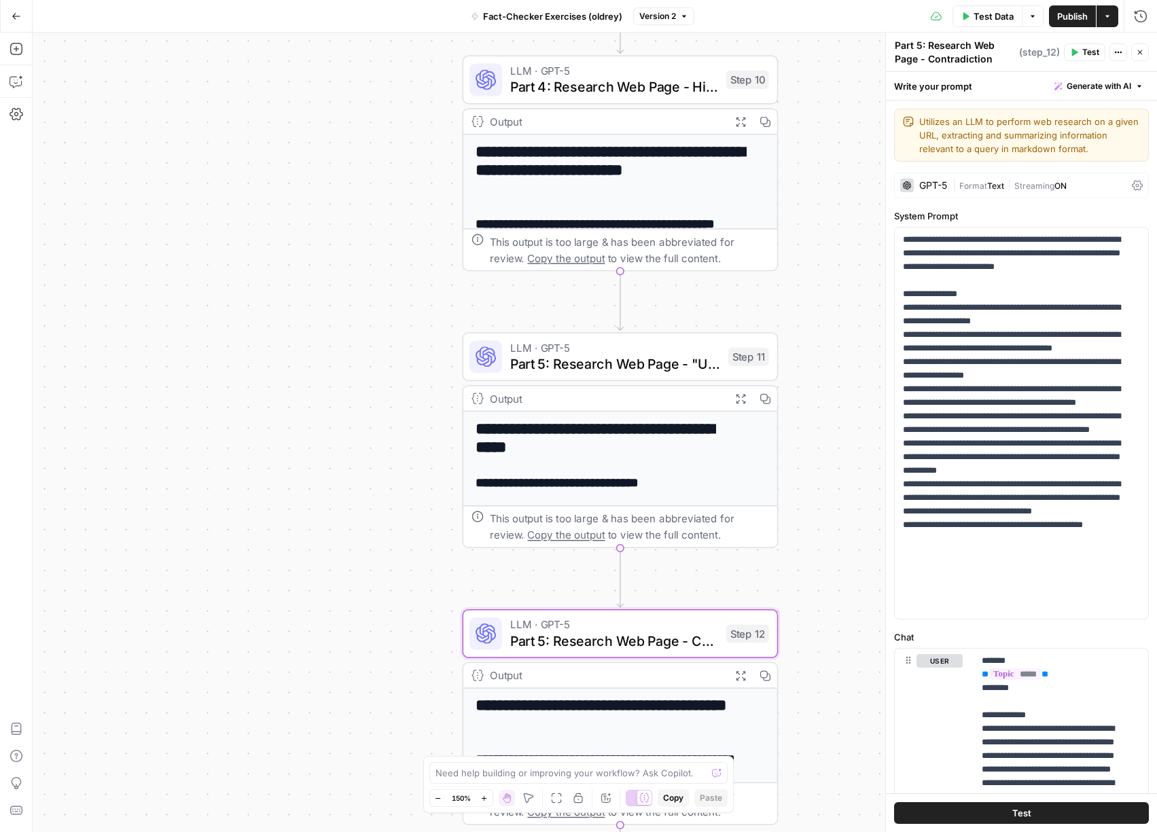
scroll to position [156, 0]
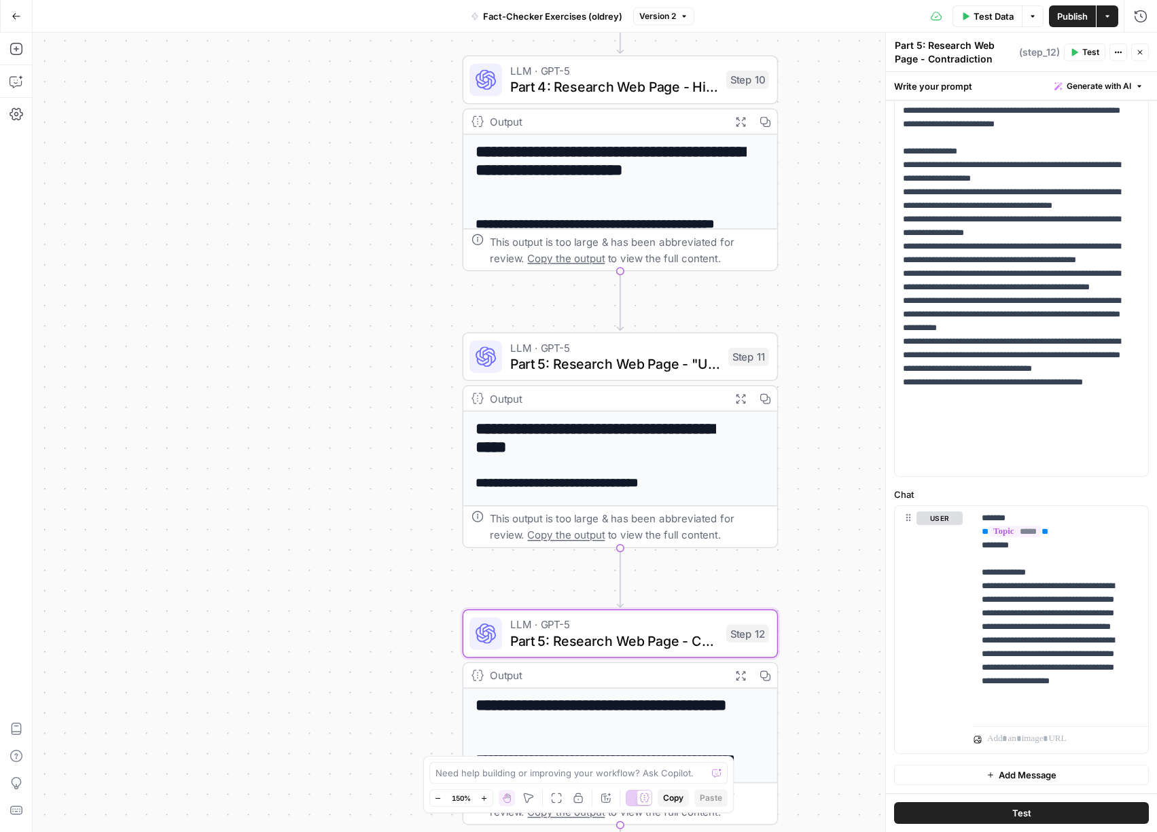
click at [1138, 48] on icon "button" at bounding box center [1140, 52] width 8 height 8
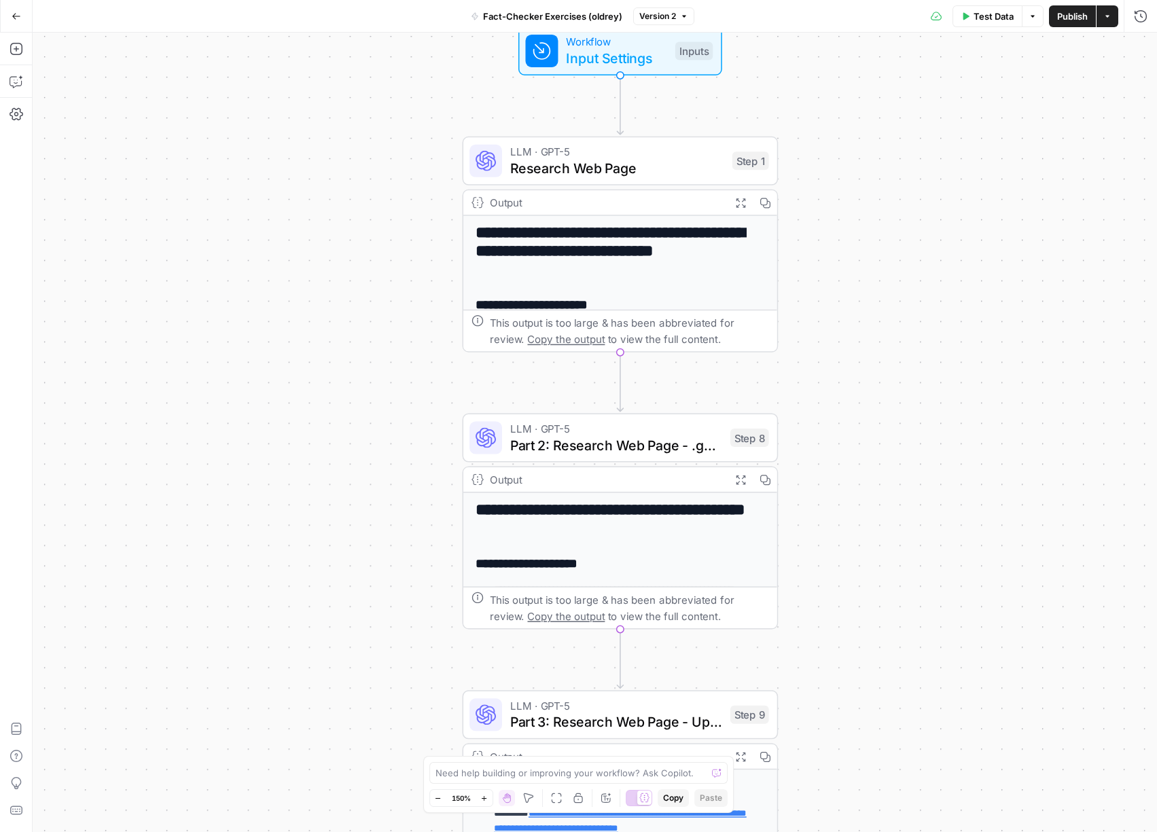
click at [1069, 19] on span "Publish" at bounding box center [1072, 17] width 31 height 14
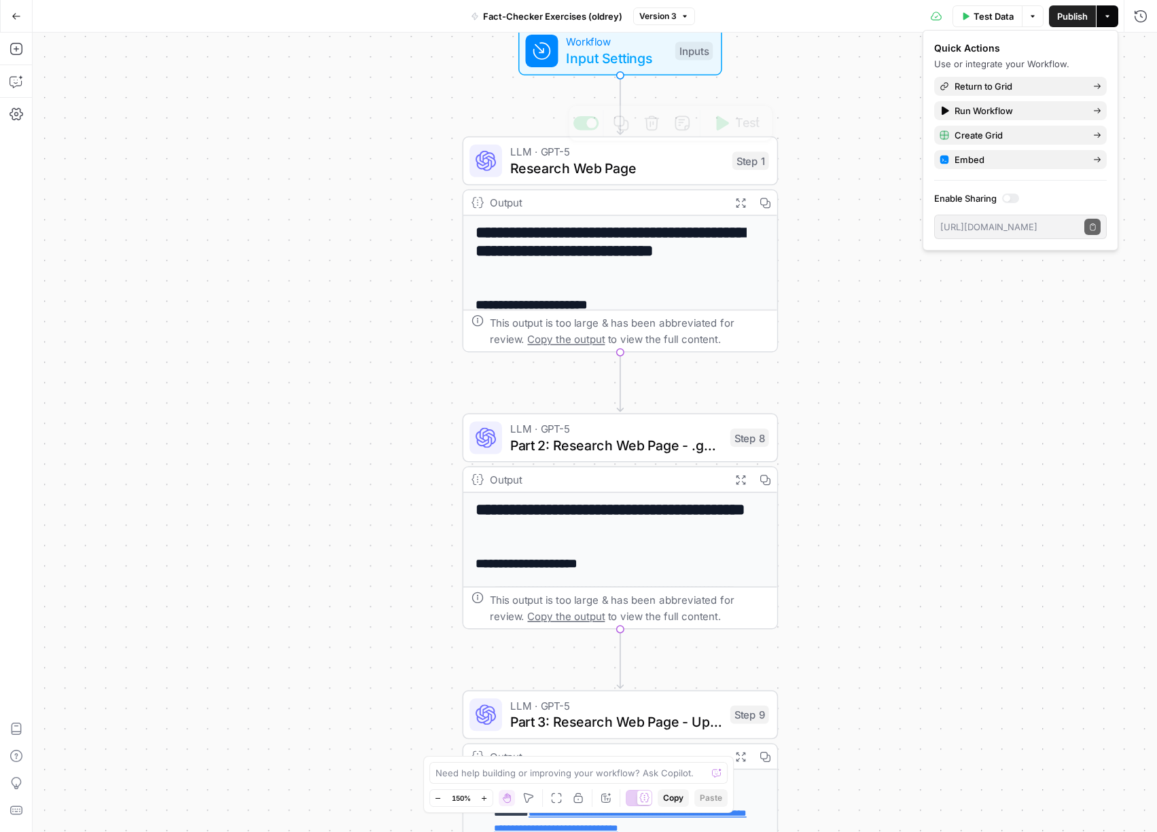
click at [658, 43] on span "Workflow" at bounding box center [616, 41] width 101 height 16
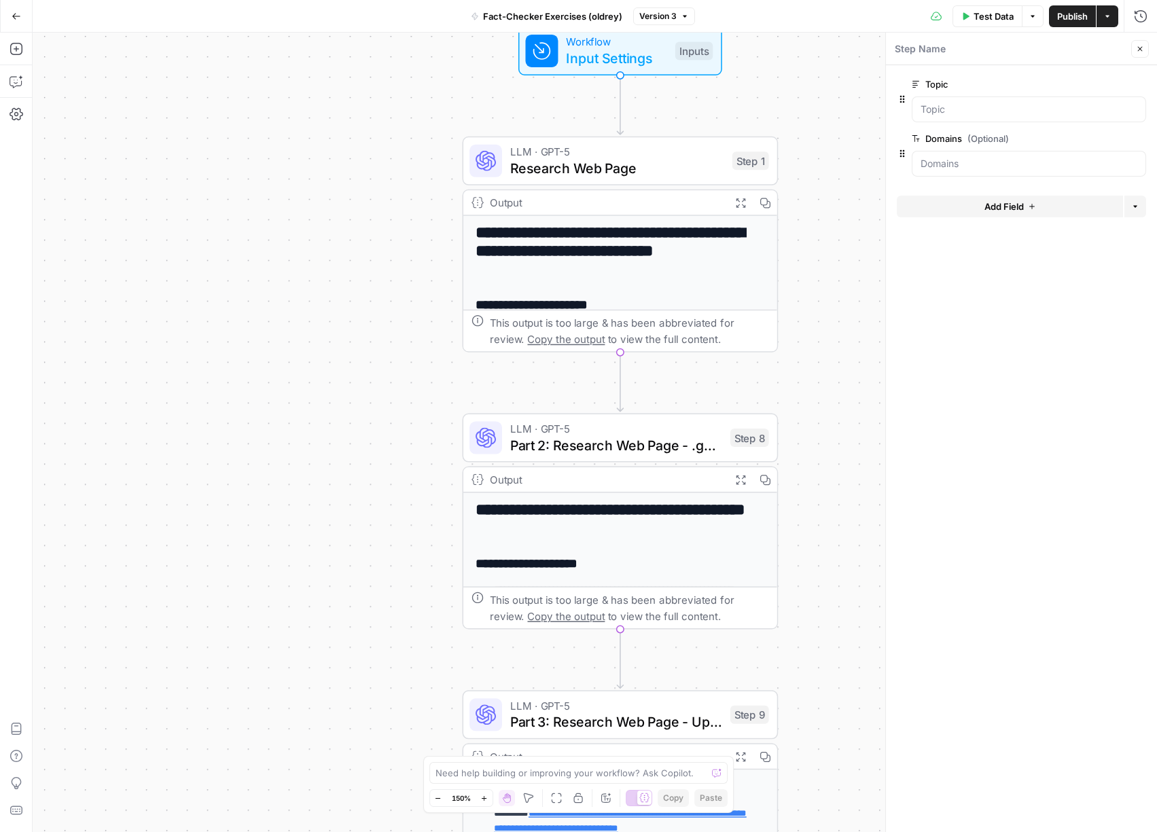
click at [22, 18] on button "Go Back" at bounding box center [16, 16] width 24 height 24
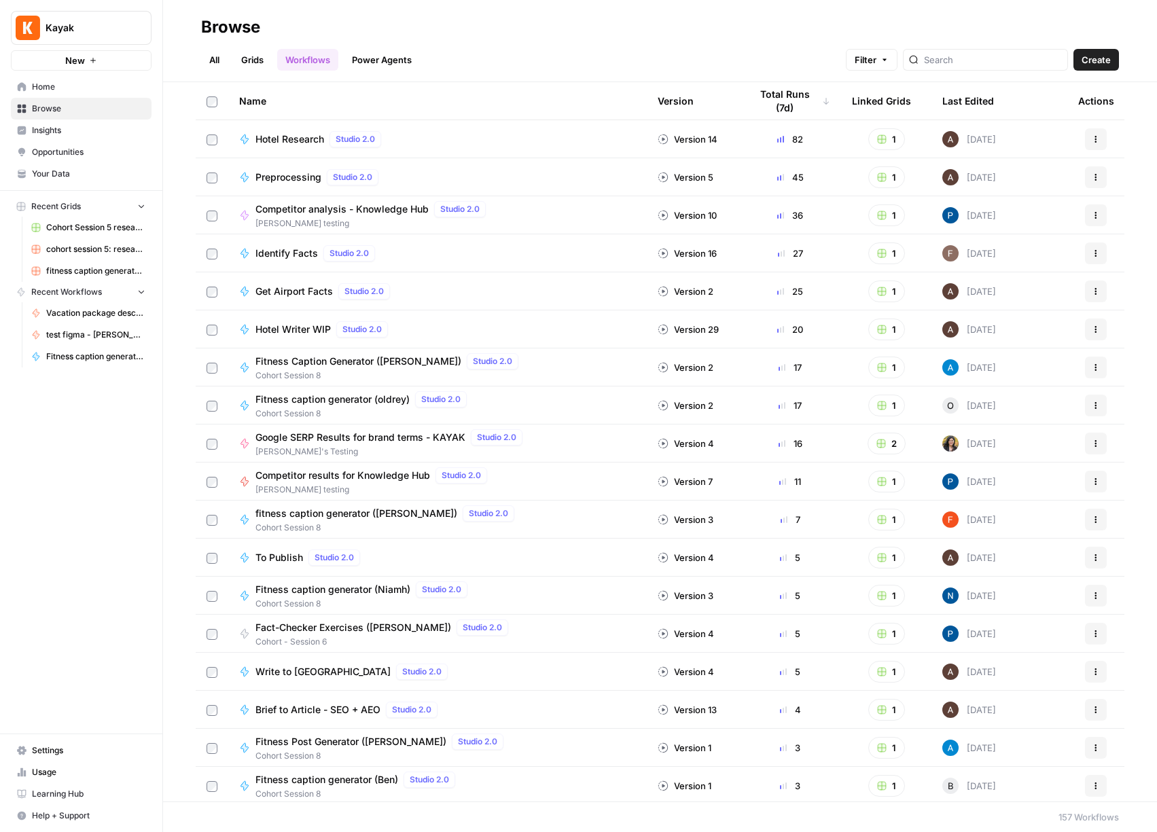
click at [52, 109] on span "Browse" at bounding box center [88, 109] width 113 height 12
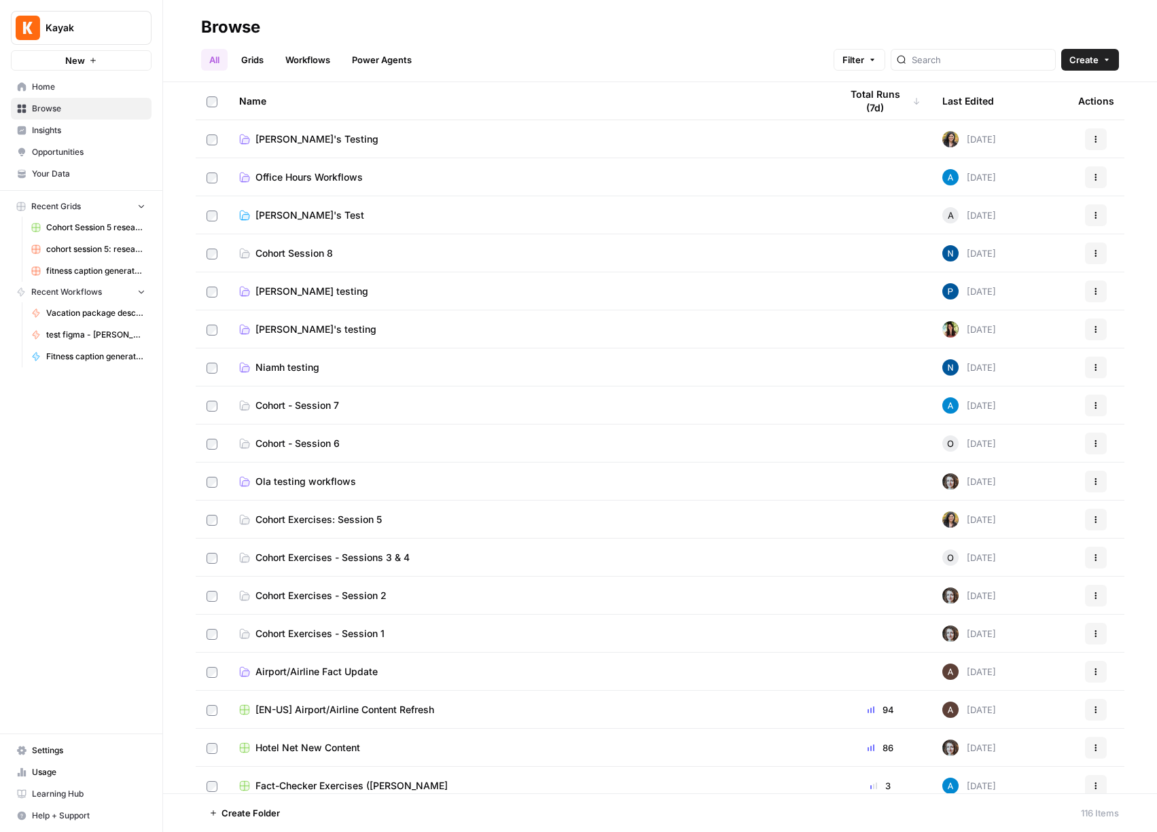
click at [408, 446] on link "Cohort - Session 6" at bounding box center [529, 444] width 580 height 14
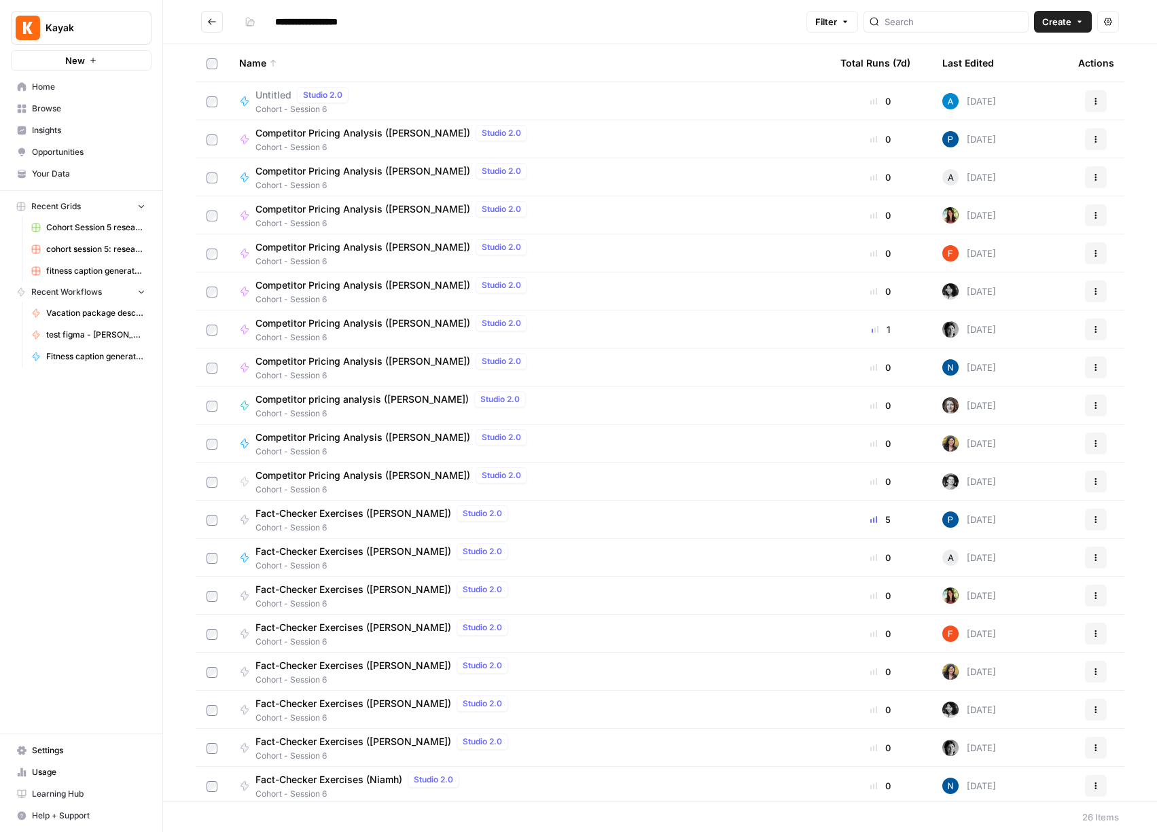
click at [1058, 18] on span "Create" at bounding box center [1056, 22] width 29 height 14
click at [1010, 68] on span "Workflow" at bounding box center [1037, 73] width 76 height 14
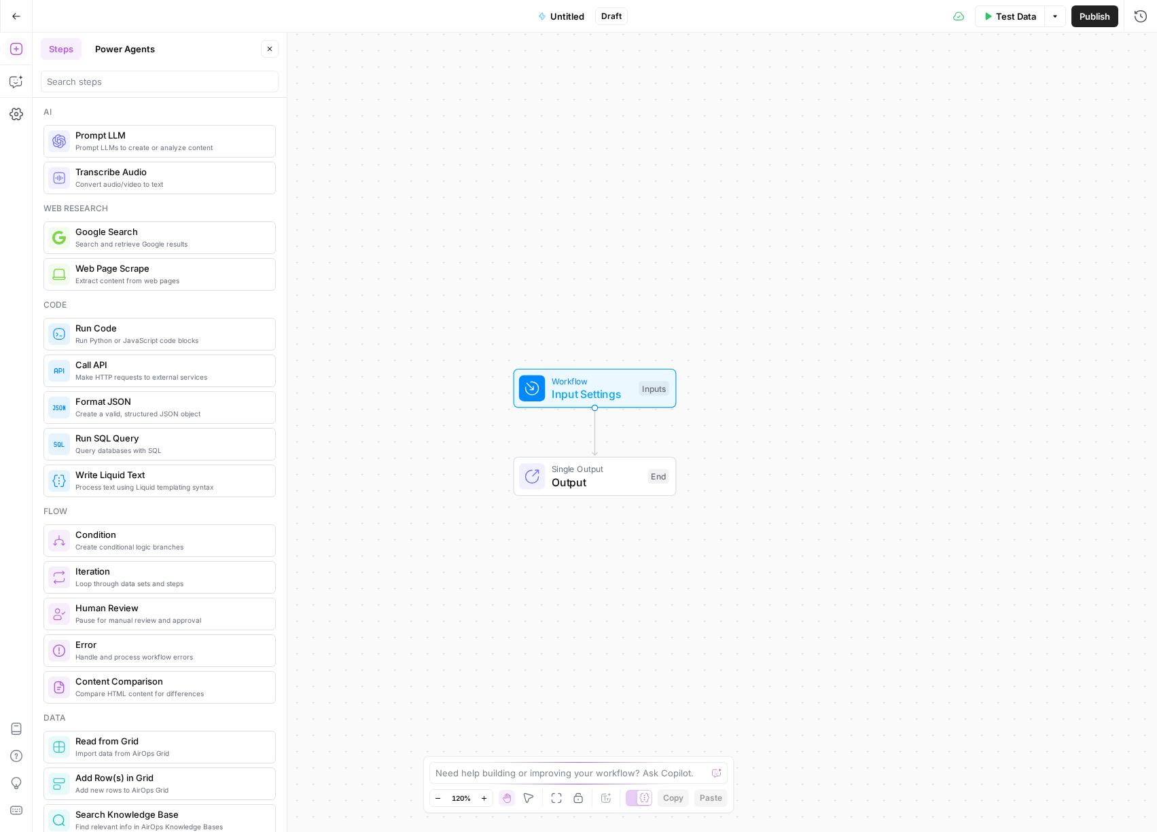
click at [610, 389] on span "Input Settings" at bounding box center [592, 394] width 81 height 16
click at [593, 382] on span "Workflow" at bounding box center [591, 380] width 81 height 13
click at [1039, 91] on button "Add Field" at bounding box center [1010, 93] width 226 height 22
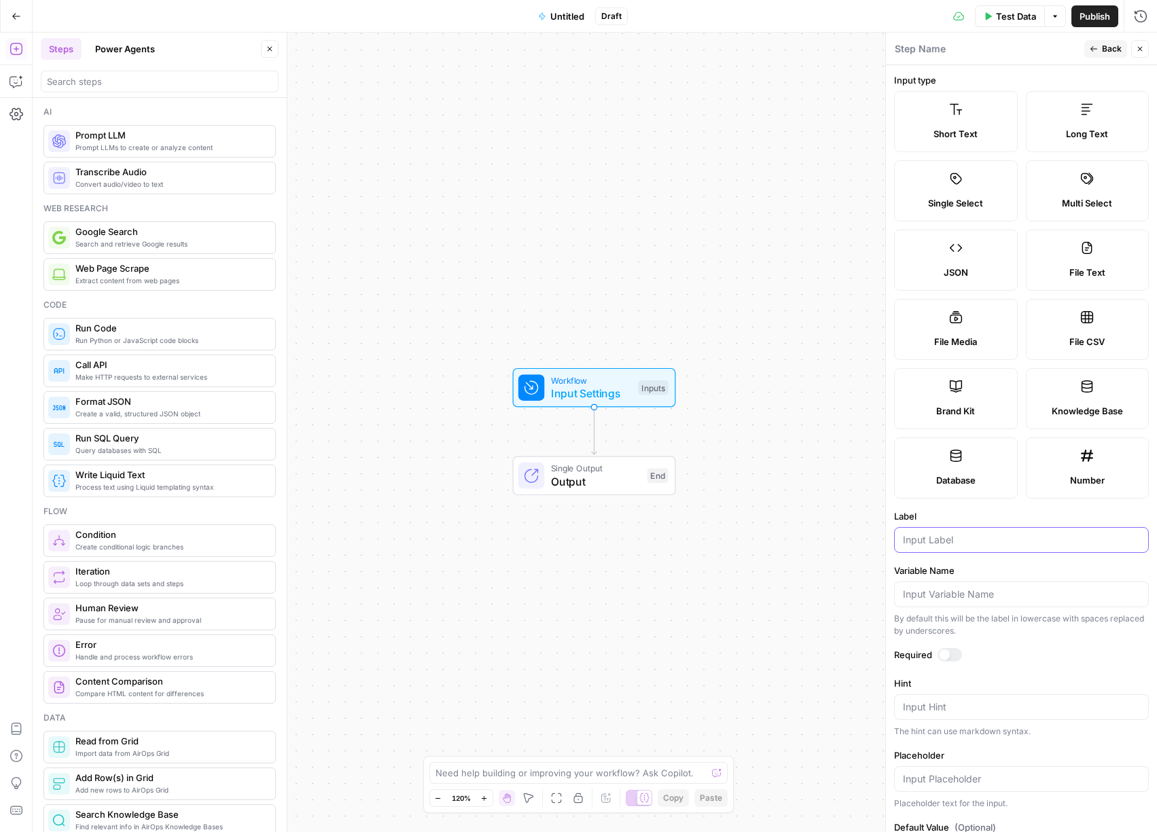
click at [988, 541] on input "Label" at bounding box center [1021, 540] width 237 height 14
type input "competitor url"
click at [1098, 54] on button "Back" at bounding box center [1106, 49] width 43 height 18
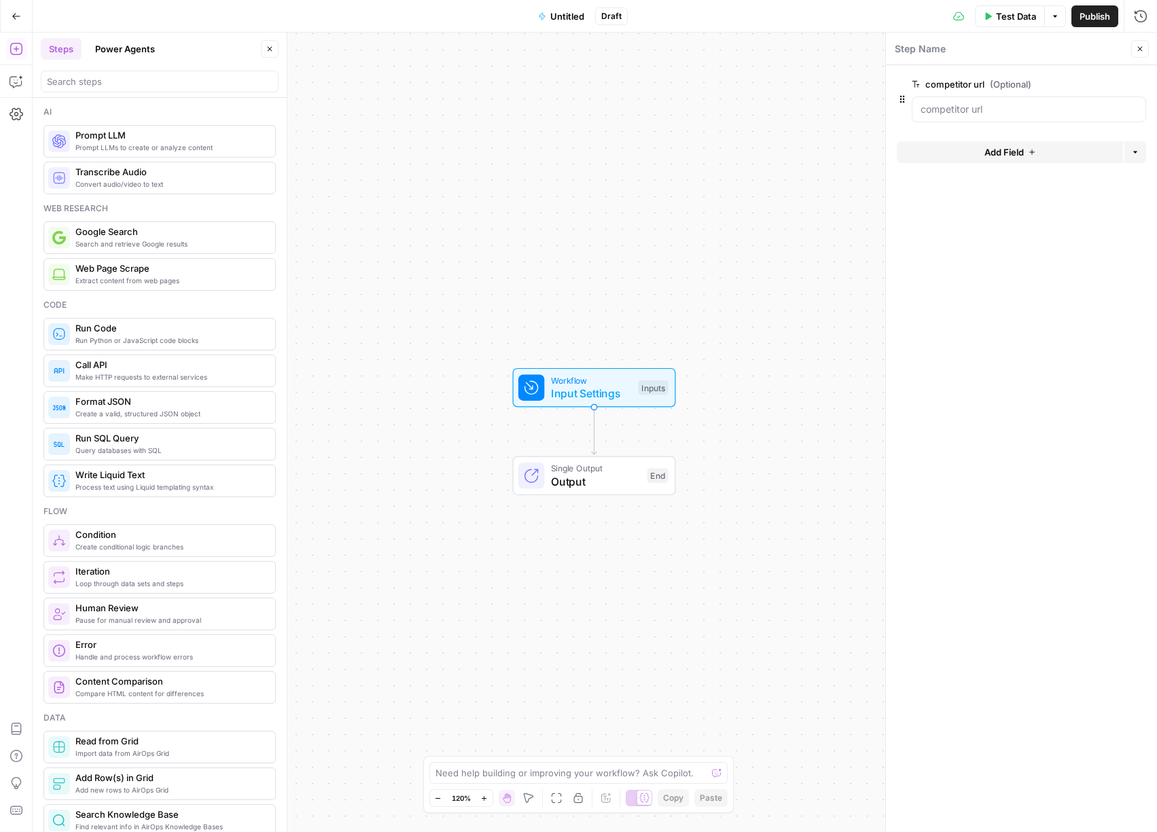
click at [566, 18] on span "Untitled" at bounding box center [567, 17] width 34 height 14
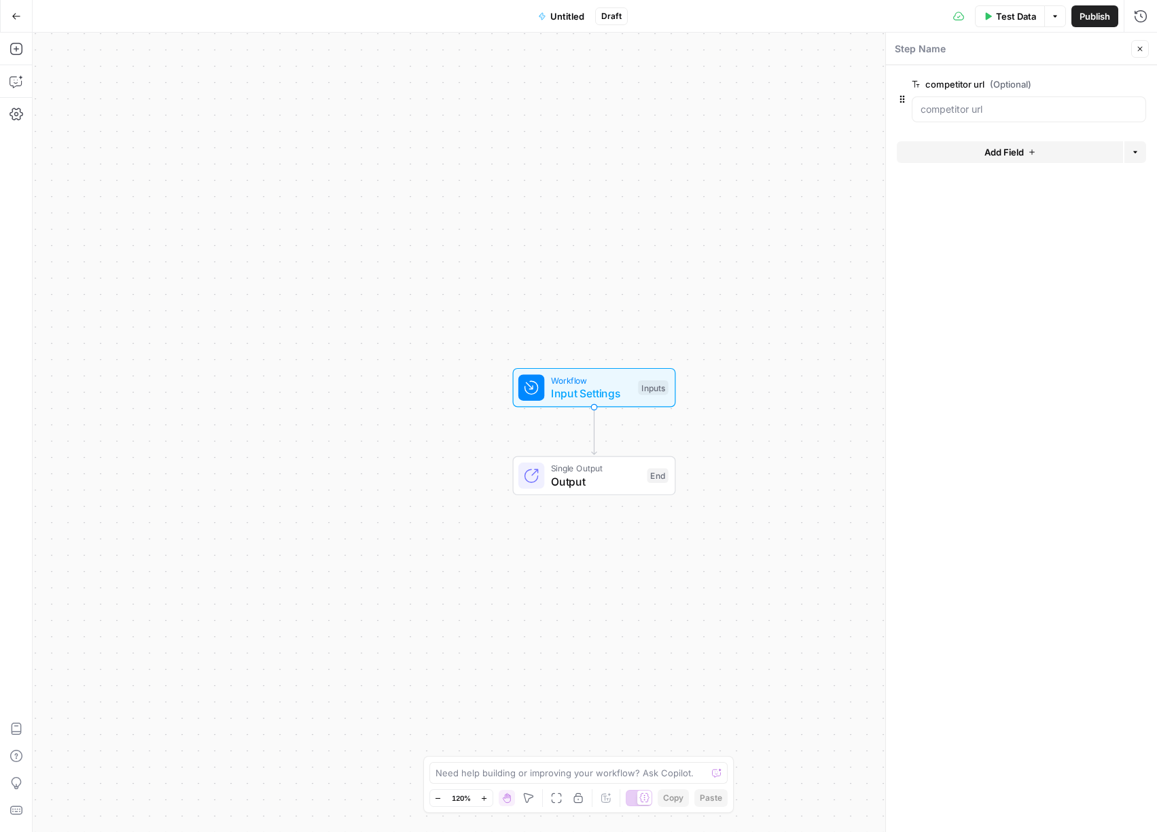
click at [566, 14] on span "Untitled" at bounding box center [567, 17] width 34 height 14
click at [118, 76] on label "Name" at bounding box center [160, 80] width 238 height 14
click at [118, 95] on input "Name" at bounding box center [160, 102] width 226 height 14
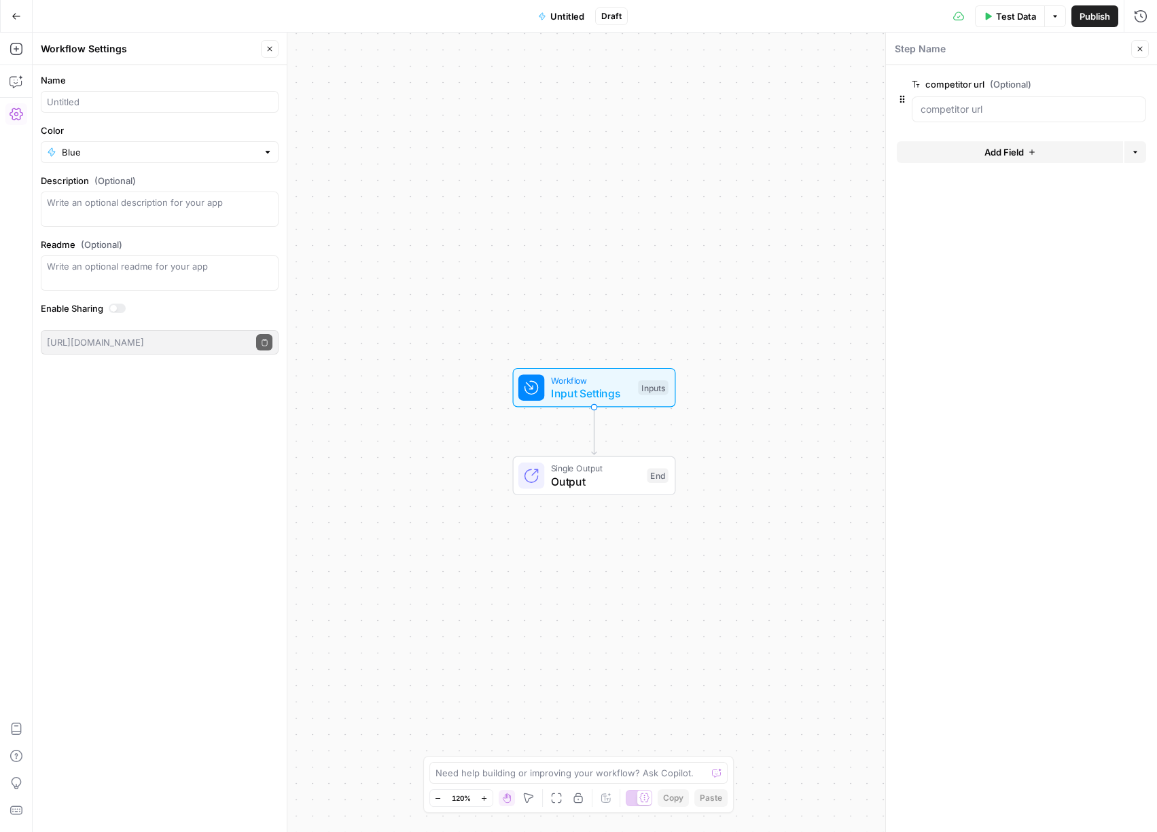
click at [114, 94] on div at bounding box center [160, 102] width 238 height 22
type input "competitor pricing analysis"
click at [111, 151] on input "Color" at bounding box center [160, 152] width 196 height 14
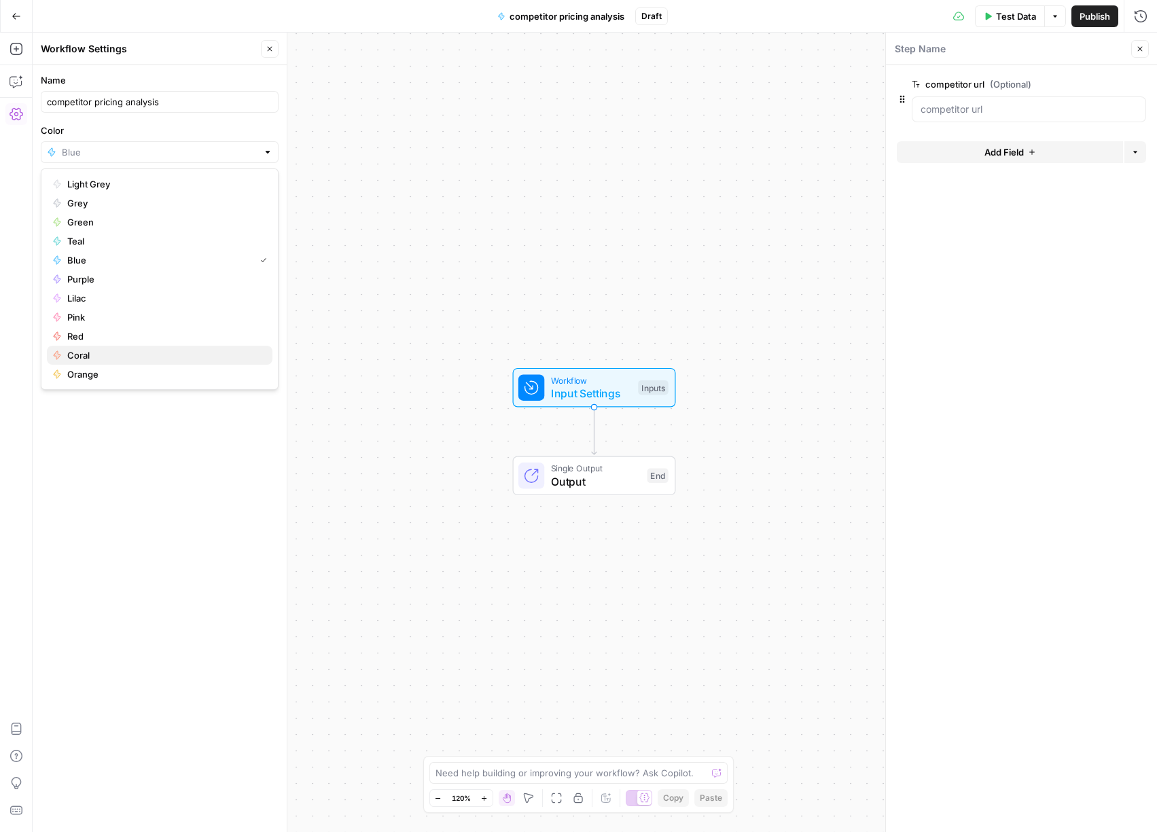
click at [92, 347] on button "Coral" at bounding box center [160, 355] width 226 height 19
type input "Coral"
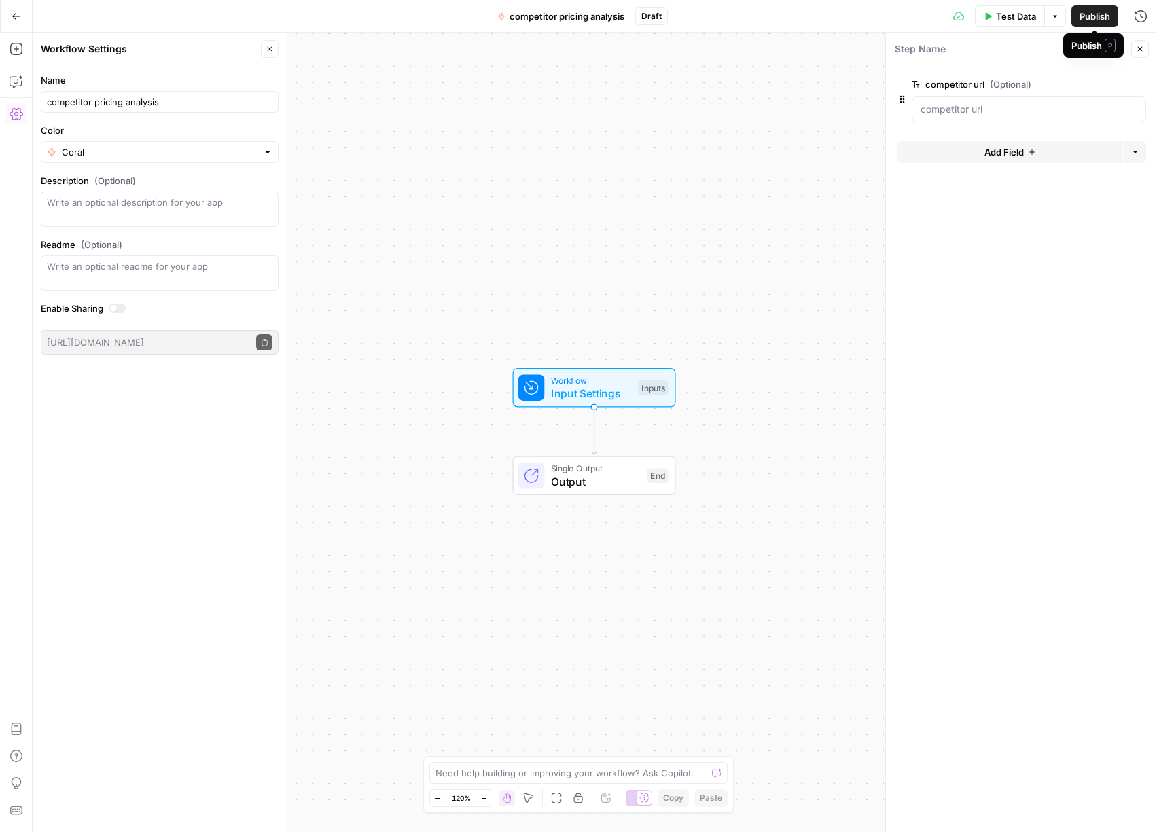
click at [1092, 18] on span "Publish" at bounding box center [1095, 17] width 31 height 14
click at [752, 264] on div "Workflow Input Settings Inputs Single Output Output End" at bounding box center [595, 433] width 1125 height 800
click at [273, 49] on span "Close" at bounding box center [273, 49] width 1 height 1
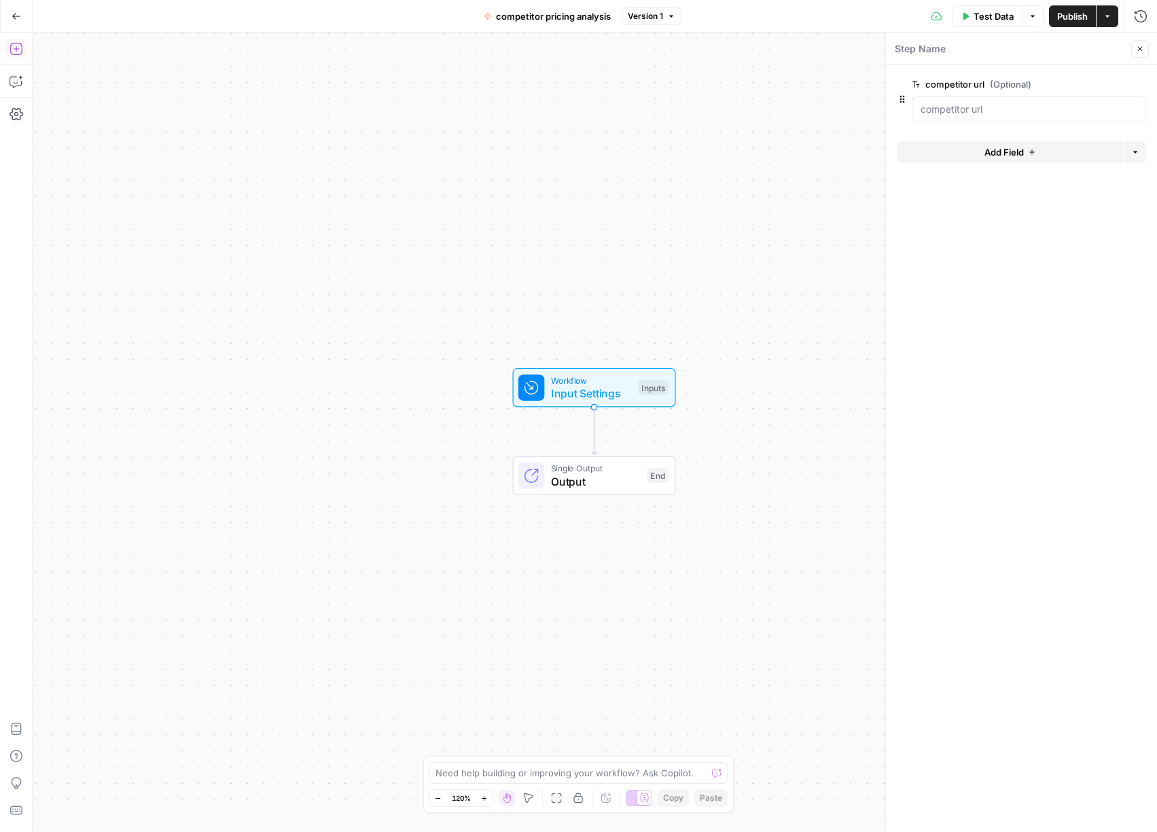
click at [12, 46] on icon "button" at bounding box center [17, 49] width 14 height 14
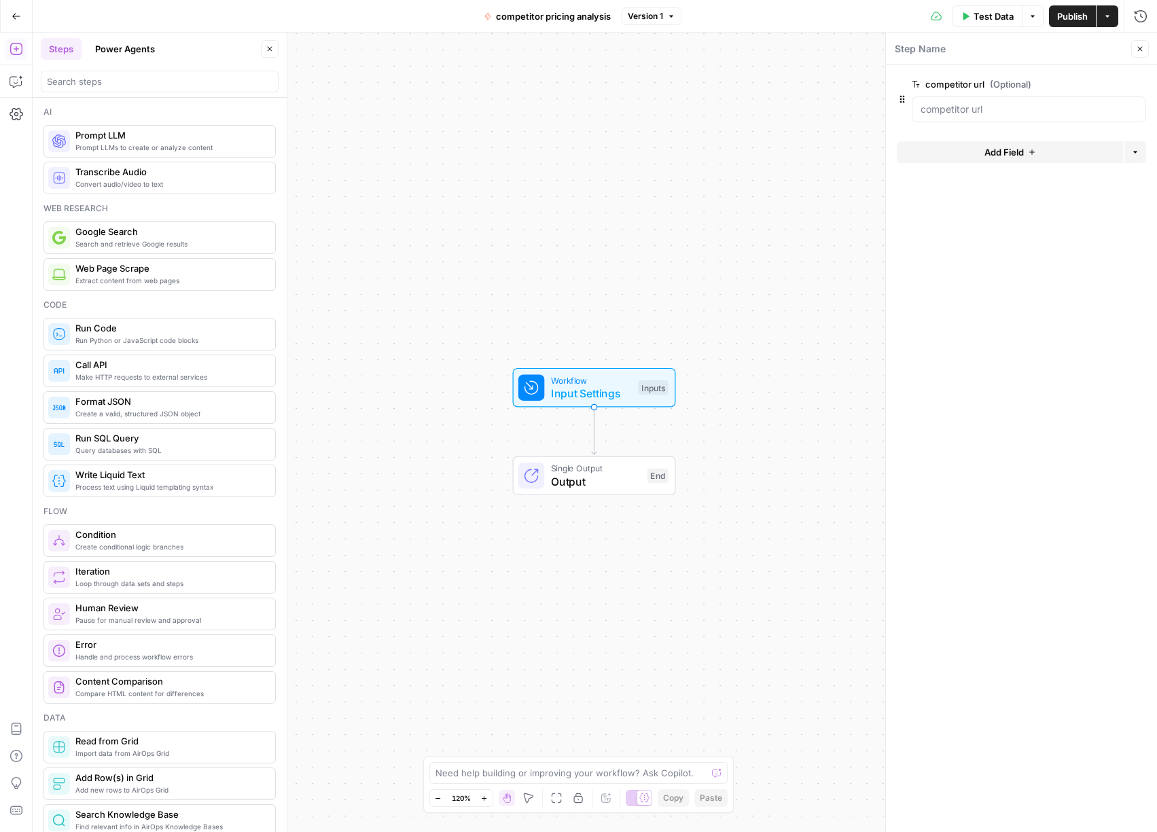
click at [138, 234] on span "Google Search" at bounding box center [169, 232] width 189 height 14
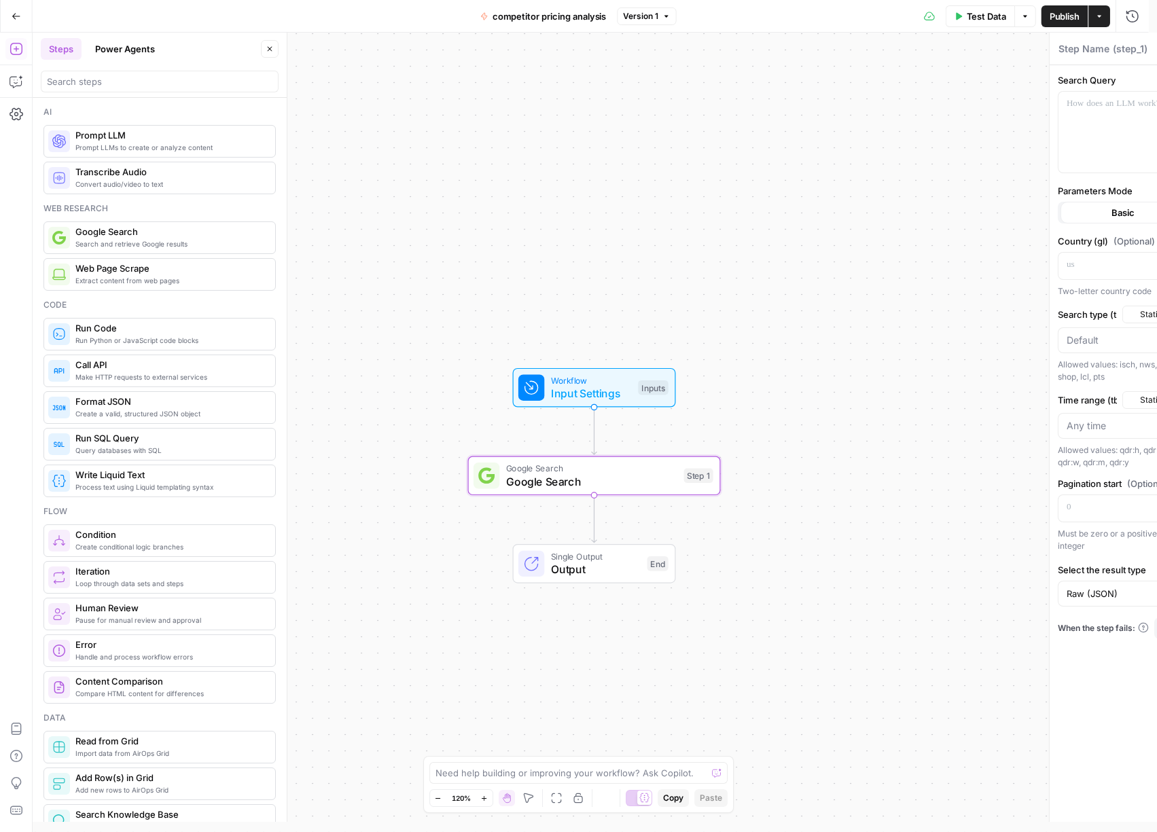
type textarea "Google Search"
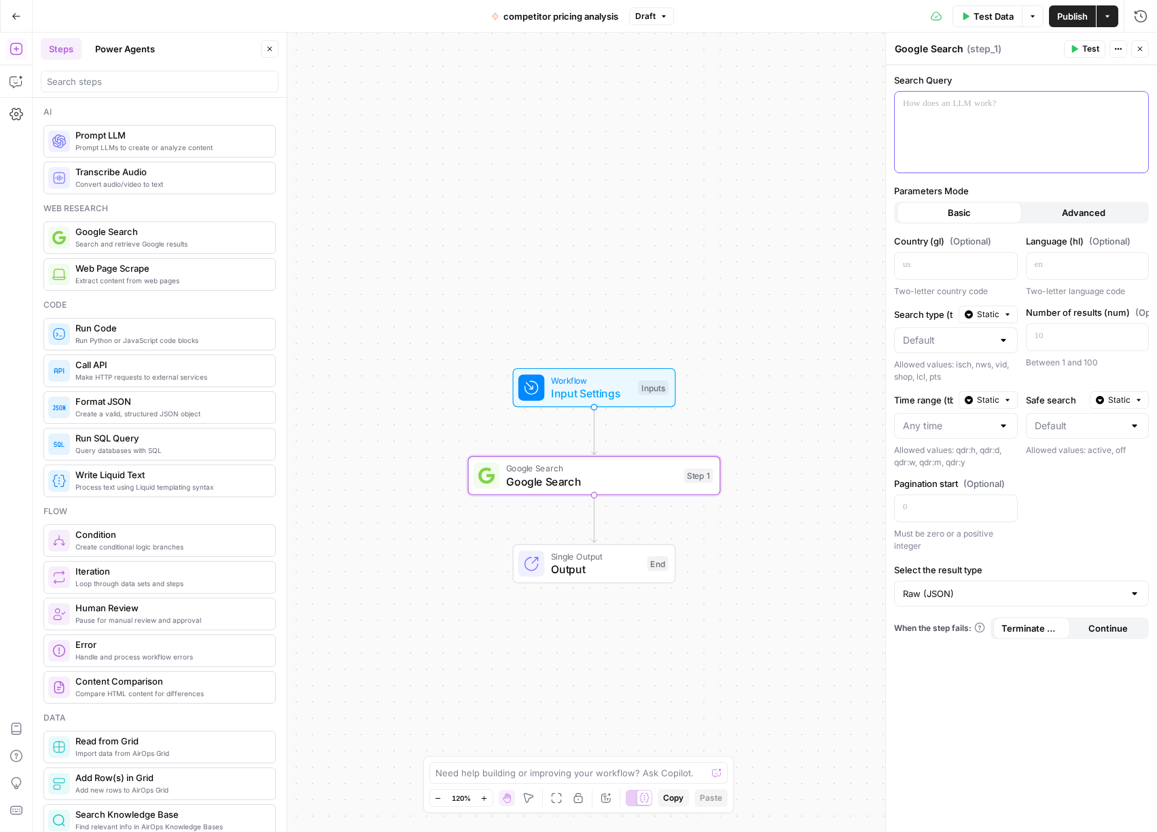
click at [954, 124] on div at bounding box center [1021, 132] width 253 height 81
click at [415, 145] on button "Select variable competitor url" at bounding box center [500, 156] width 170 height 22
click at [1074, 219] on button "Advanced" at bounding box center [1084, 213] width 125 height 22
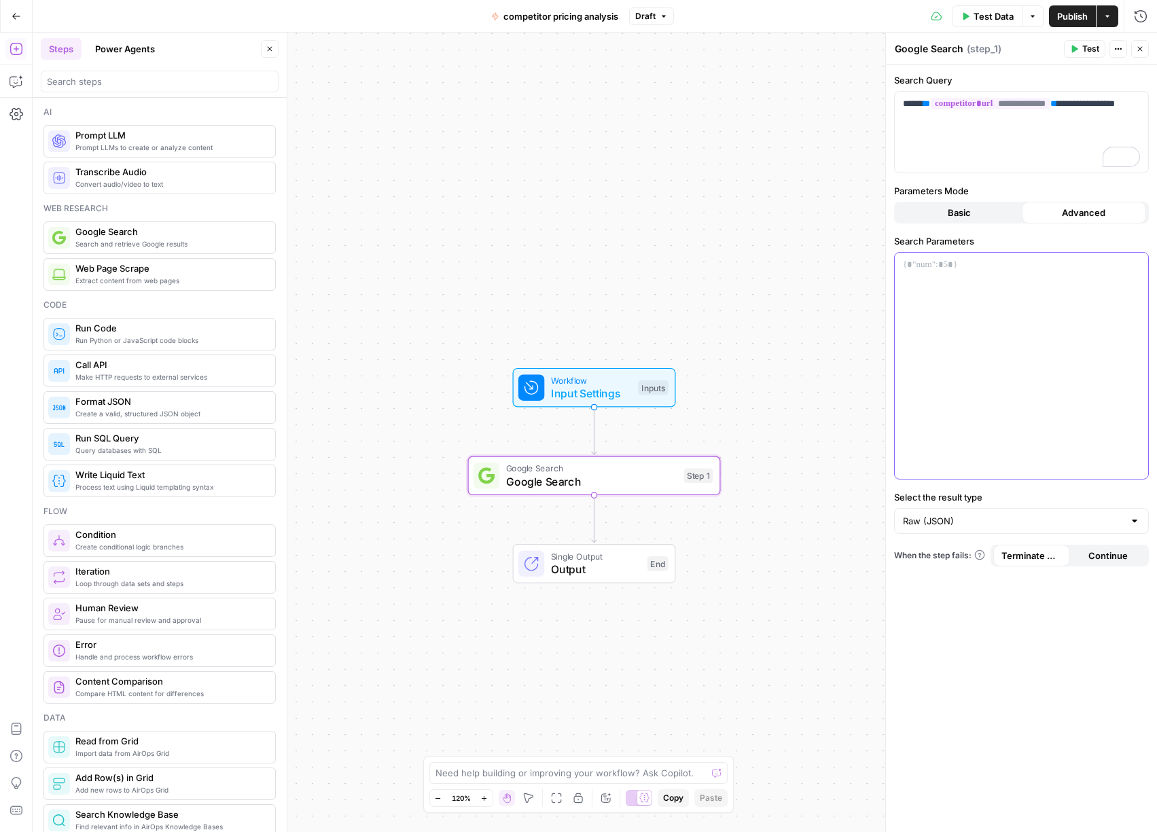
click at [1021, 309] on div at bounding box center [1021, 366] width 253 height 226
click at [612, 383] on span "Workflow" at bounding box center [591, 380] width 81 height 13
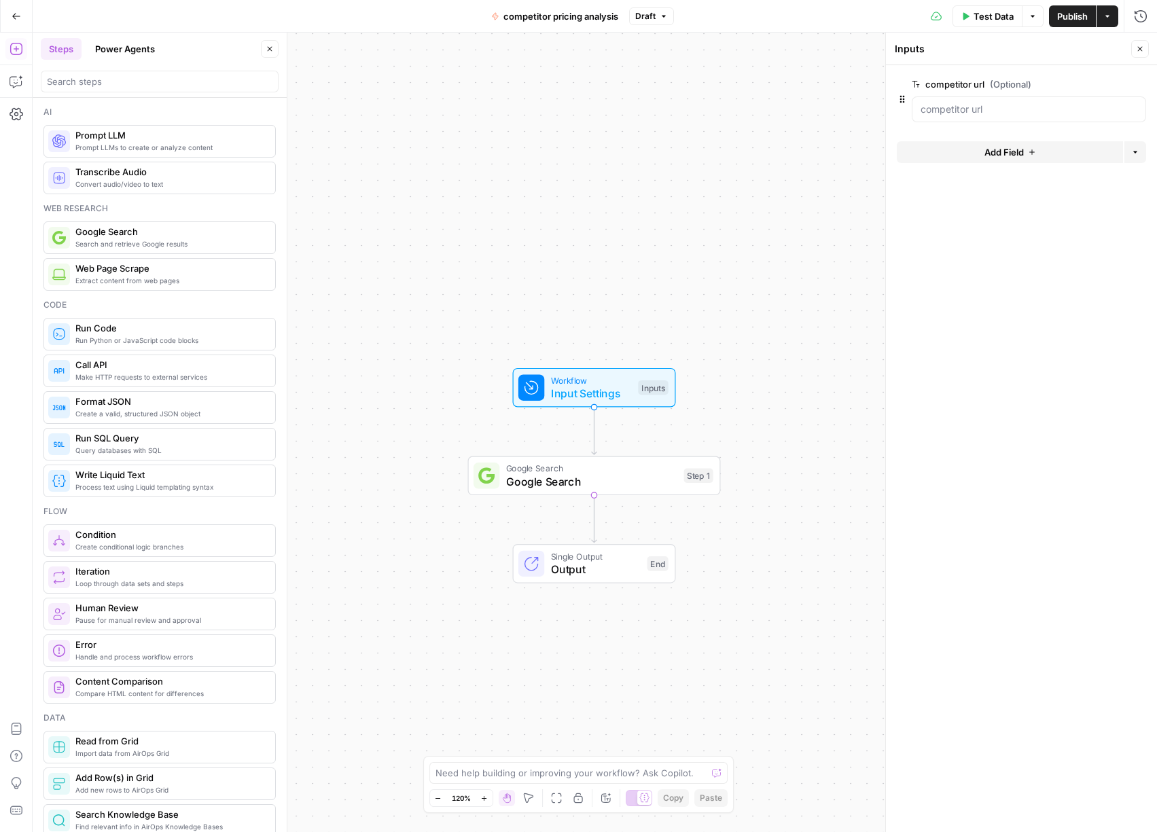
click at [986, 11] on span "Test Data" at bounding box center [994, 17] width 40 height 14
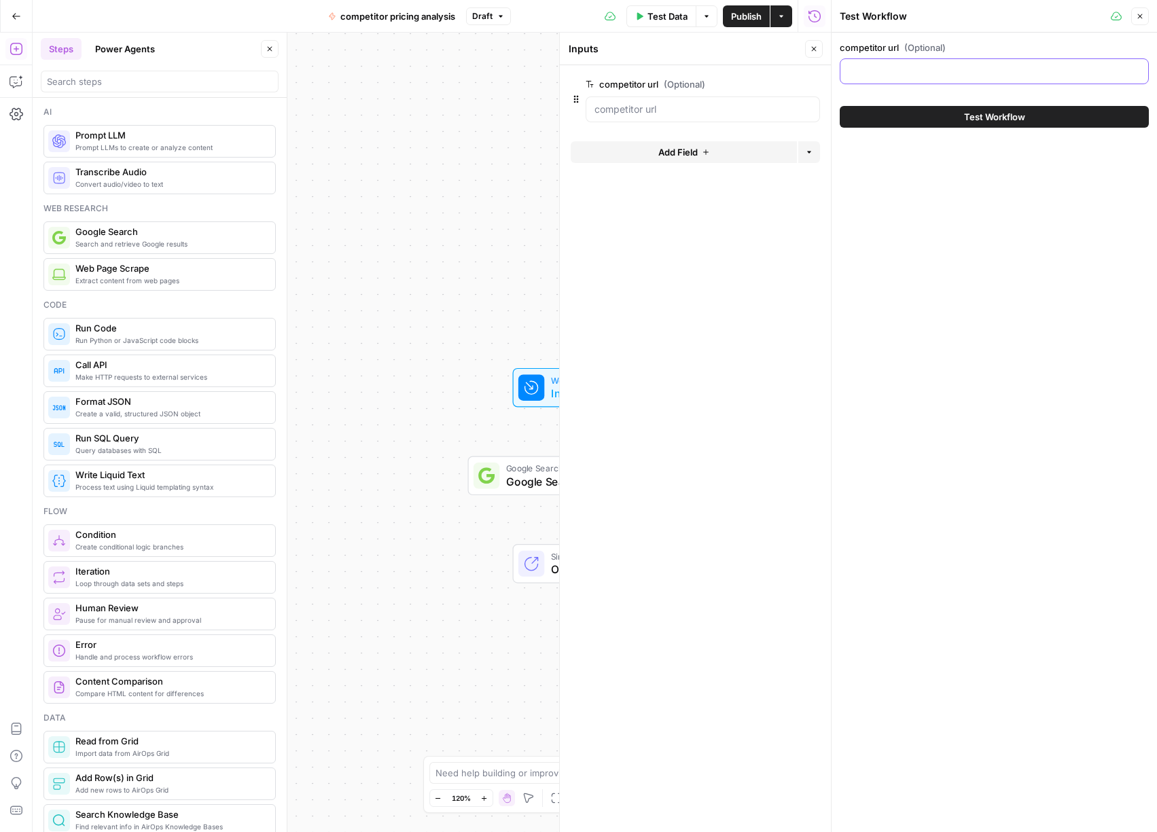
click at [921, 66] on input "competitor url (Optional)" at bounding box center [995, 72] width 292 height 14
type input "www.skyscanner.com"
click at [1144, 17] on button "Close" at bounding box center [1140, 16] width 18 height 18
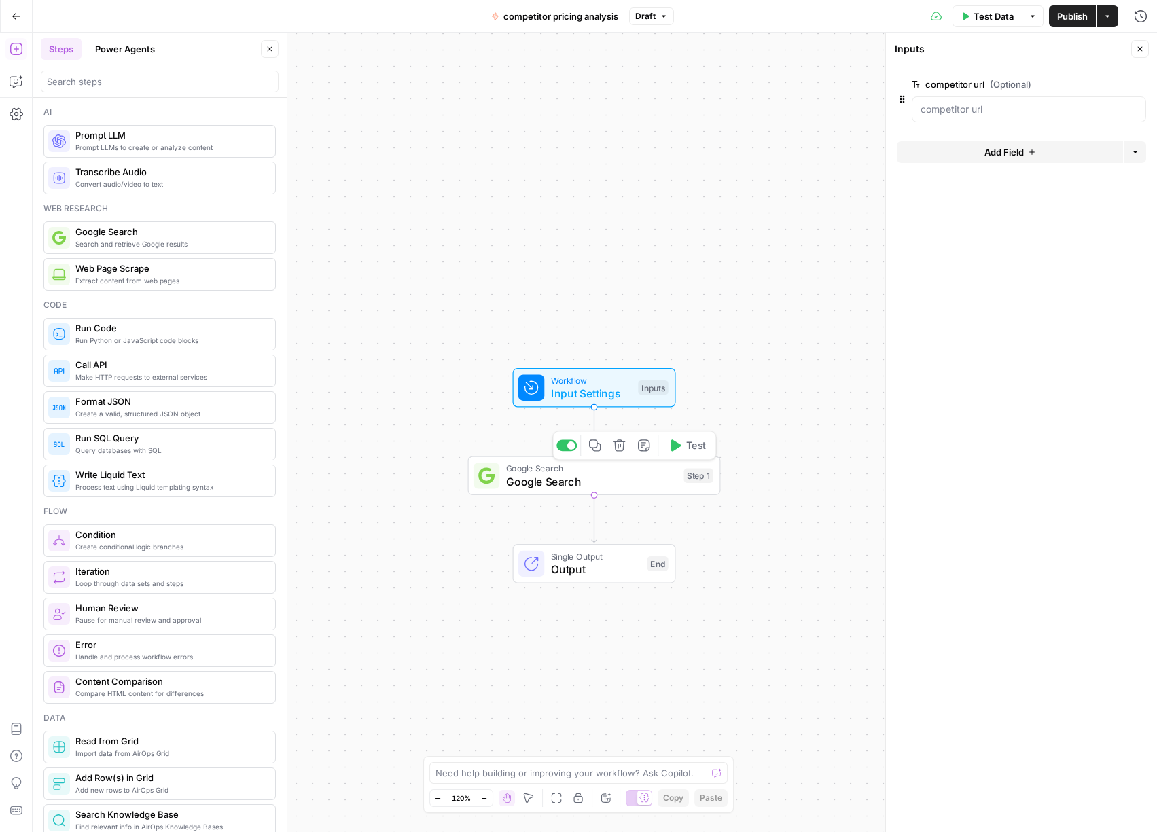
click at [689, 449] on span "Test" at bounding box center [696, 445] width 20 height 15
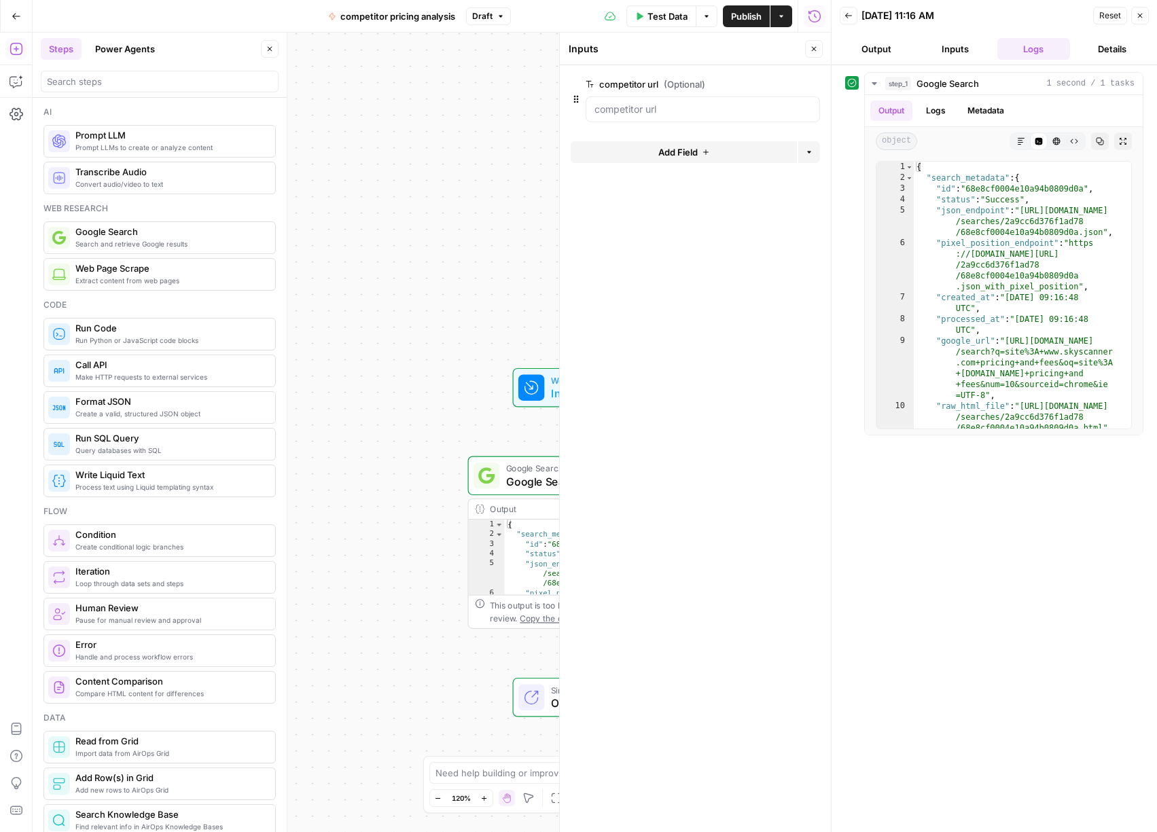
click at [809, 39] on header "Inputs Inputs Close" at bounding box center [695, 49] width 271 height 33
click at [814, 43] on button "Close" at bounding box center [814, 49] width 18 height 18
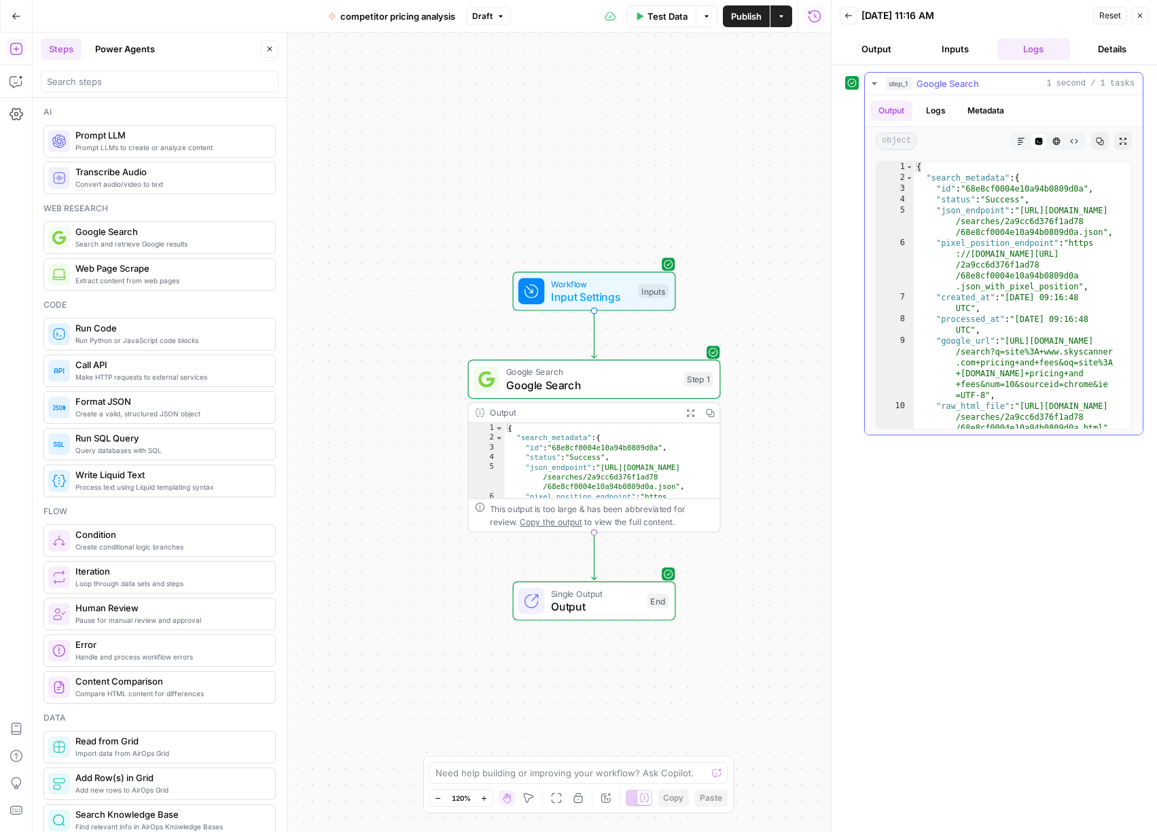
type textarea "**********"
click at [1019, 310] on div "{ "search_metadata" : { "id" : "68e8cf0004e10a94b0809d0a" , "status" : "Success…" at bounding box center [1017, 306] width 207 height 289
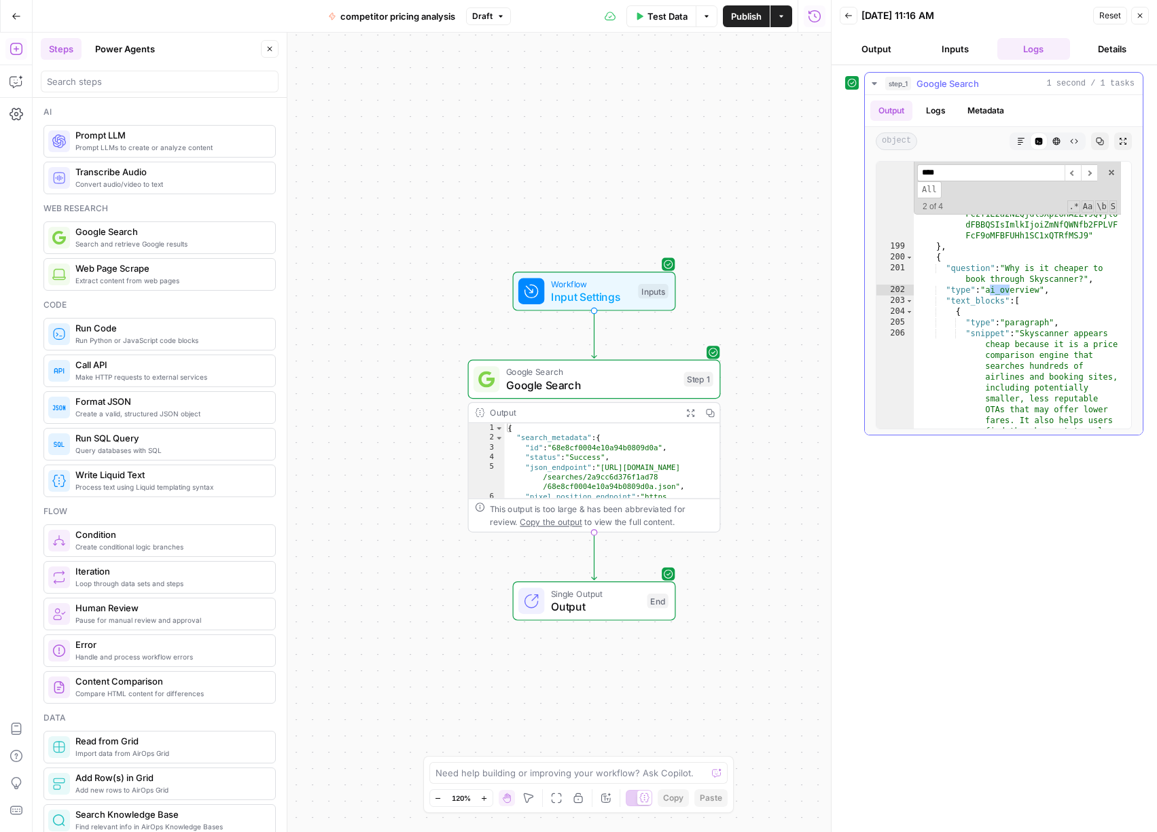
scroll to position [6351, 0]
click at [1024, 181] on input "****" at bounding box center [990, 172] width 147 height 17
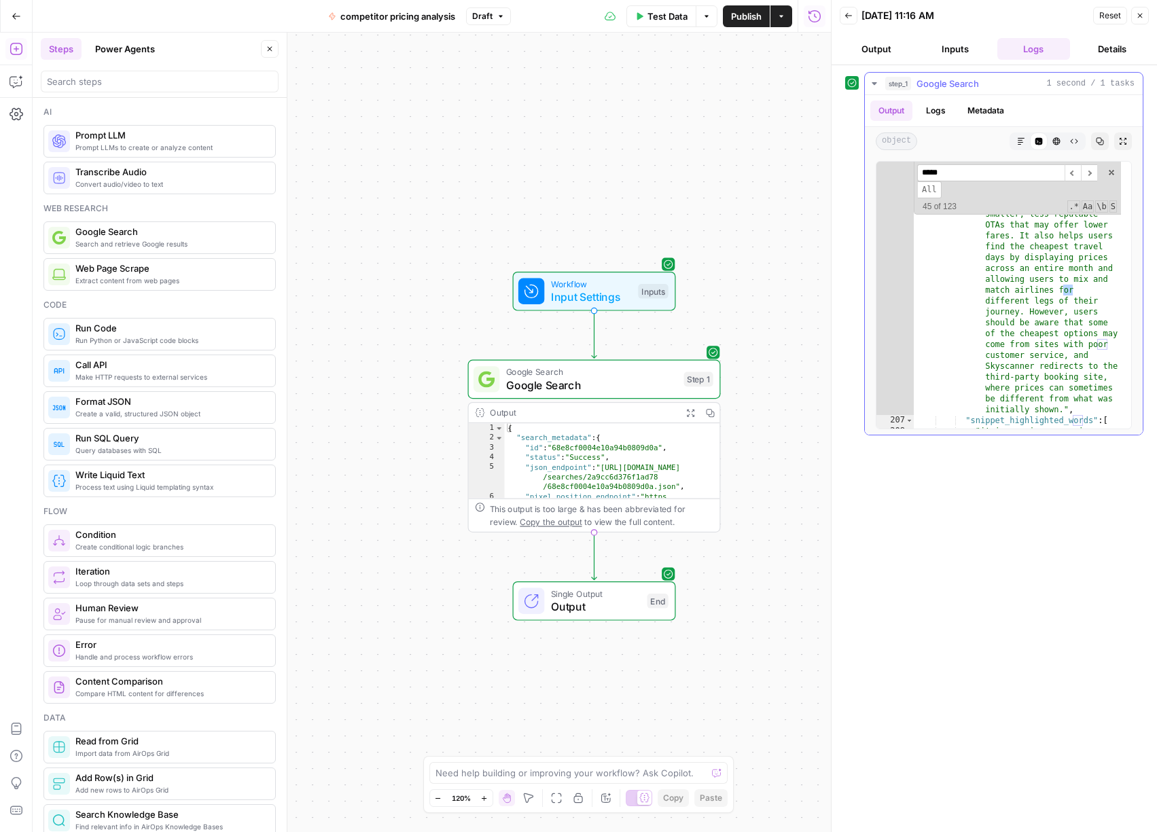
scroll to position [12185, 0]
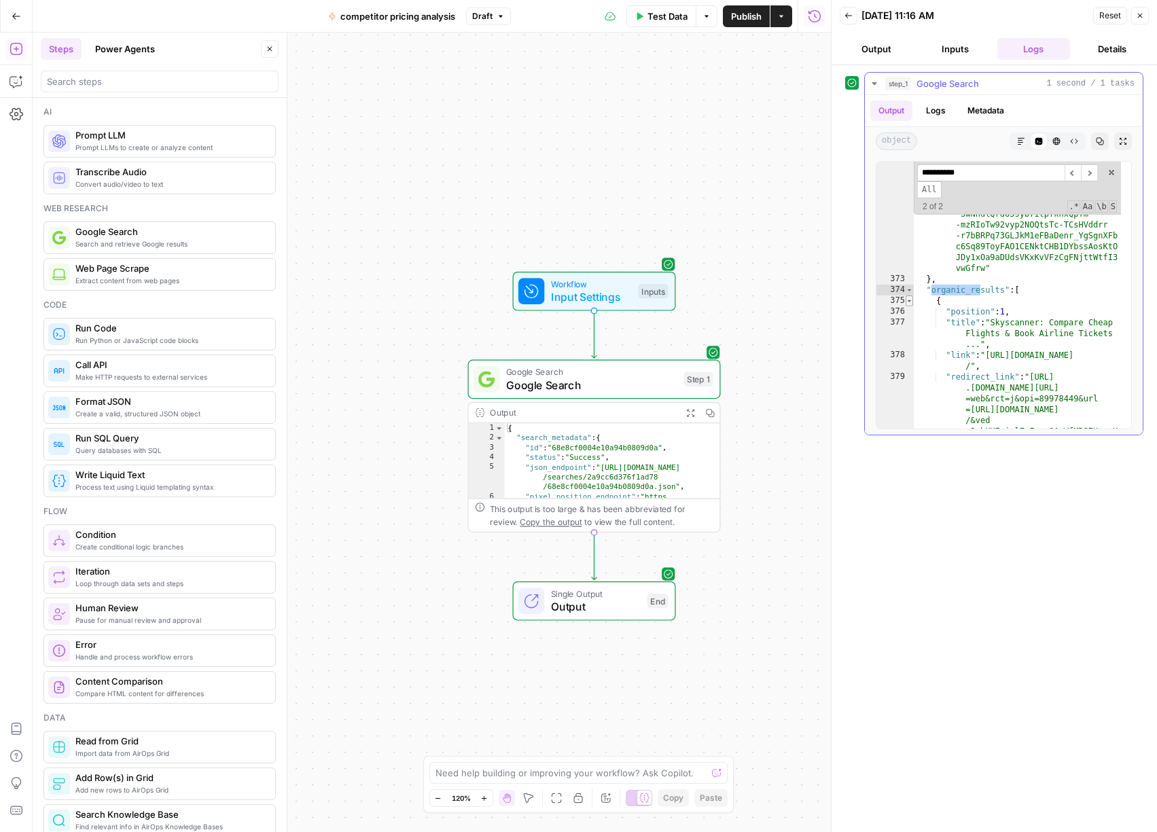
type input "**********"
type textarea "**********"
click at [911, 299] on span "Toggle code folding, rows 375 through 403" at bounding box center [909, 301] width 7 height 11
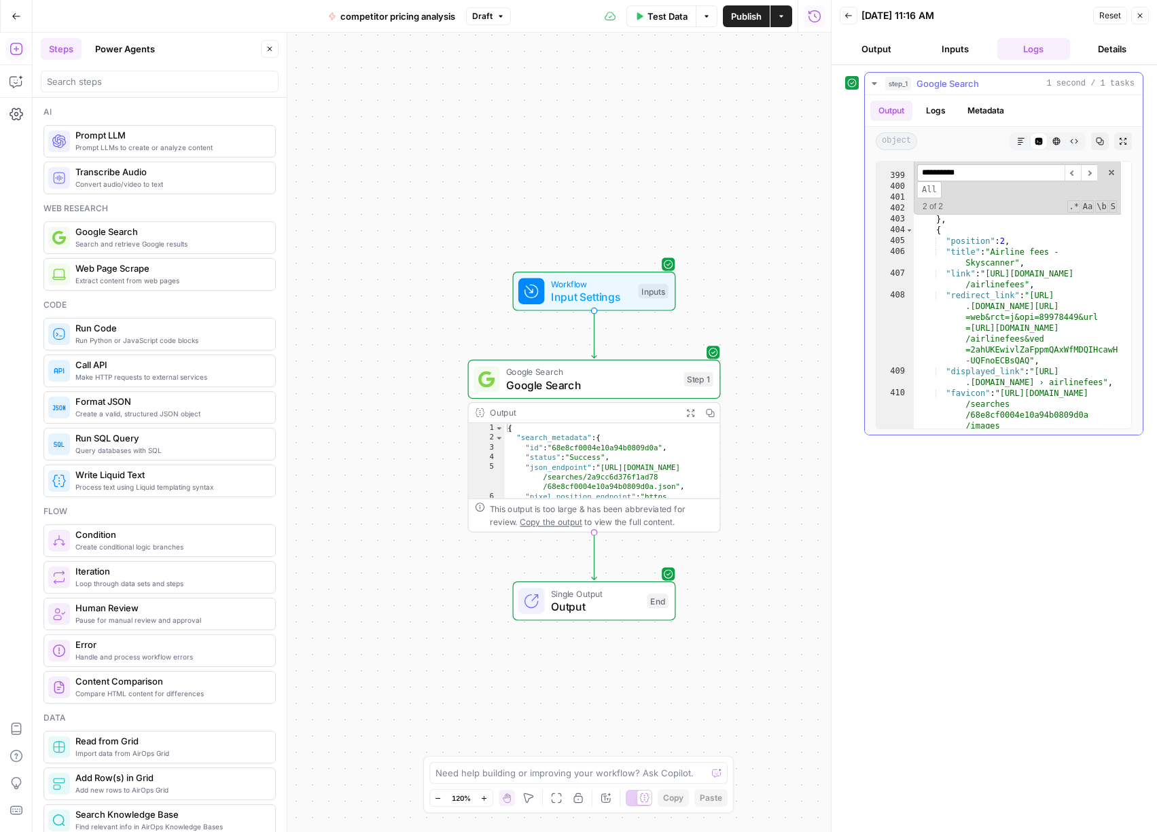
scroll to position [12836, 0]
click at [906, 227] on span "Toggle code folding, rows 404 through 416" at bounding box center [909, 230] width 7 height 11
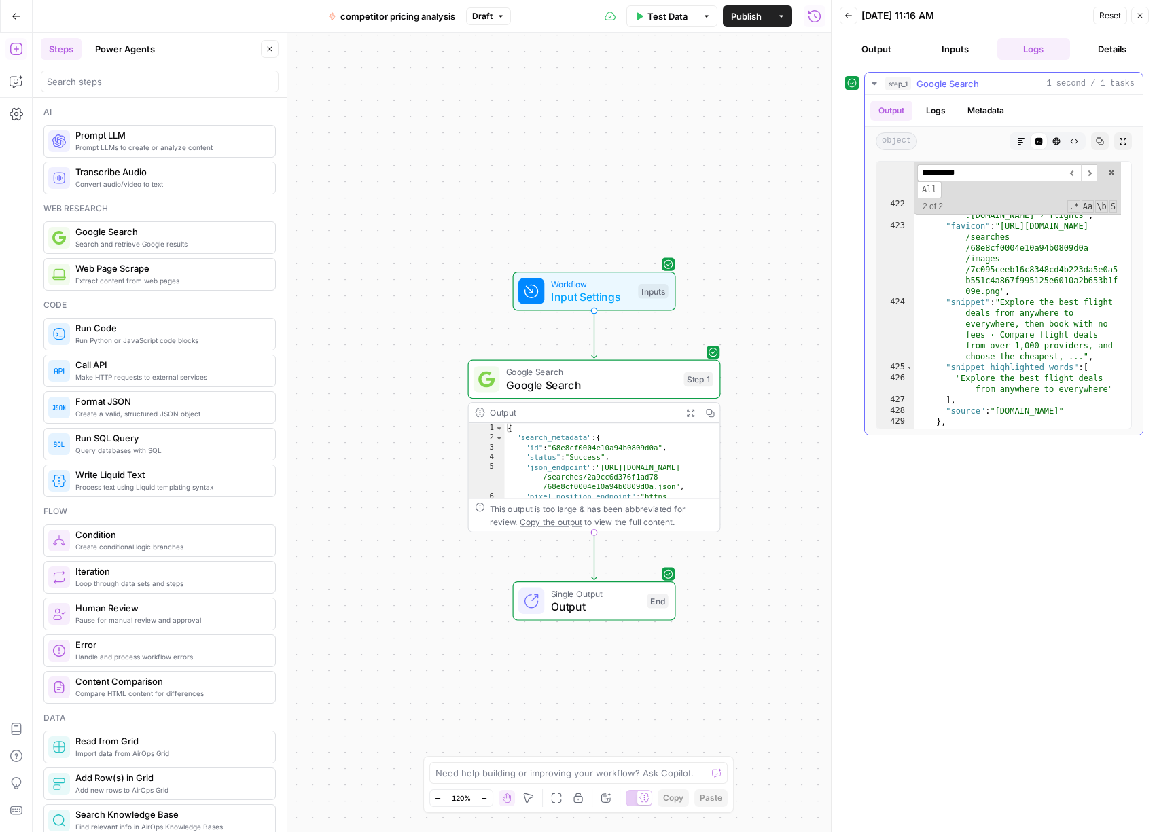
scroll to position [13217, 0]
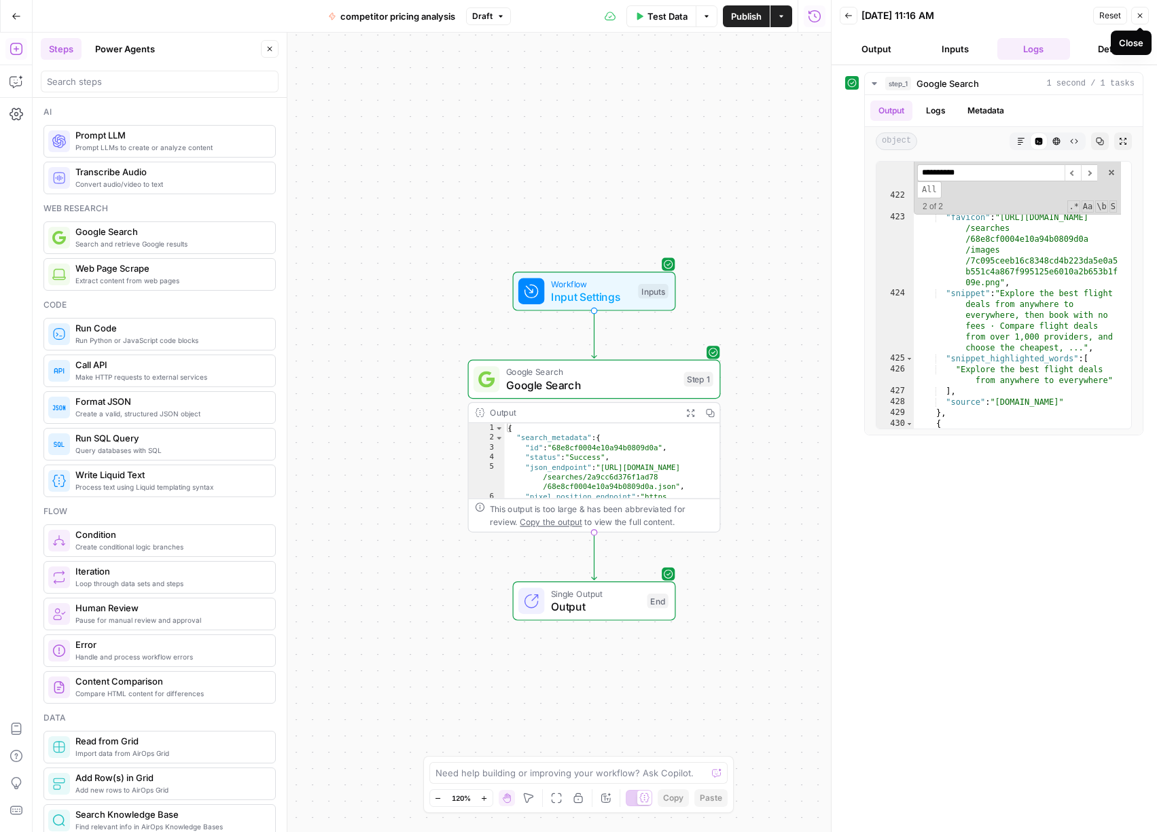
click at [1140, 16] on icon "button" at bounding box center [1140, 16] width 5 height 5
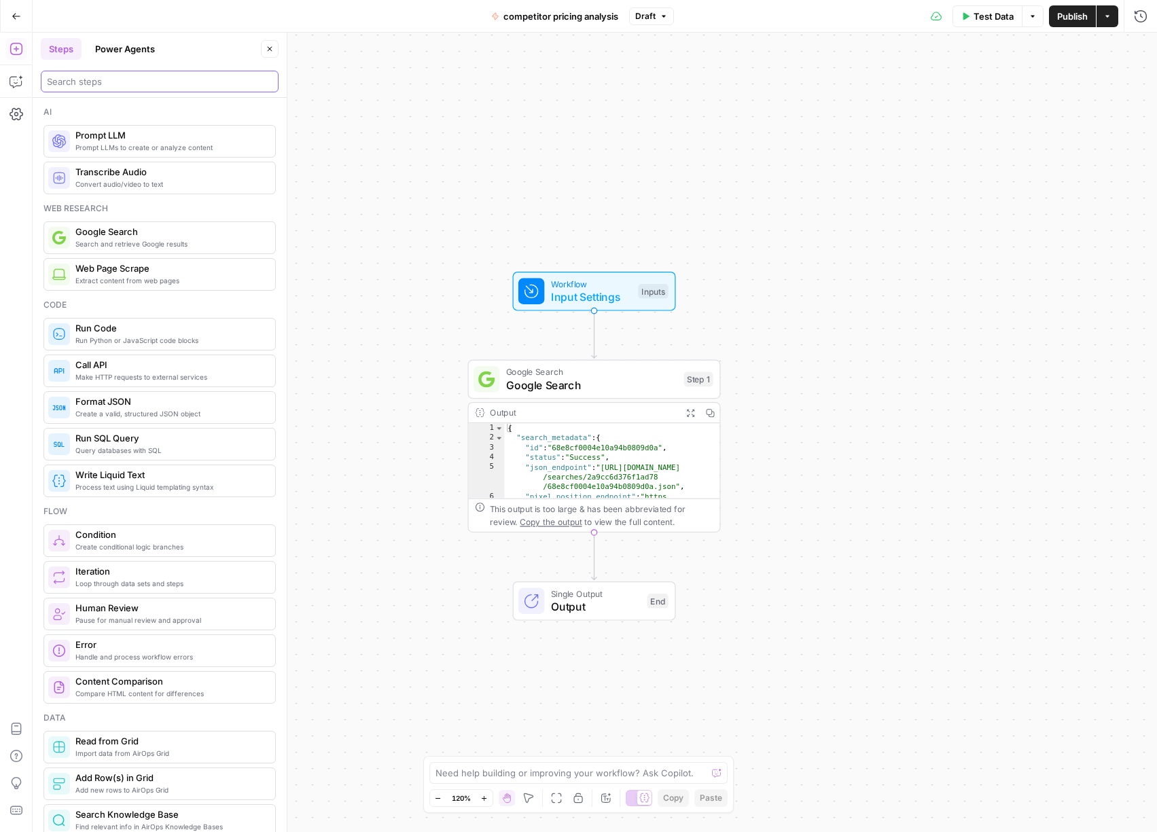
click at [110, 82] on input "search" at bounding box center [160, 82] width 226 height 14
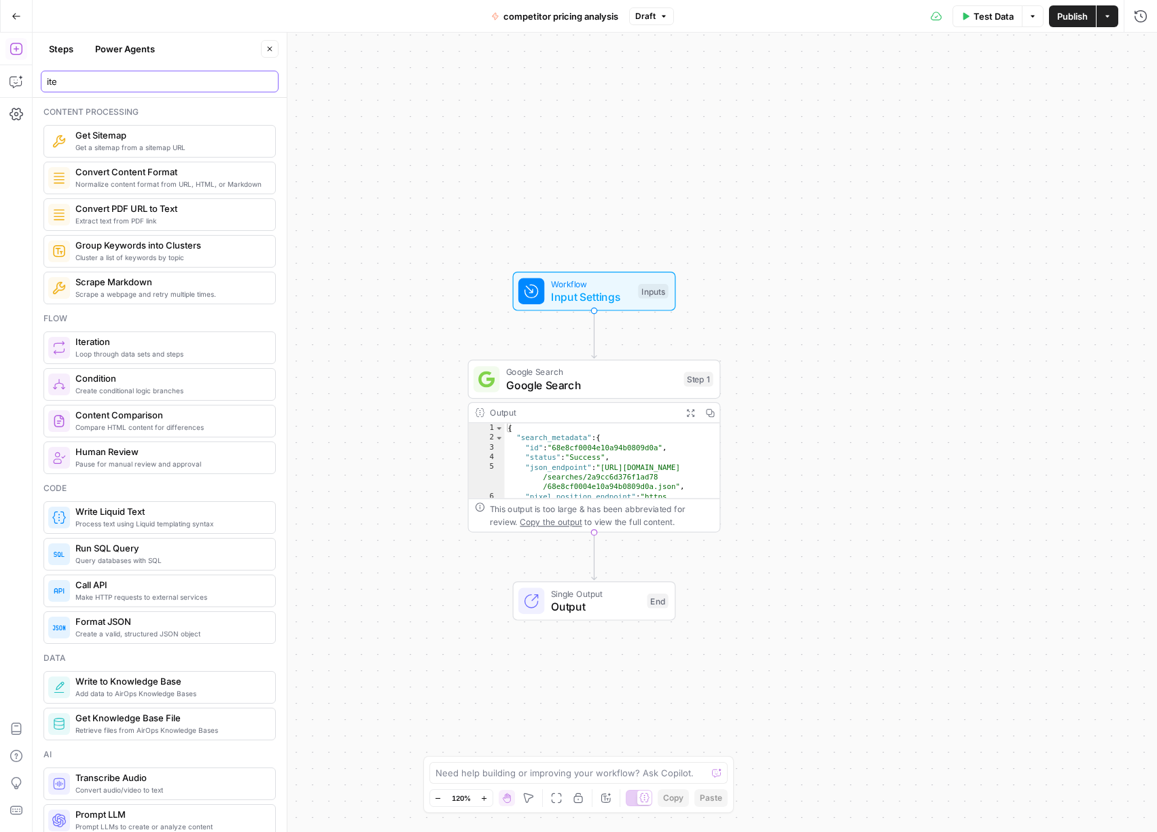
type input "ite"
click at [142, 355] on span "Loop through data sets and steps" at bounding box center [169, 354] width 189 height 11
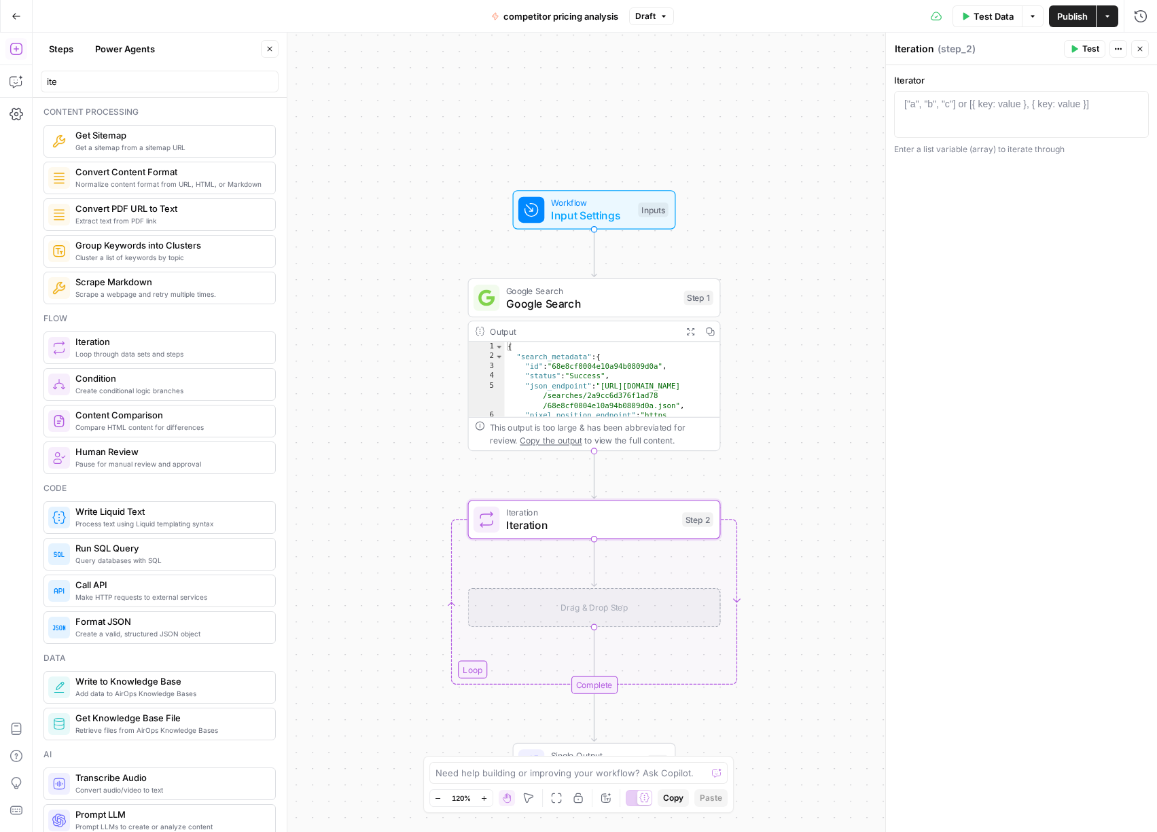
click at [949, 107] on div "["a", "b", "c"] or [{ key: value }, { key: value }]" at bounding box center [996, 104] width 185 height 14
type textarea "*"
type textarea "**"
click at [167, 84] on input "ite" at bounding box center [160, 82] width 226 height 14
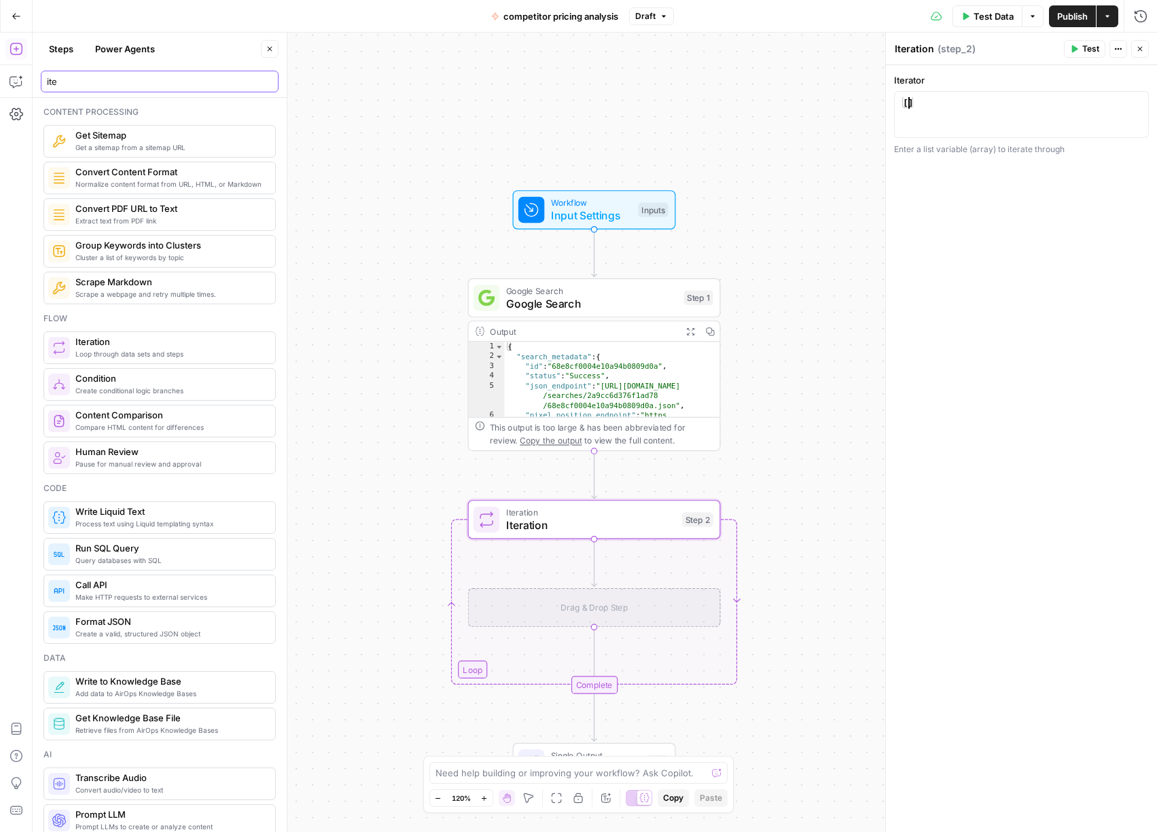
click at [168, 84] on input "ite" at bounding box center [160, 82] width 226 height 14
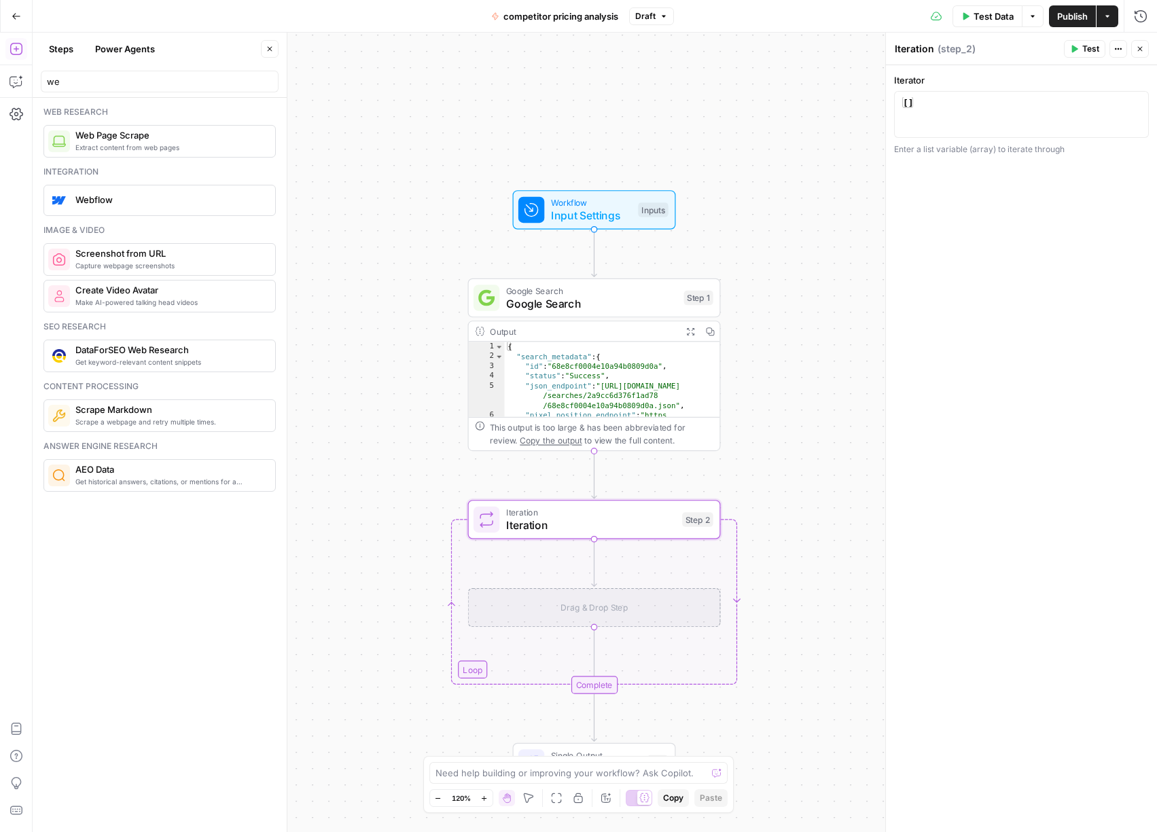
click at [161, 138] on span "Web Page Scrape" at bounding box center [169, 135] width 189 height 14
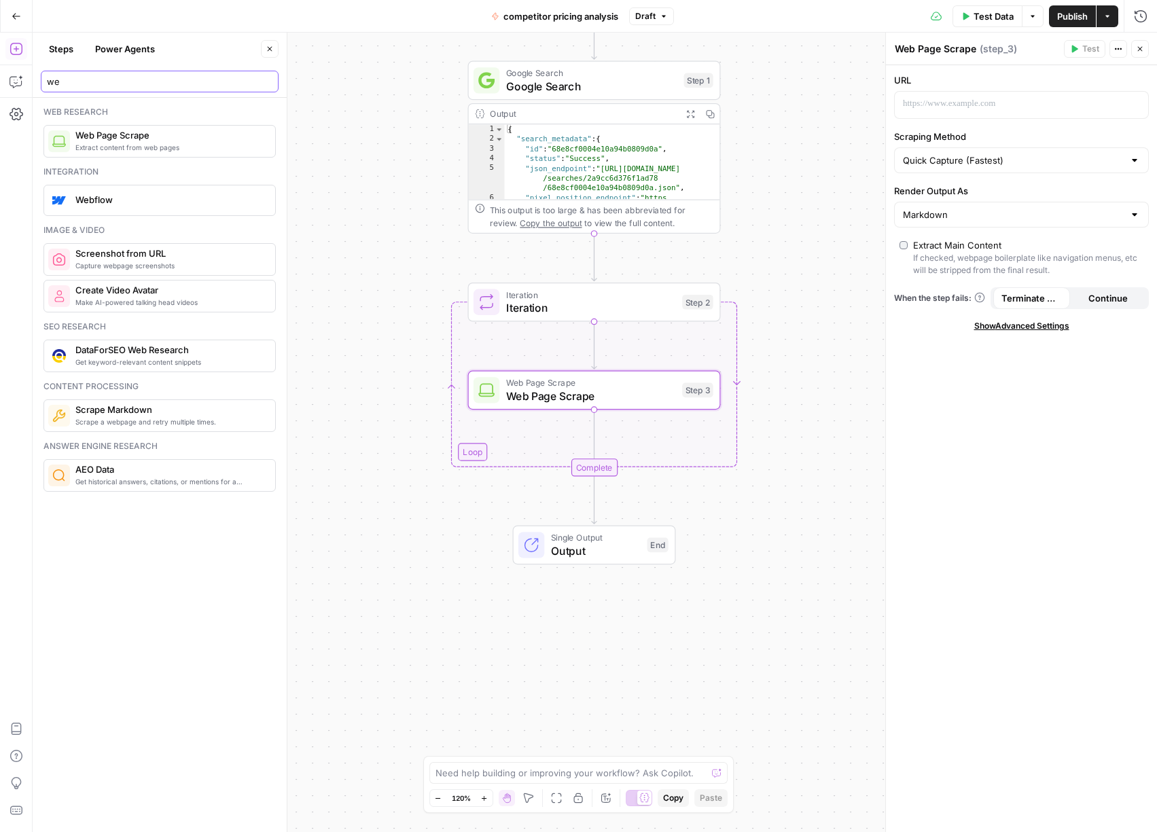
click at [68, 82] on input "we" at bounding box center [160, 82] width 226 height 14
type input "ex"
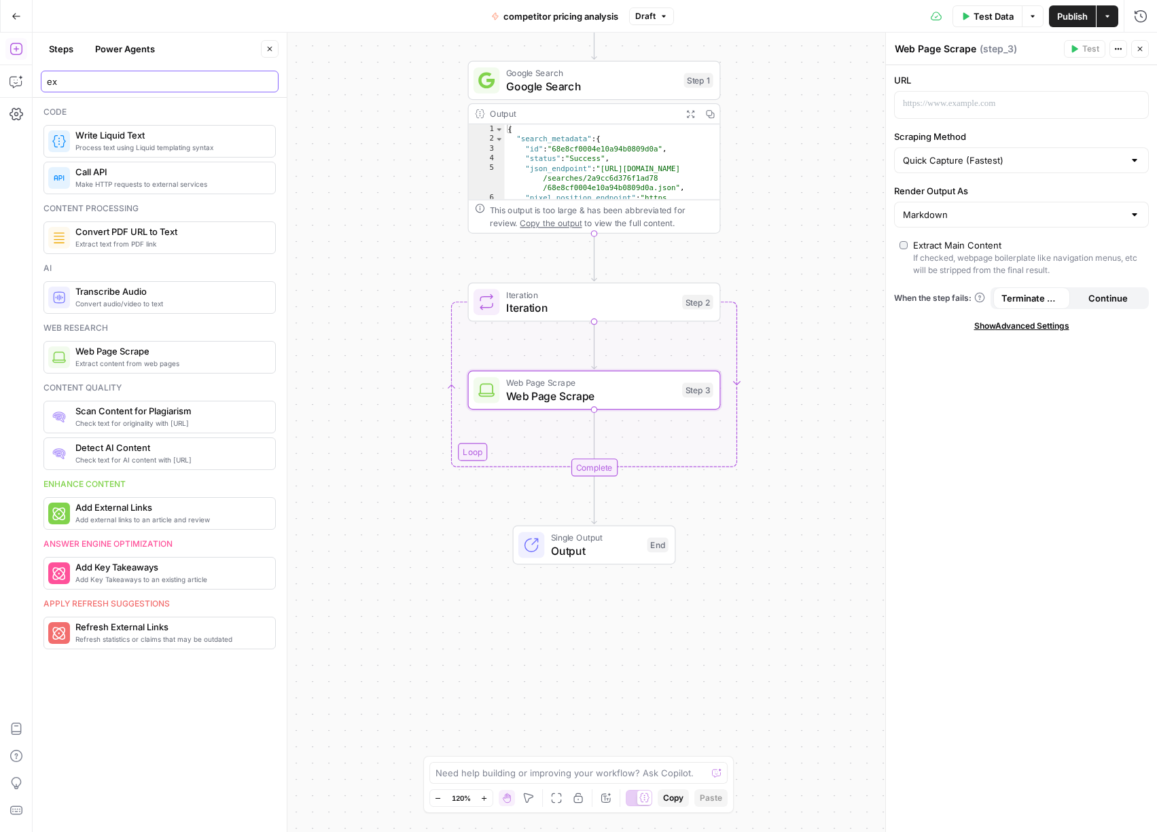
click at [171, 81] on input "ex" at bounding box center [160, 82] width 226 height 14
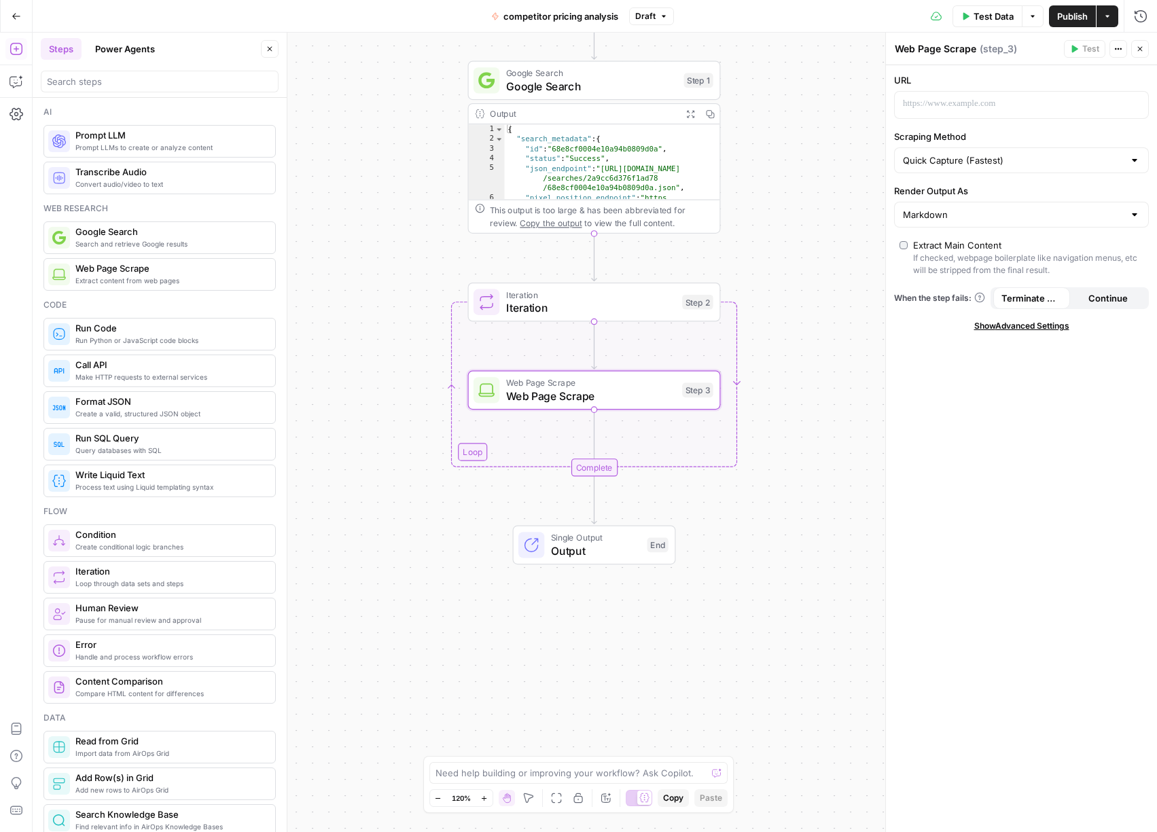
click at [175, 152] on span "Prompt LLMs to create or analyze content" at bounding box center [169, 147] width 189 height 11
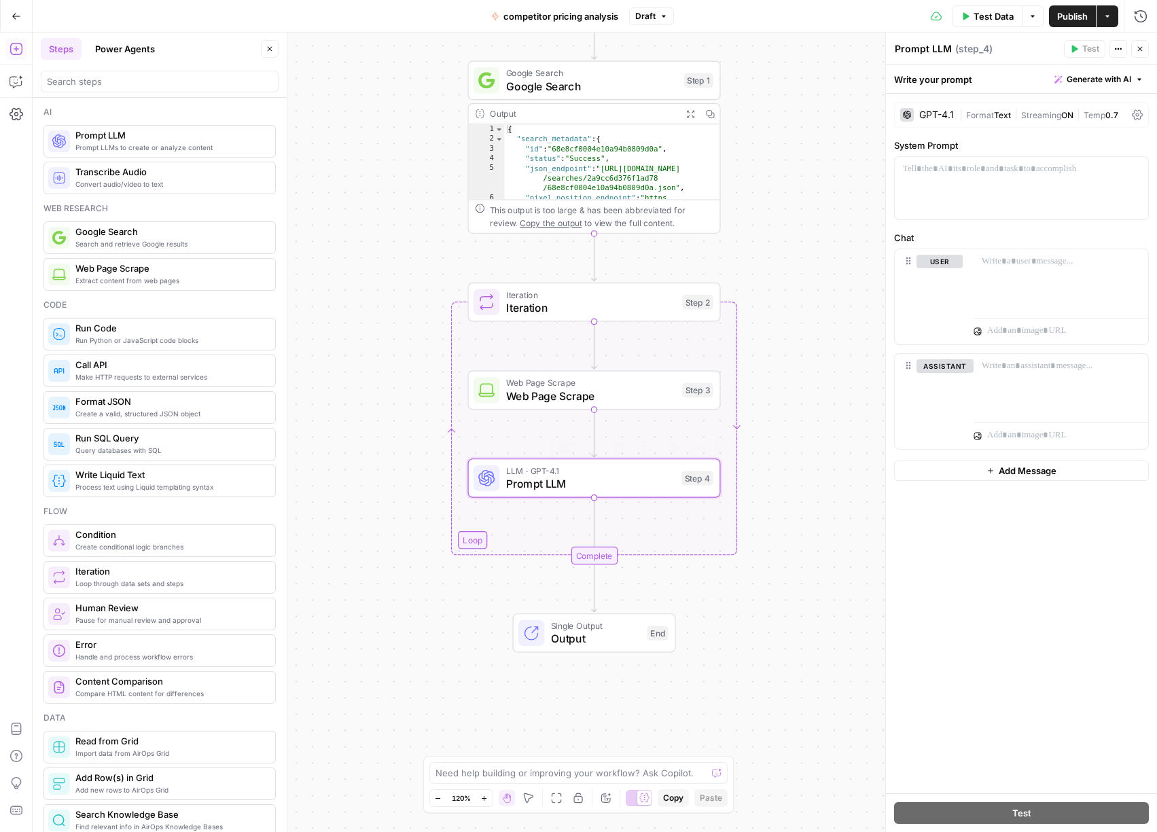
click at [538, 483] on span "Prompt LLM" at bounding box center [590, 484] width 169 height 16
click at [543, 487] on span "Prompt LLM" at bounding box center [590, 484] width 169 height 16
click at [529, 489] on span "Prompt LLM" at bounding box center [590, 484] width 169 height 16
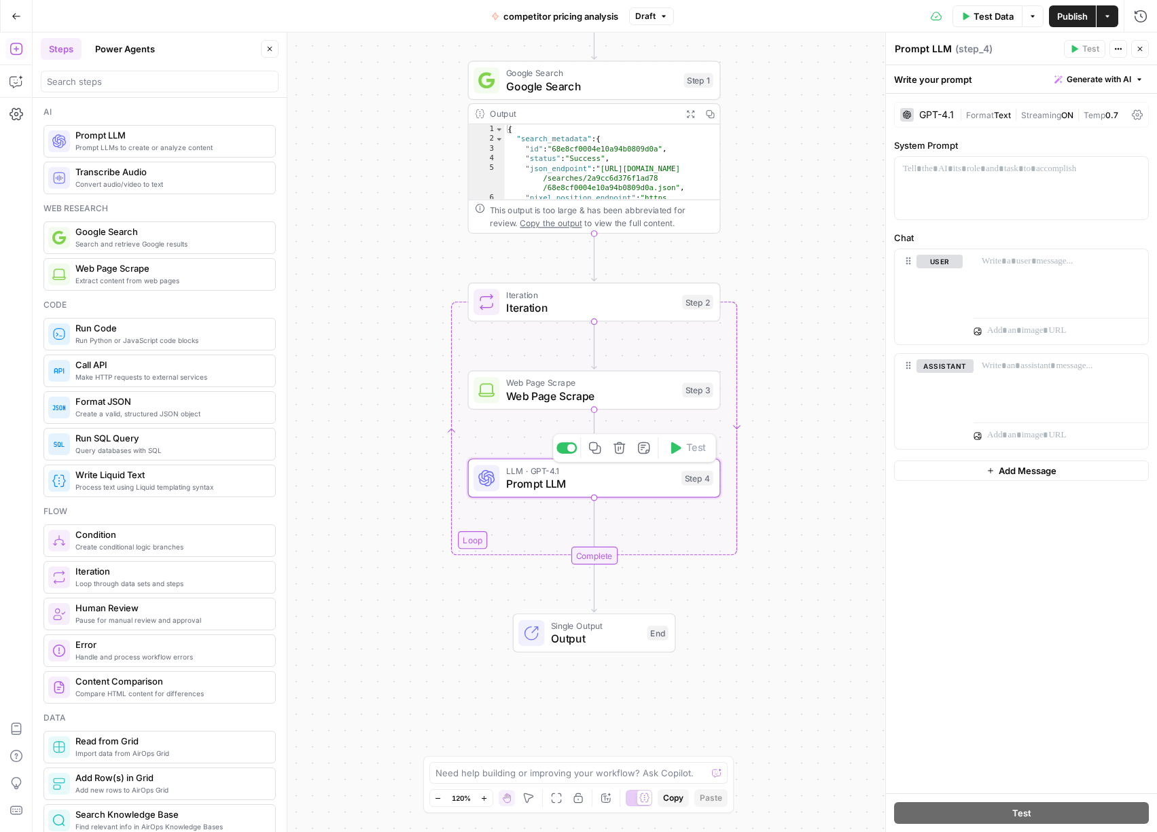
click at [540, 488] on span "Prompt LLM" at bounding box center [590, 484] width 169 height 16
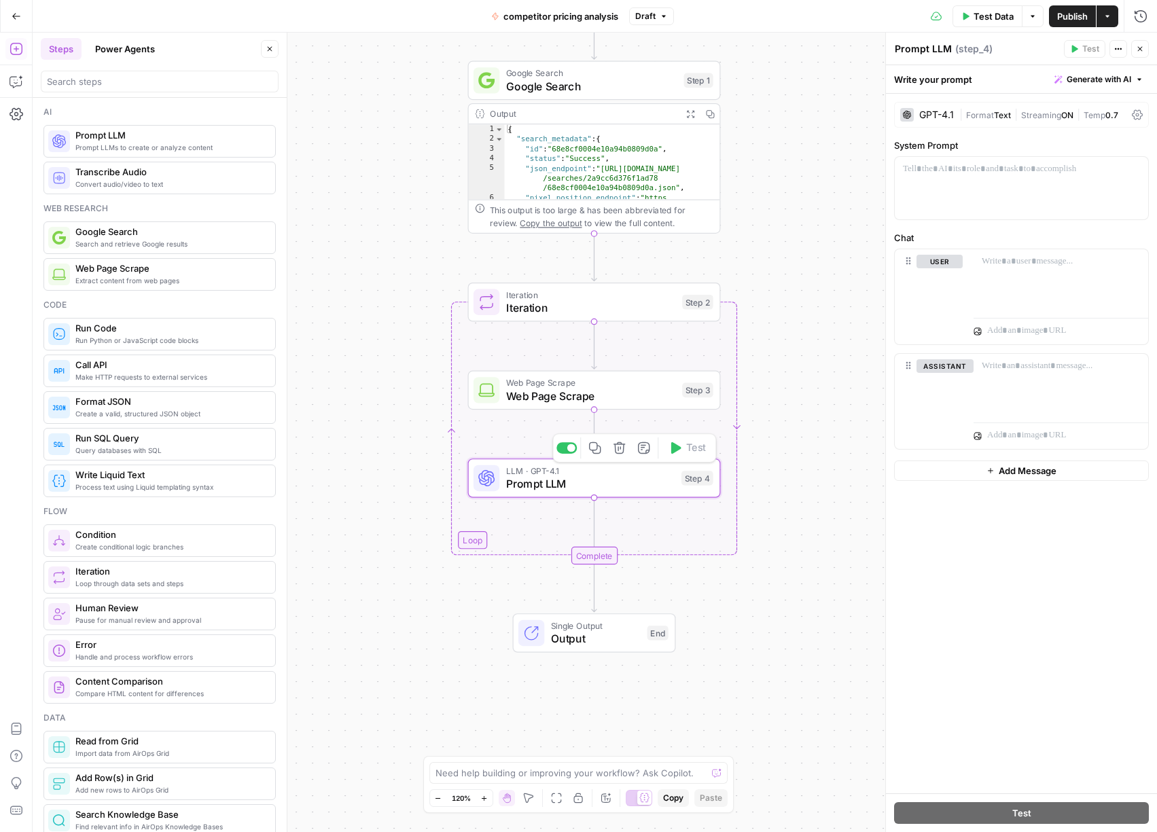
click at [540, 488] on span "Prompt LLM" at bounding box center [590, 484] width 169 height 16
click at [927, 47] on textarea "Prompt LLM" at bounding box center [923, 49] width 57 height 14
type textarea "extract pricing data"
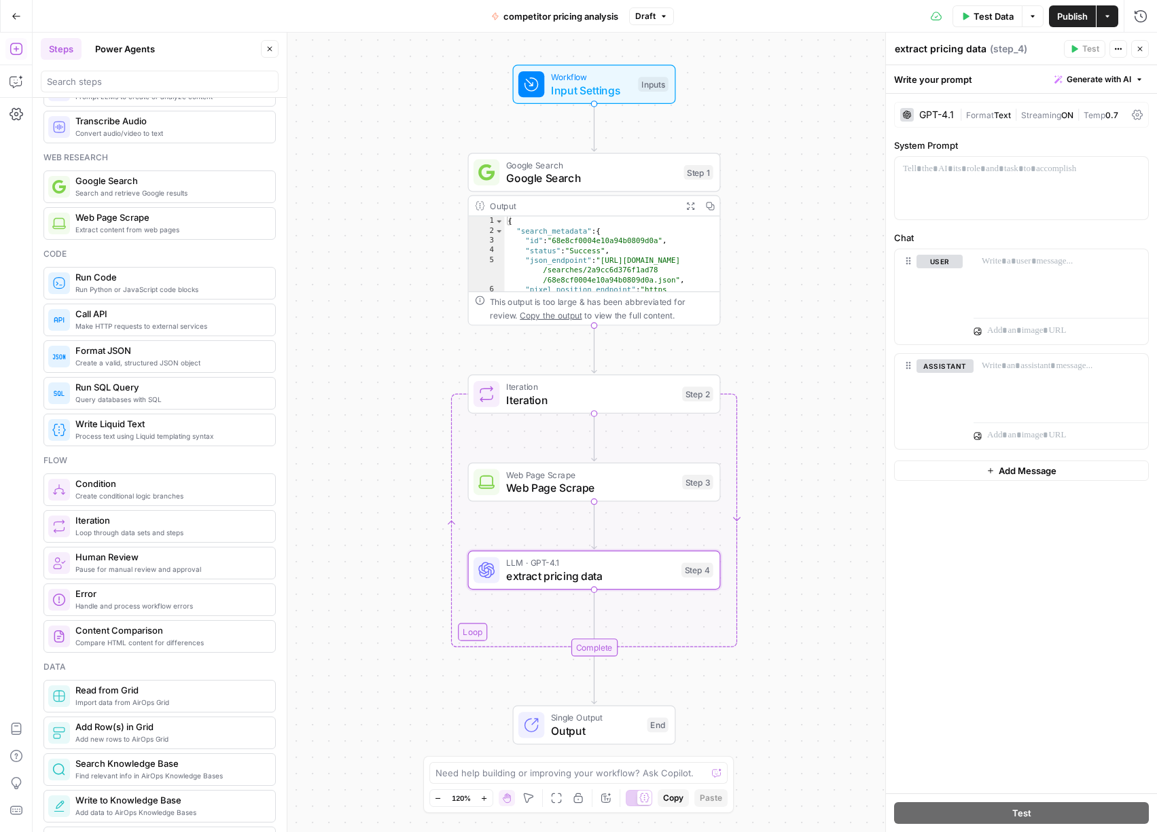
scroll to position [0, 0]
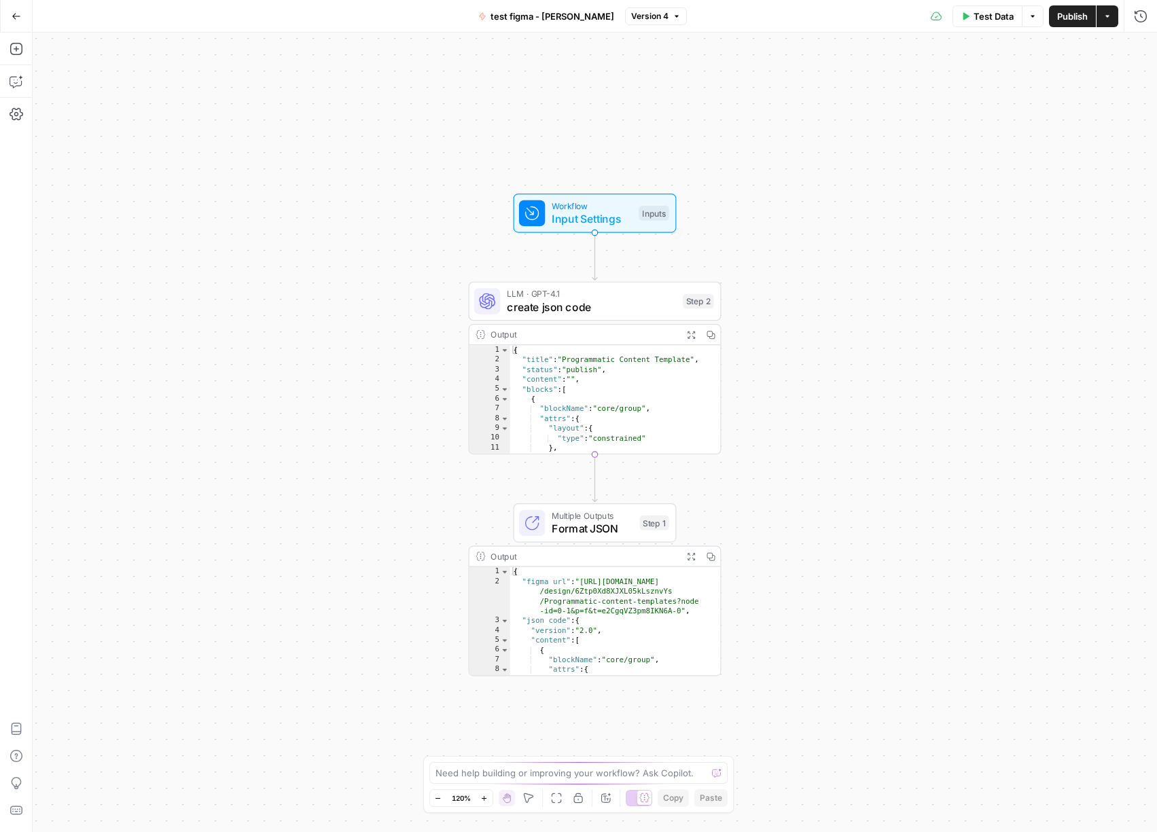
click at [583, 298] on span "LLM · GPT-4.1" at bounding box center [592, 293] width 170 height 13
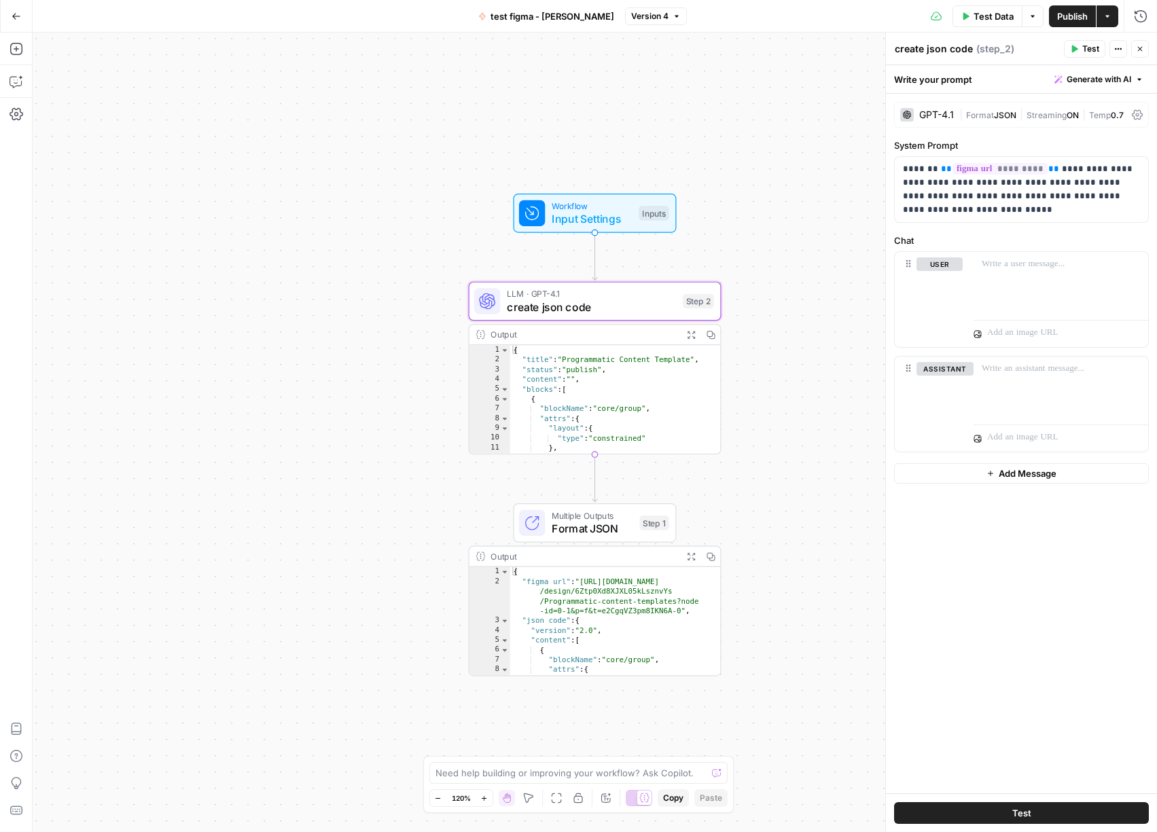
click at [590, 525] on span "Format JSON" at bounding box center [593, 529] width 82 height 16
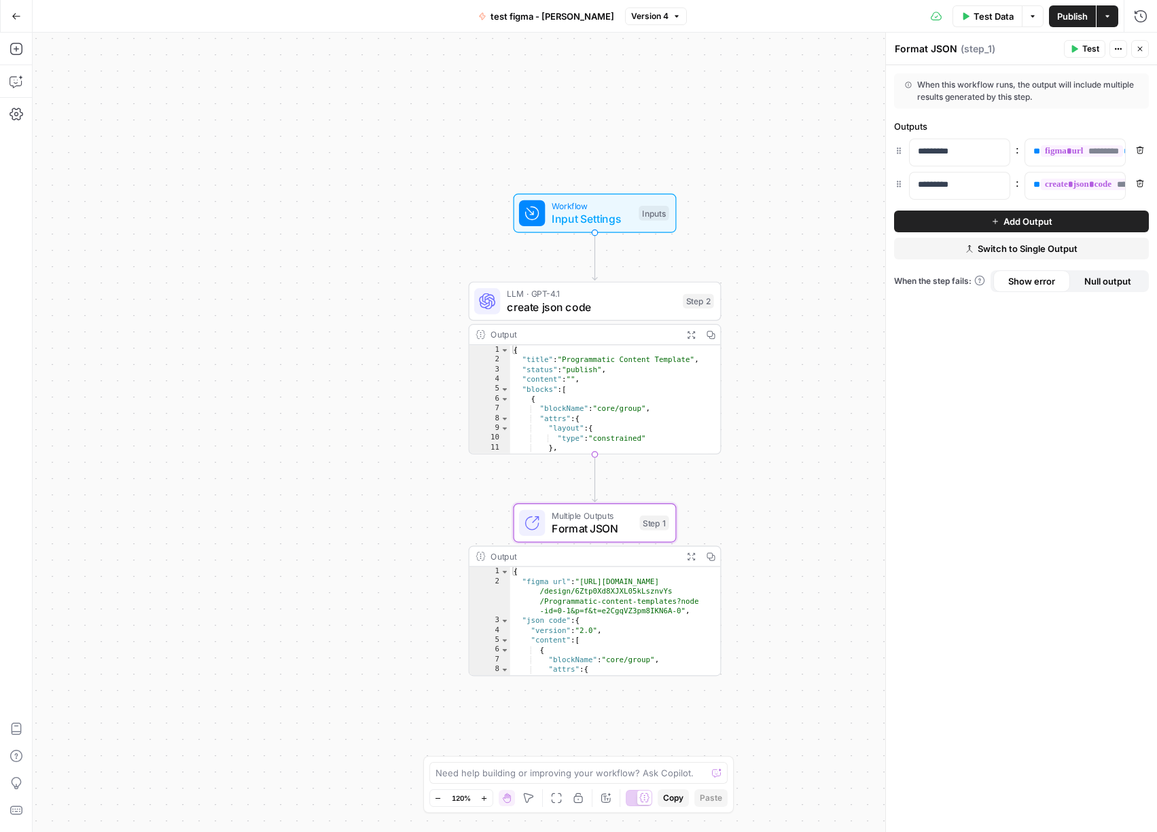
click at [1143, 50] on icon "button" at bounding box center [1140, 49] width 8 height 8
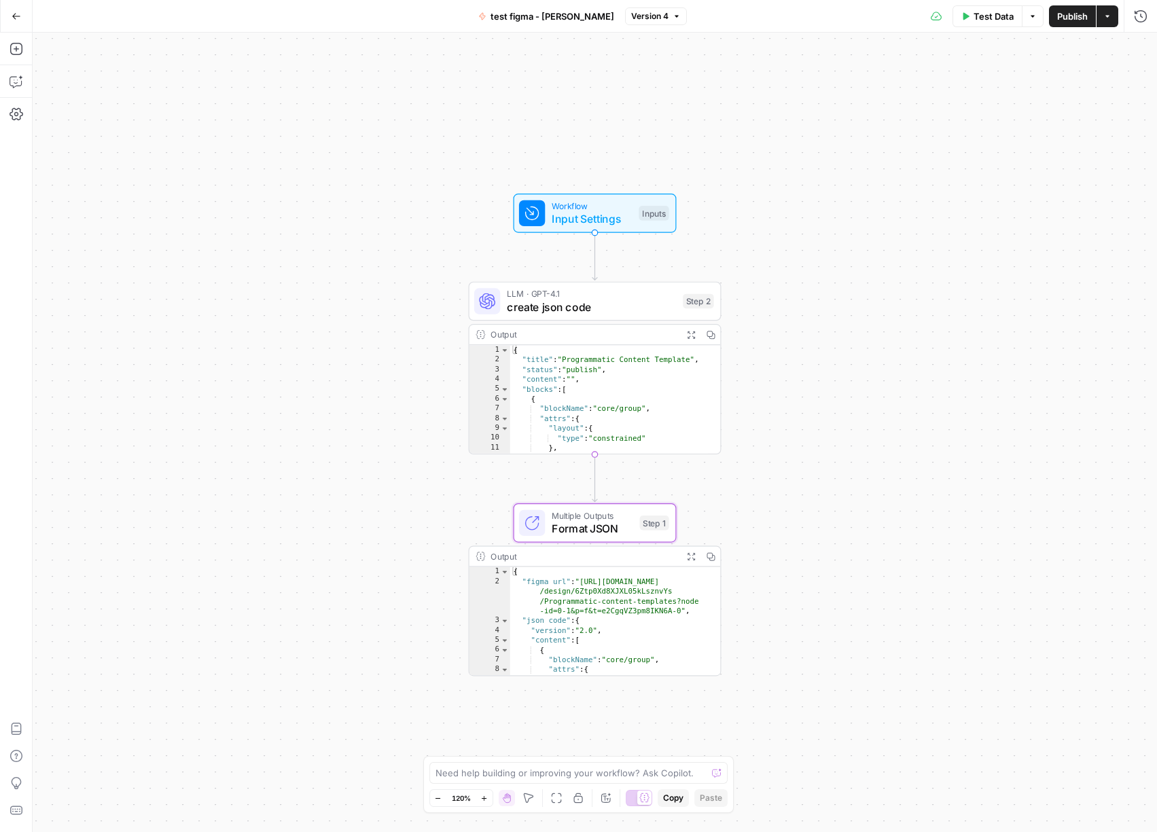
click at [14, 19] on icon "button" at bounding box center [17, 17] width 10 height 10
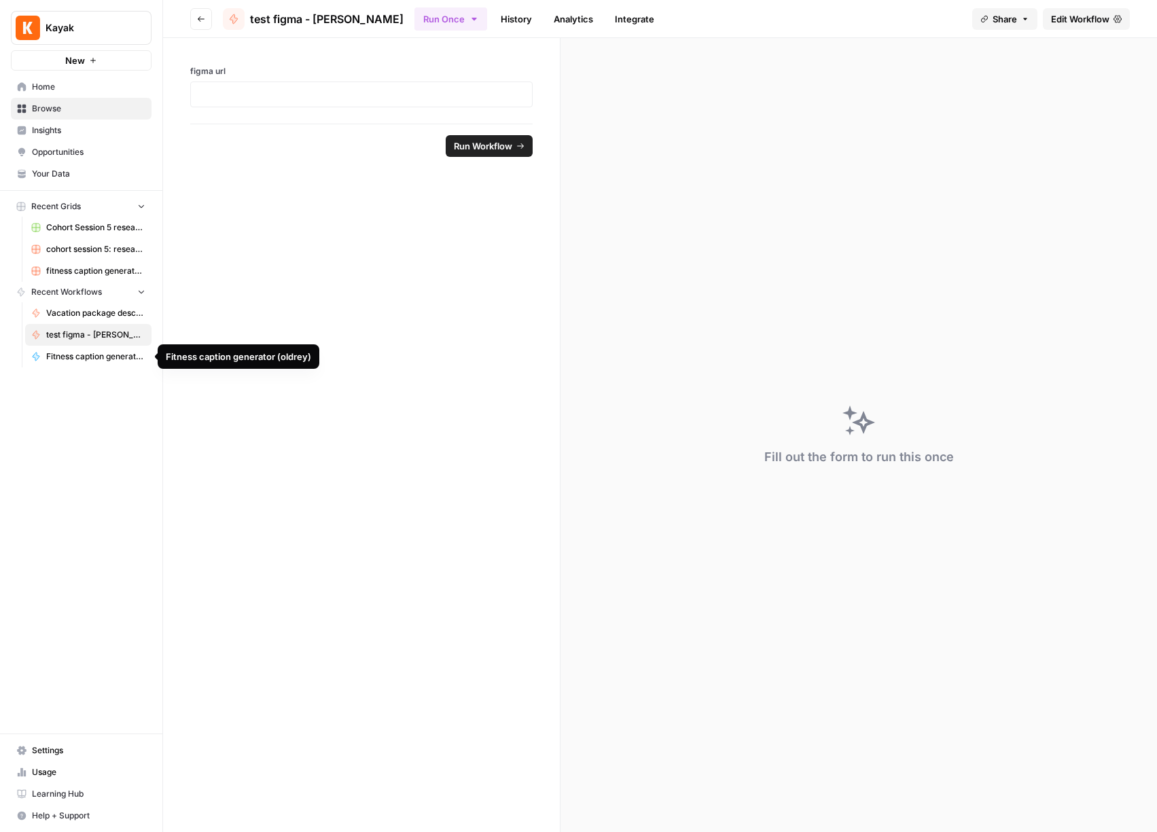
click at [80, 308] on span "Vacation package description generator (oldrey)" at bounding box center [95, 313] width 99 height 12
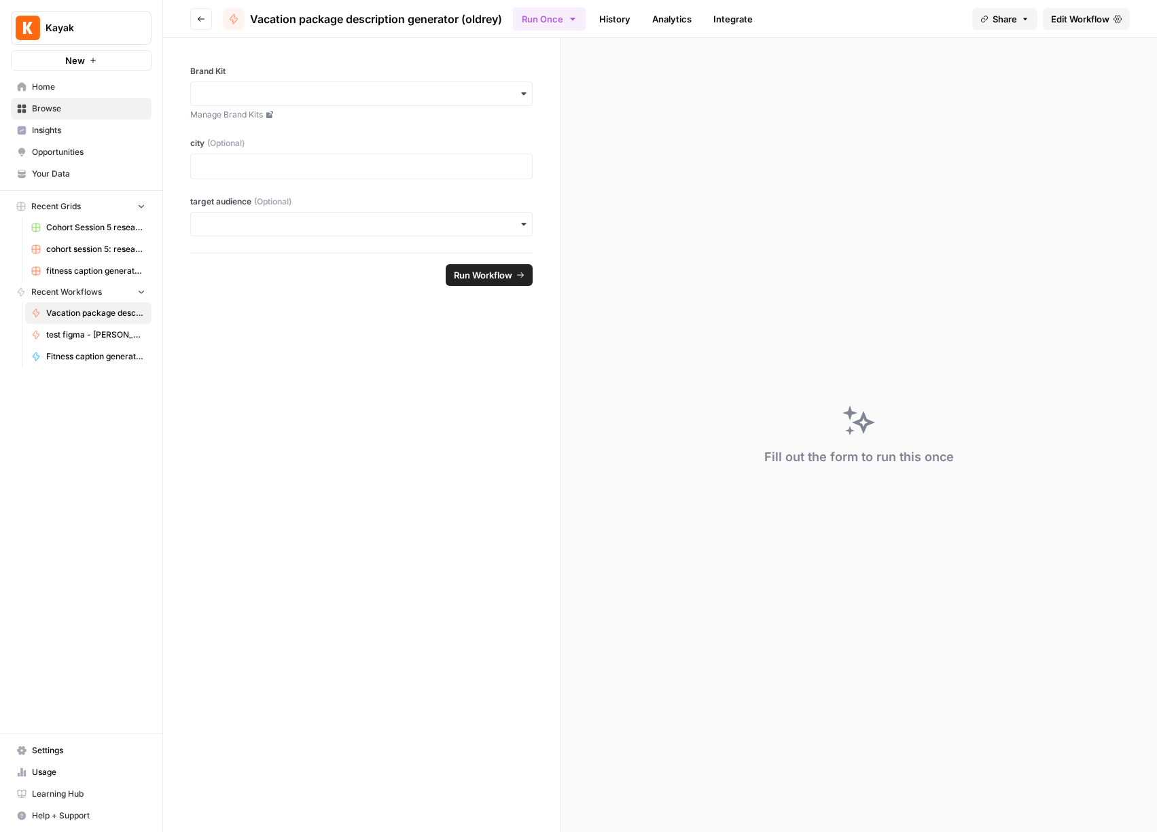
click at [1087, 17] on span "Edit Workflow" at bounding box center [1080, 19] width 58 height 14
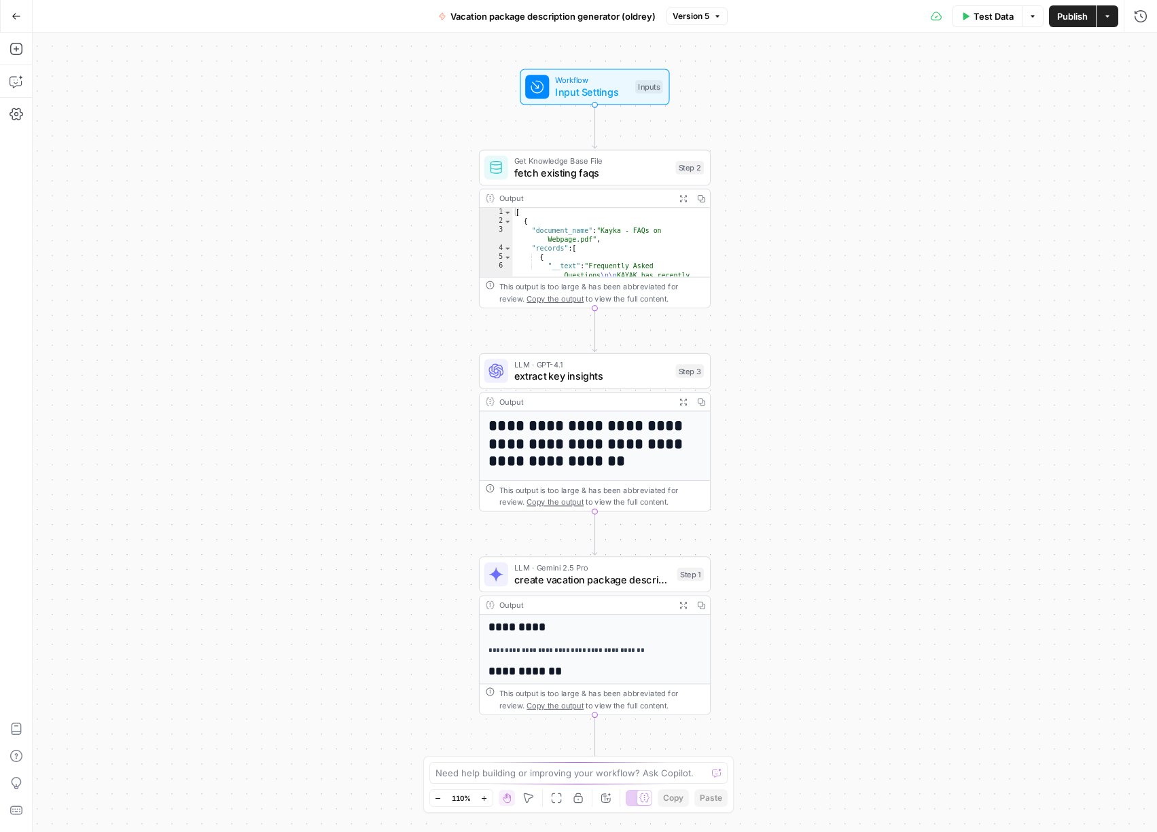
click at [631, 173] on span "fetch existing faqs" at bounding box center [592, 173] width 156 height 15
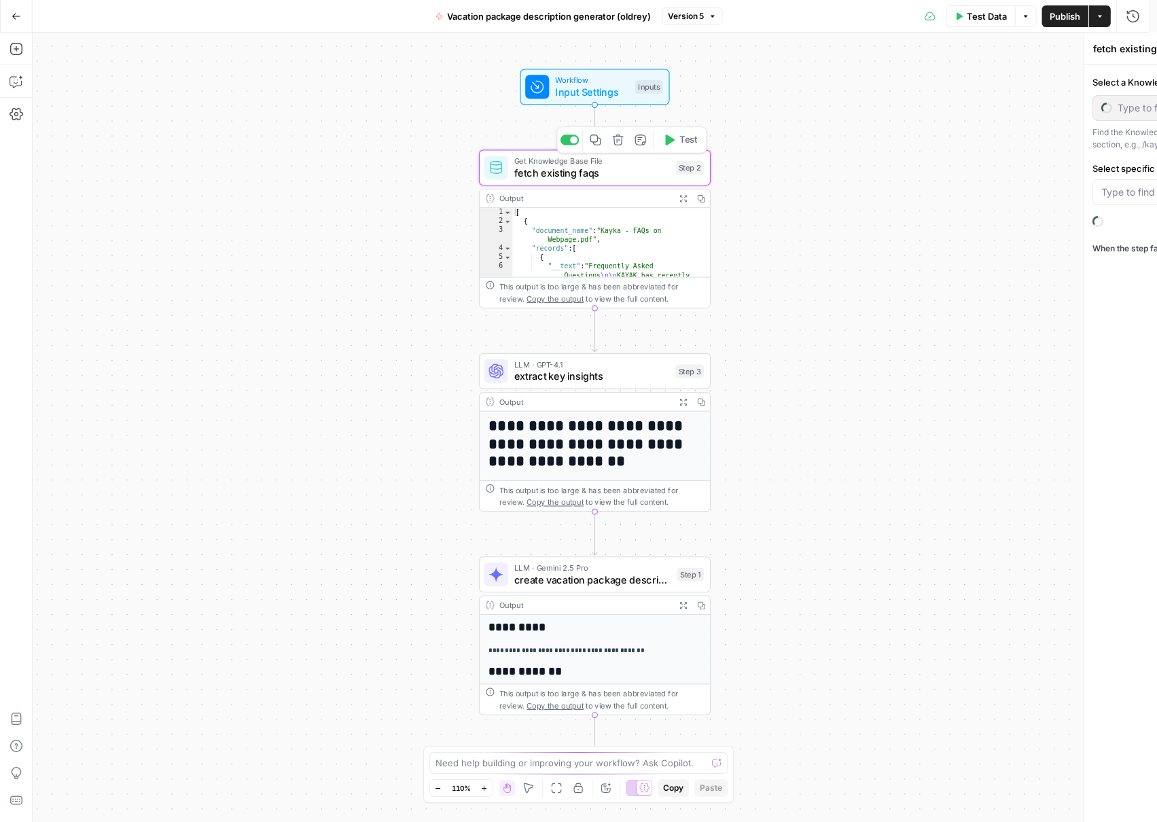
type input "Existing FAQs on Webpage"
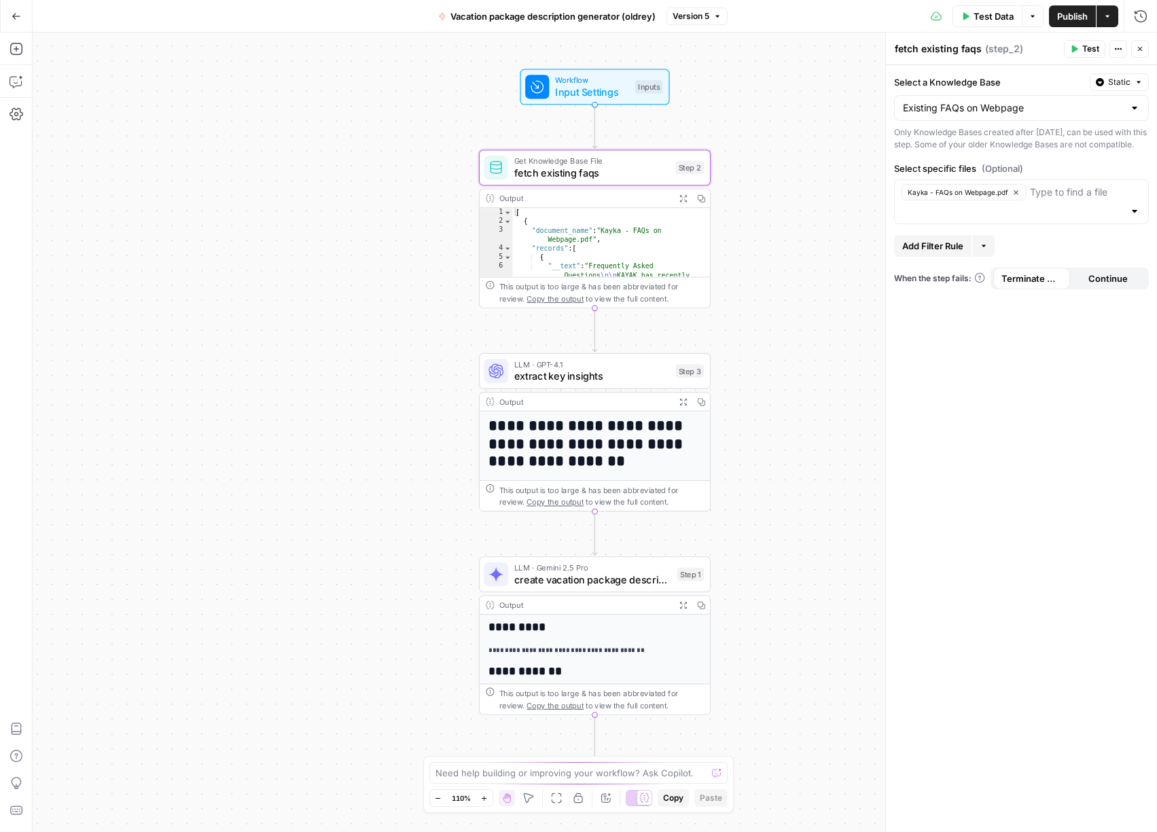
click at [640, 381] on span "extract key insights" at bounding box center [592, 376] width 156 height 15
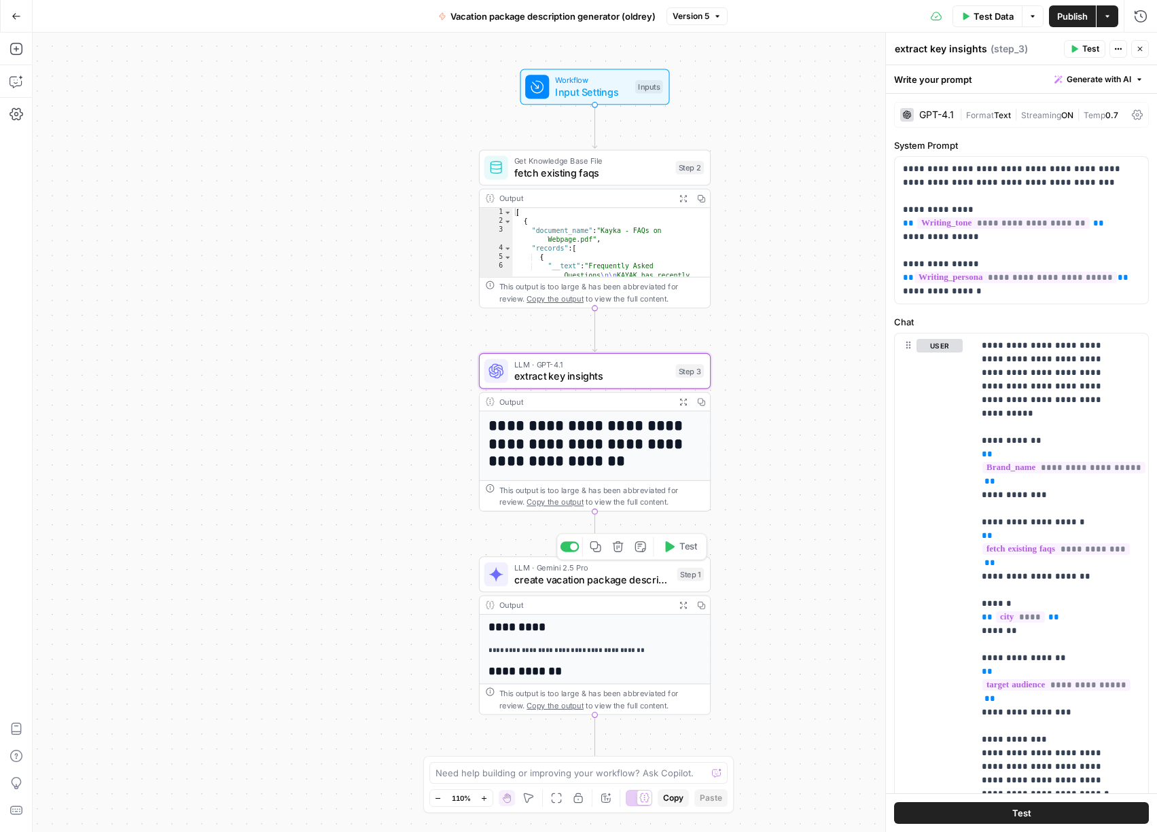
click at [639, 588] on div "LLM · Gemini 2.5 Pro create vacation package description Step 1 Copy step Delet…" at bounding box center [595, 575] width 232 height 36
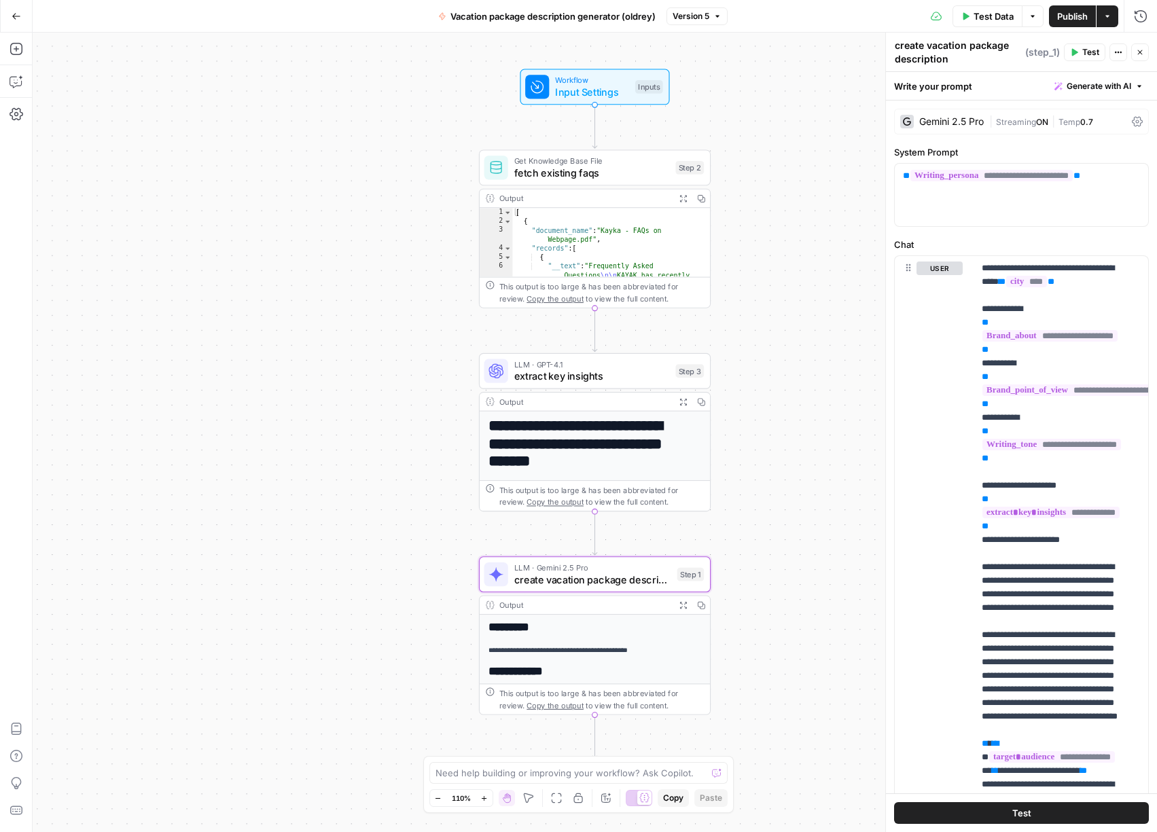
click at [27, 21] on button "Go Back" at bounding box center [16, 16] width 24 height 24
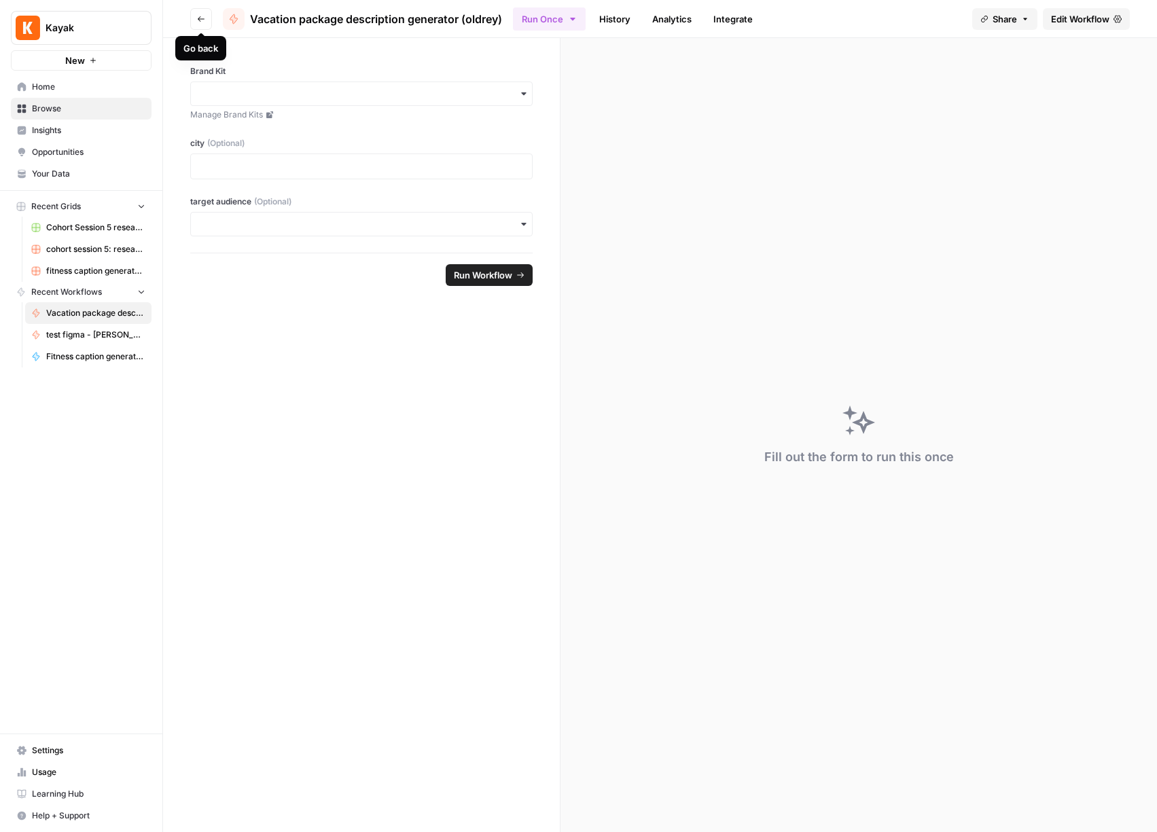
click at [197, 21] on icon "button" at bounding box center [201, 19] width 8 height 8
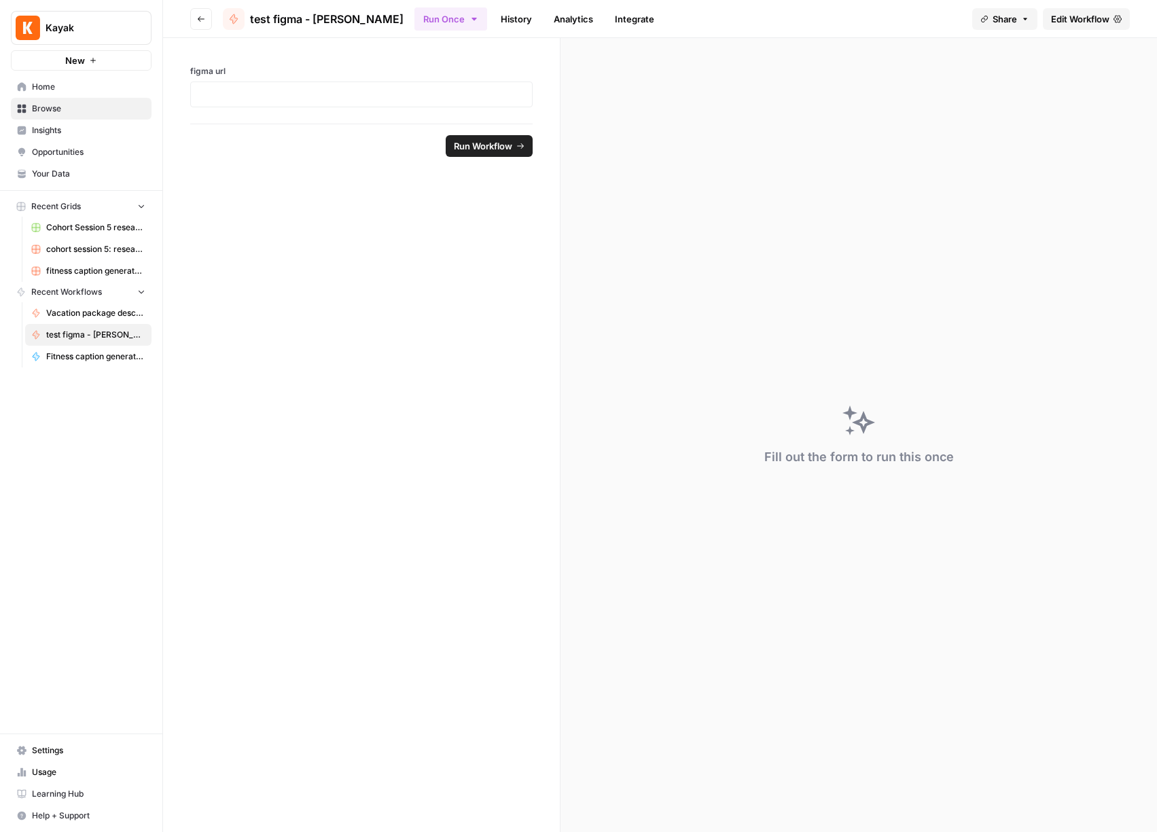
click at [82, 109] on span "Browse" at bounding box center [88, 109] width 113 height 12
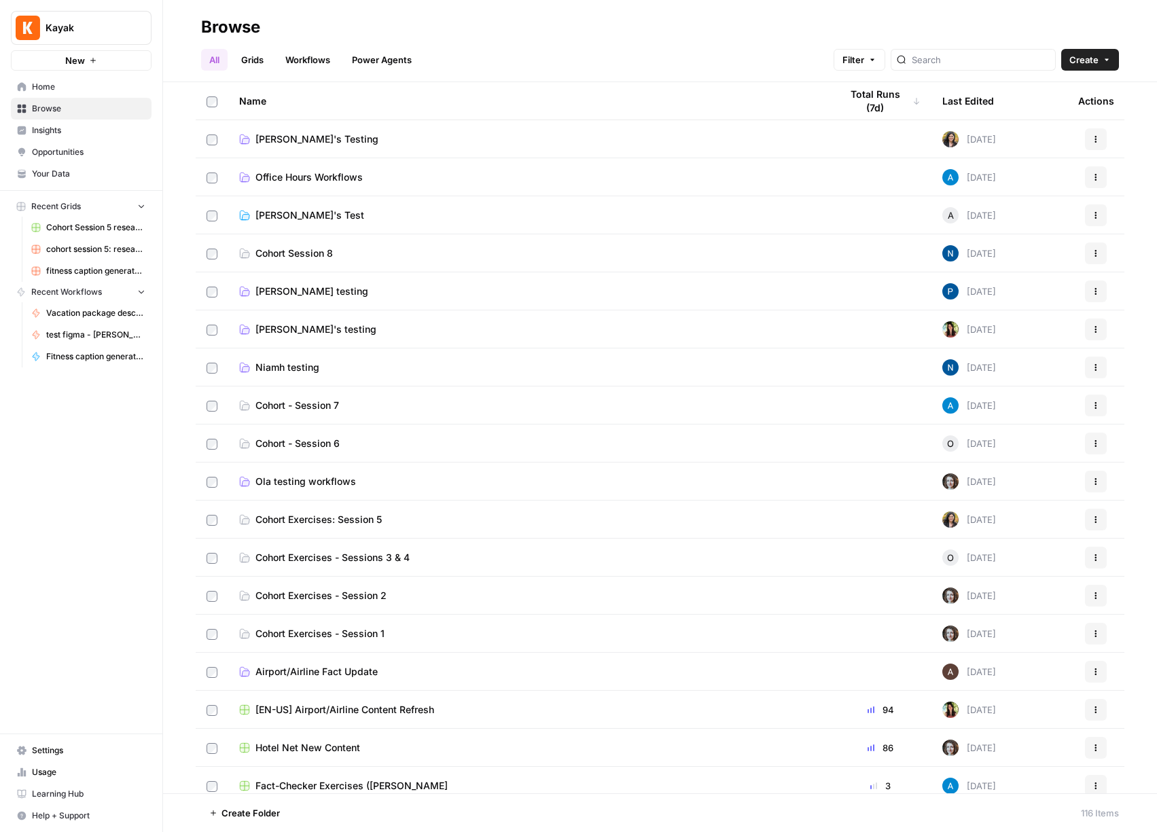
click at [311, 448] on span "Cohort - Session 6" at bounding box center [298, 444] width 84 height 14
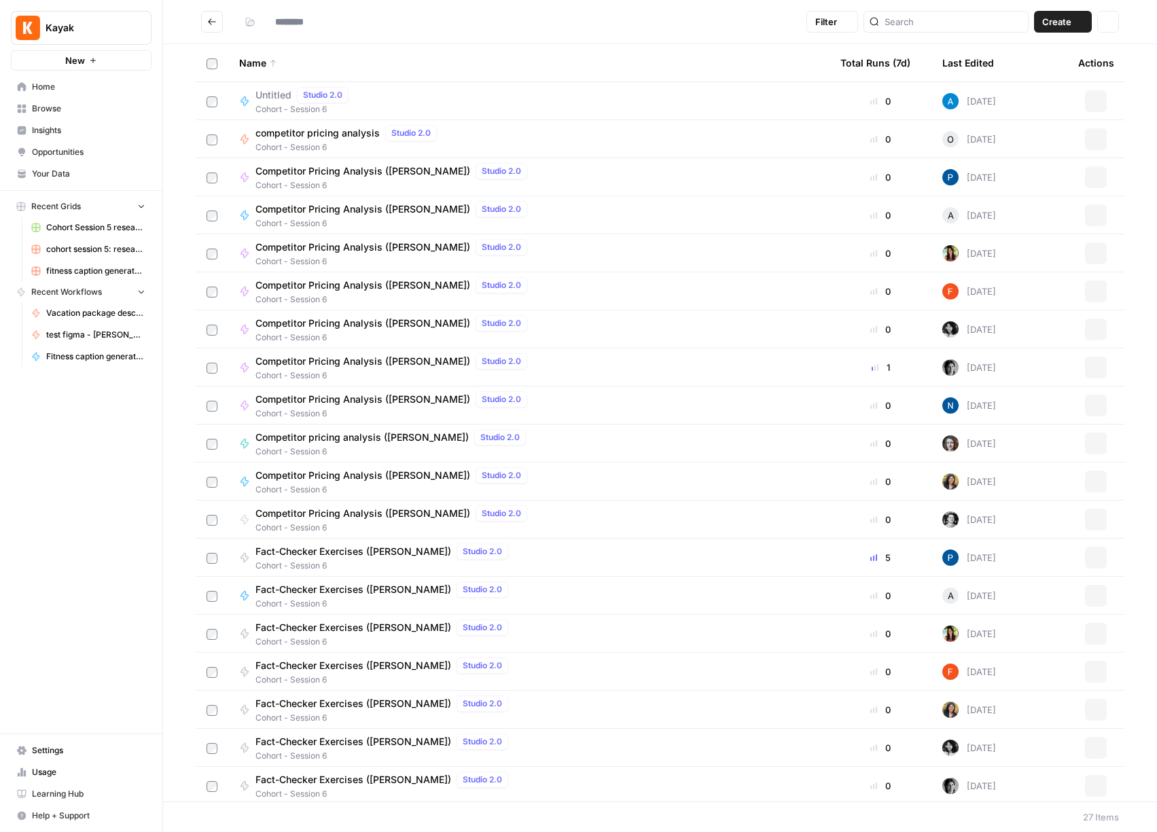
type input "**********"
